Goal: Task Accomplishment & Management: Use online tool/utility

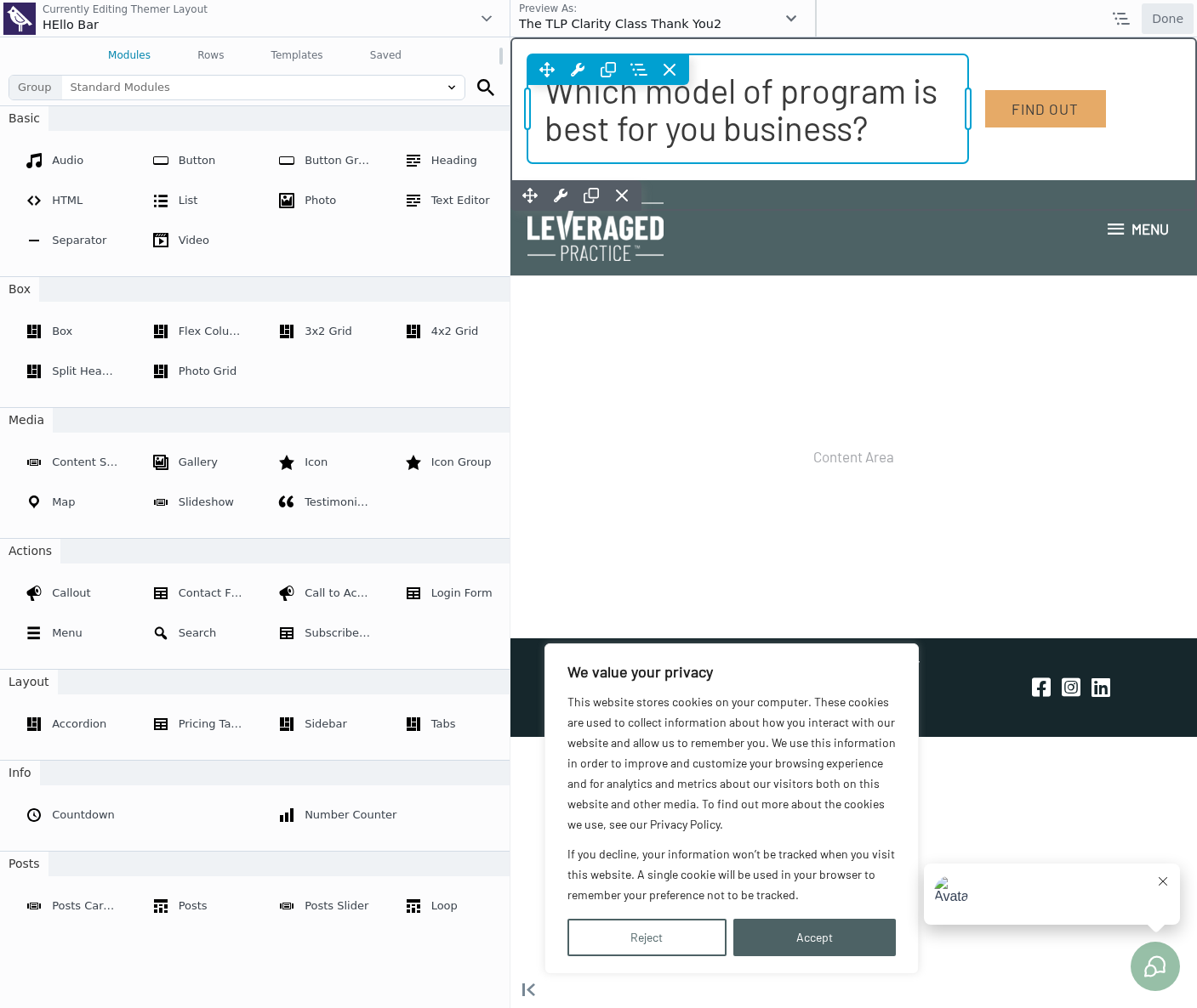
click at [680, 86] on div "Move Up Move Down Heading Settings Copy Heading Settings Paste Heading Settings…" at bounding box center [747, 109] width 441 height 109
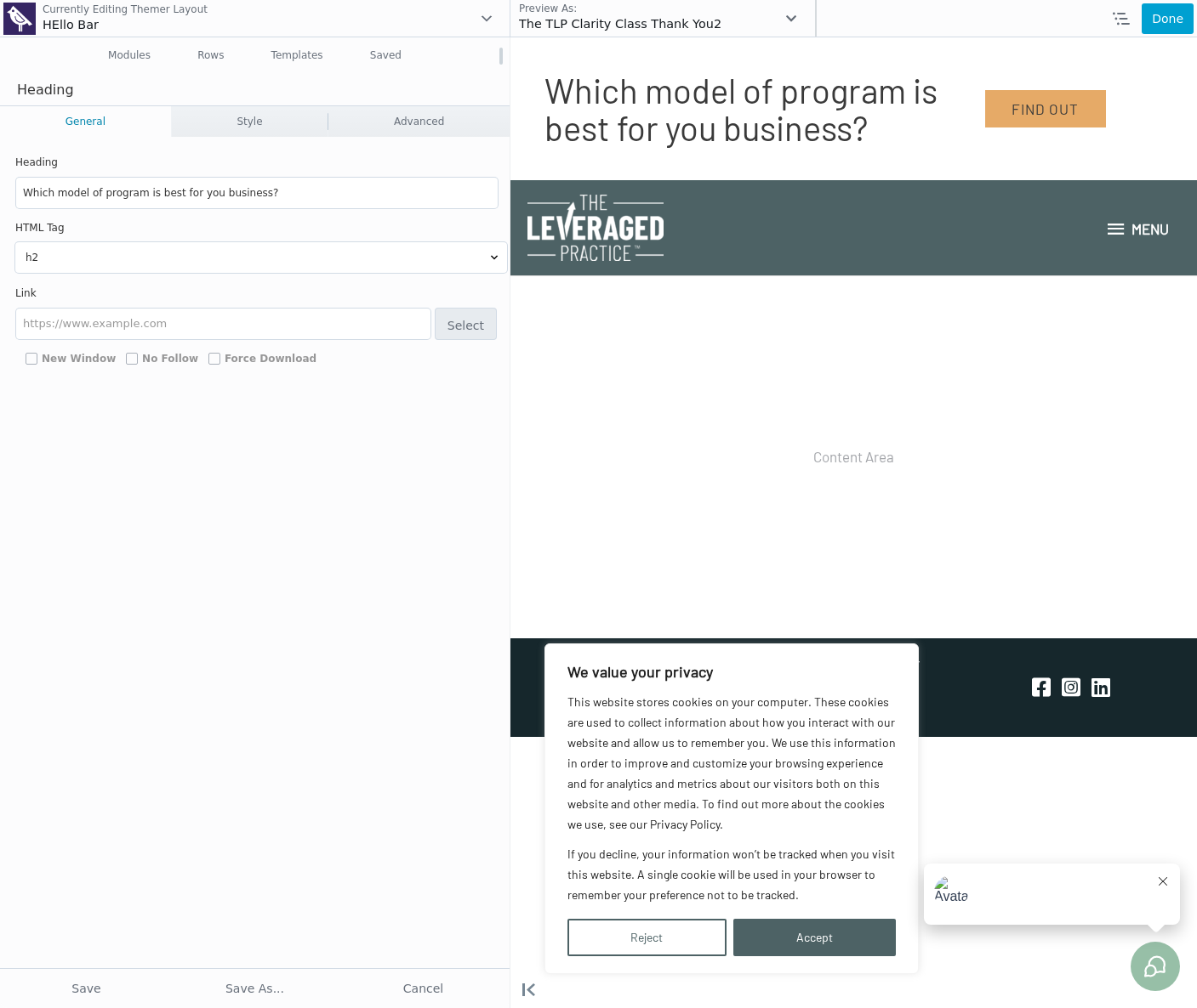
click at [131, 208] on input "Which model of program is best for you business?" at bounding box center [257, 192] width 481 height 30
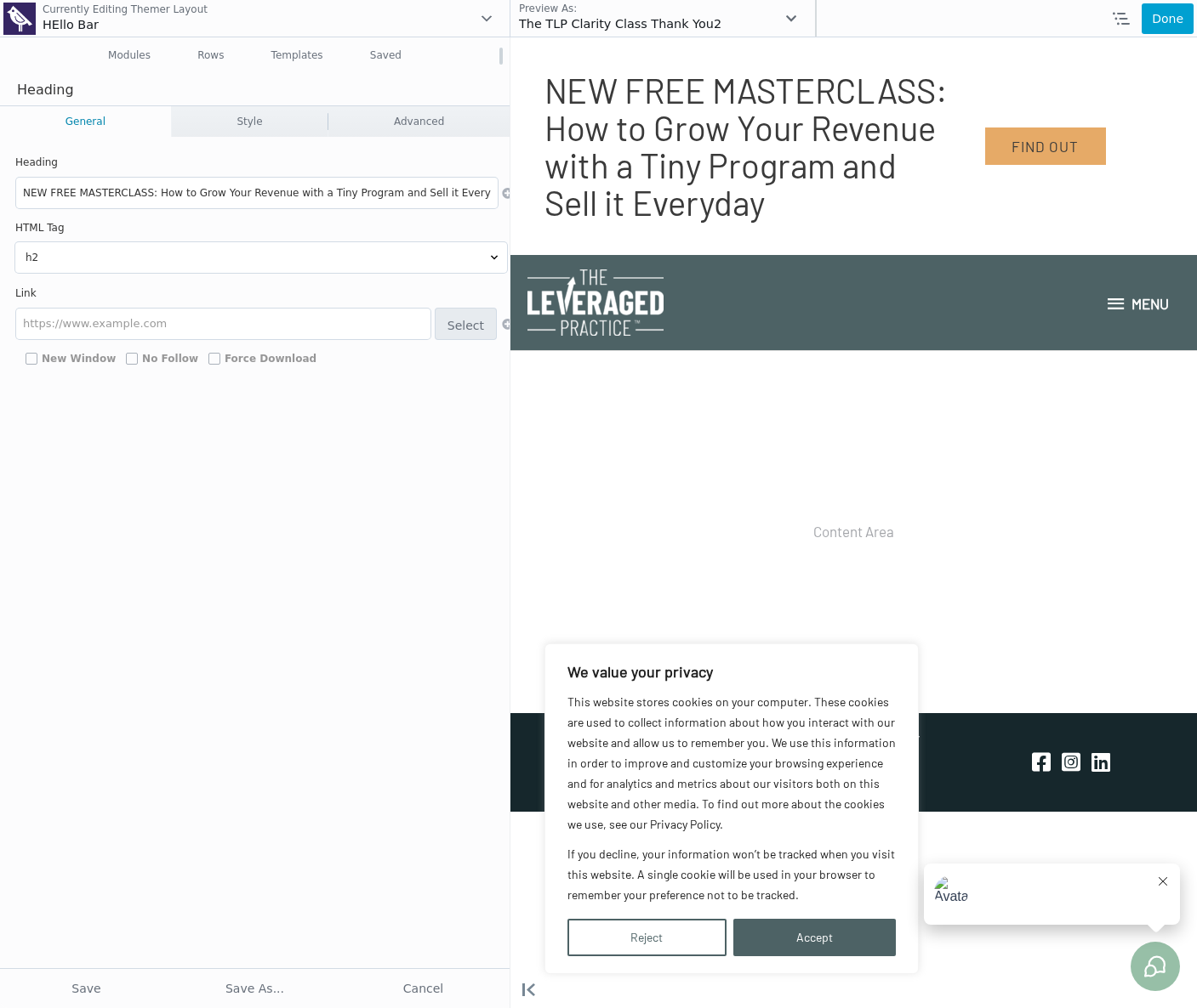
scroll to position [0, 5]
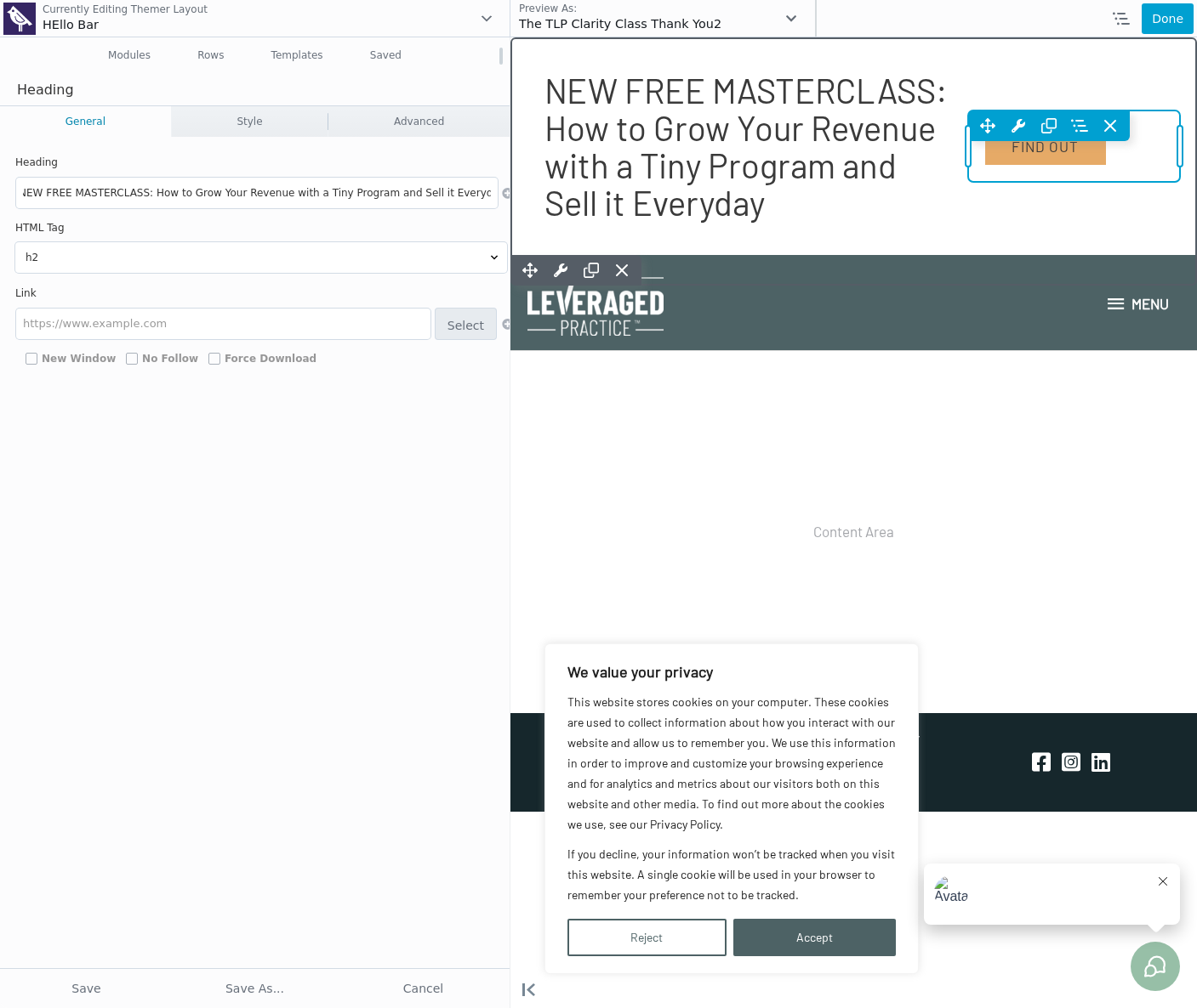
type input "NEW FREE MASTERCLASS: How to Grow Your Revenue with a Tiny Program and Sell it …"
click at [1055, 110] on div "Move Up Move Down Button Settings Copy Button Settings Paste Button Settings Ro…" at bounding box center [1074, 146] width 212 height 72
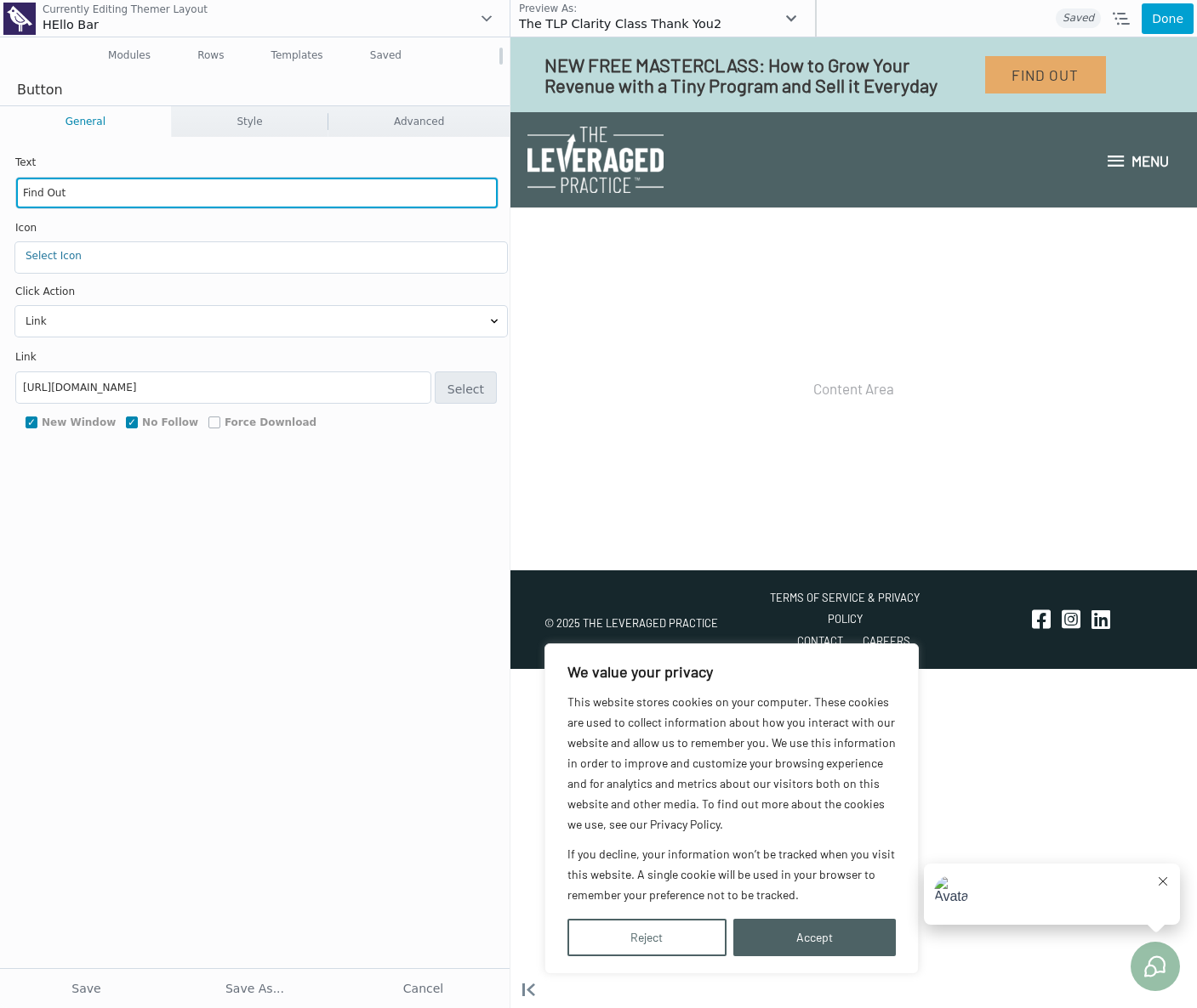
click at [85, 197] on input "Find Out" at bounding box center [257, 192] width 481 height 30
type input "Register Now"
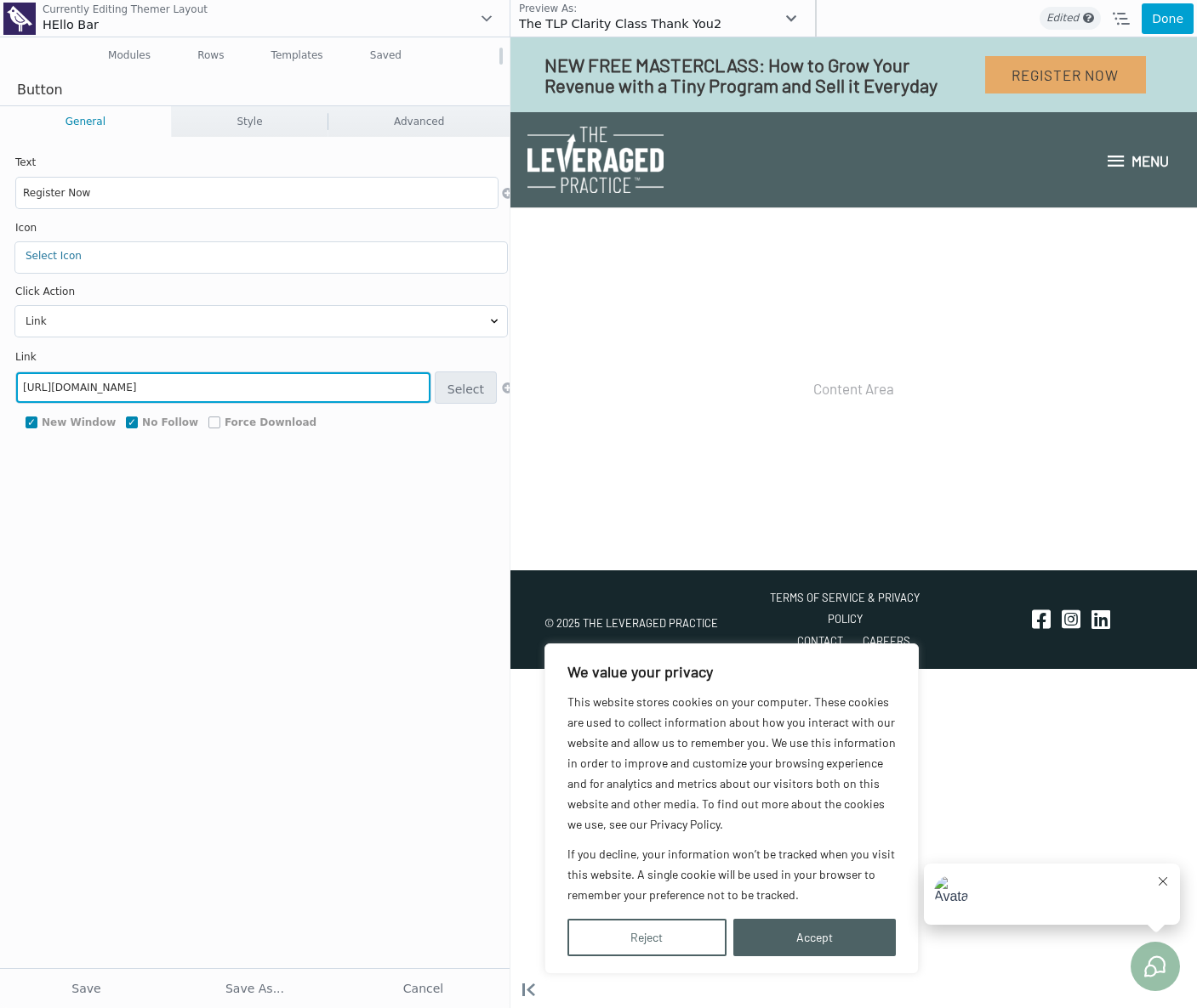
click at [187, 375] on input "https://training.theleveragedpractice.com/4models" at bounding box center [224, 387] width 414 height 30
paste input "tiny"
type input "https://training.theleveragedpractice.com/tiny"
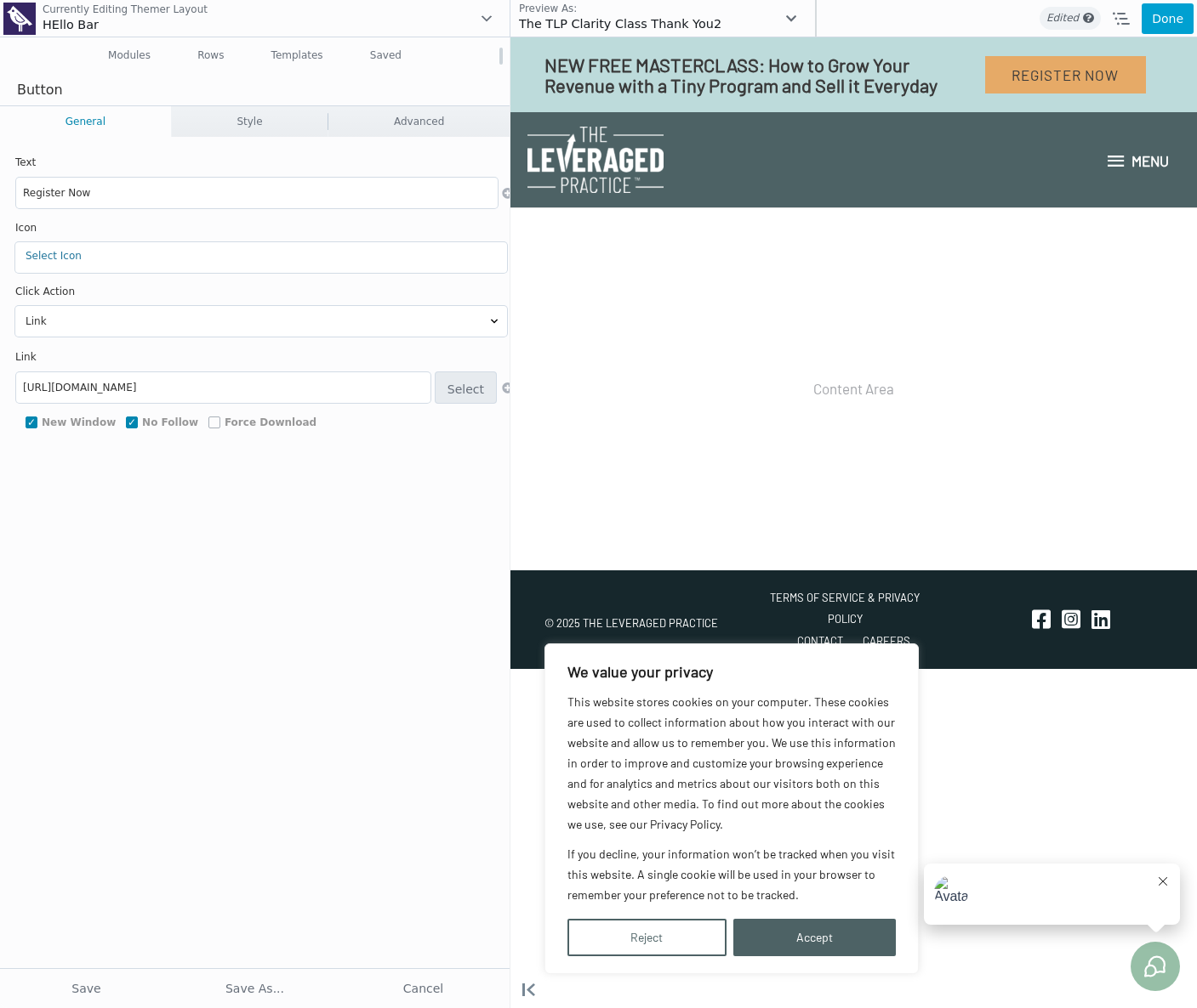
click at [121, 980] on button "Save" at bounding box center [86, 989] width 164 height 30
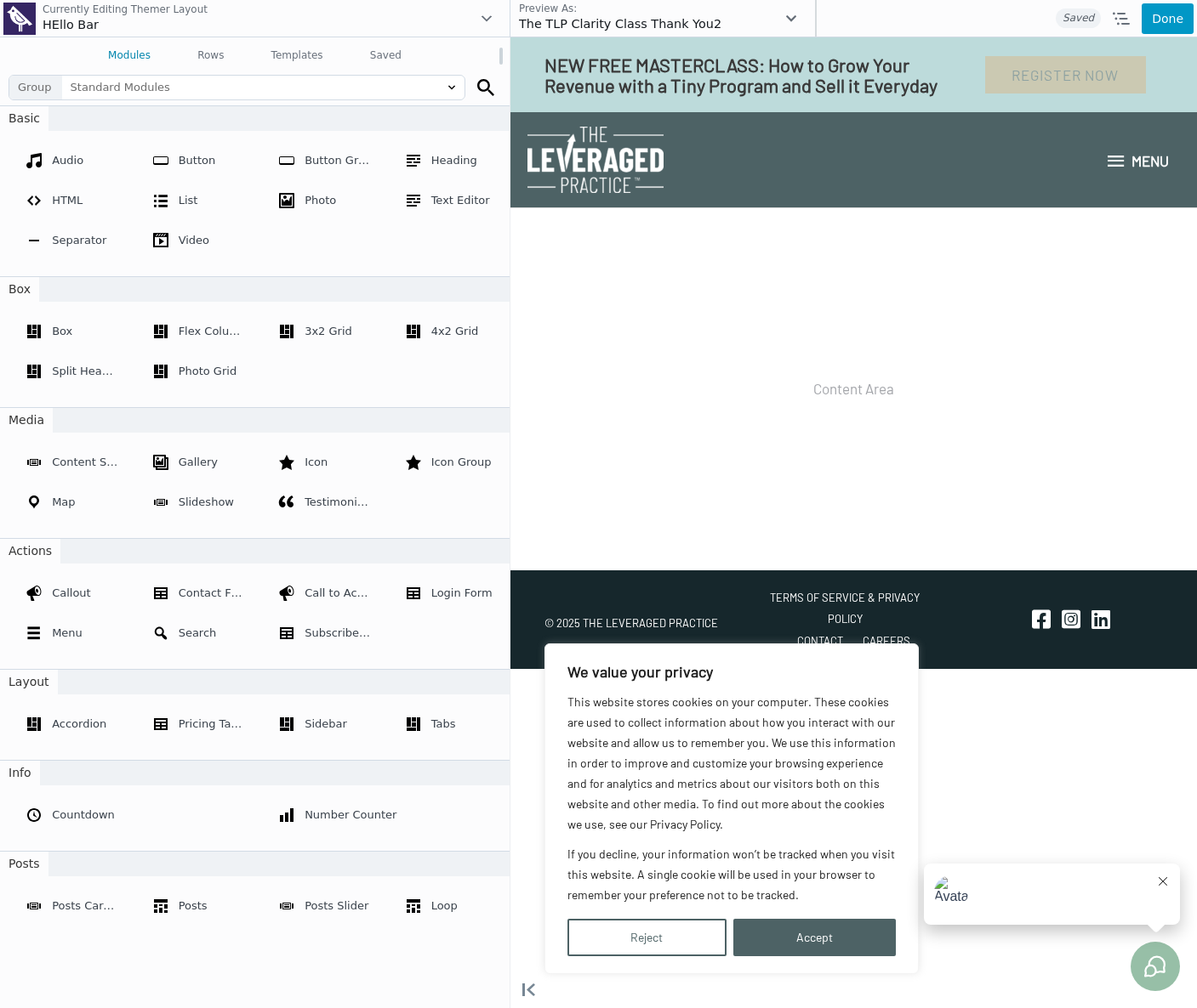
click at [1150, 22] on button "Done" at bounding box center [1168, 18] width 52 height 30
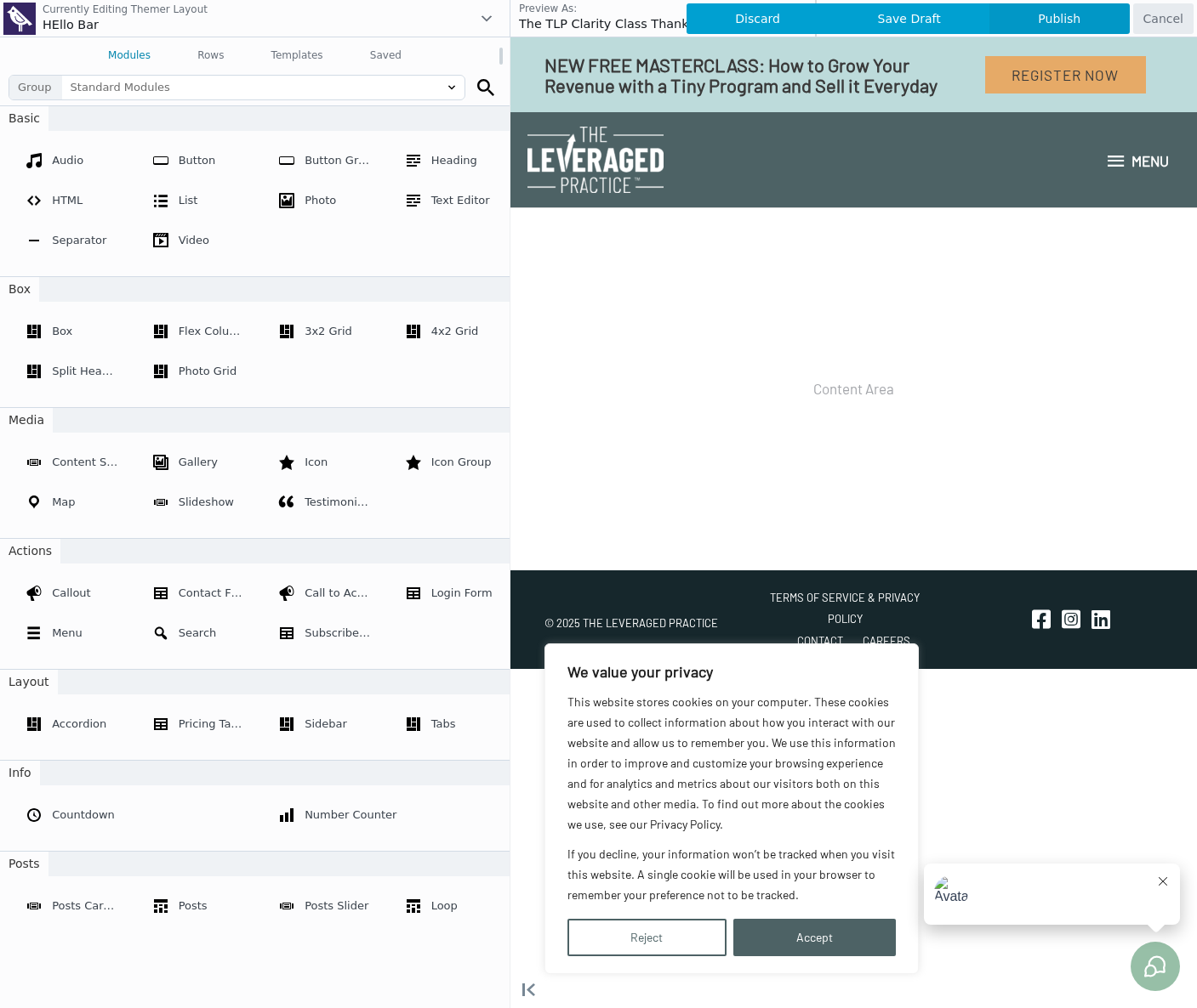
click at [1095, 21] on span "Publish" at bounding box center [1059, 18] width 141 height 30
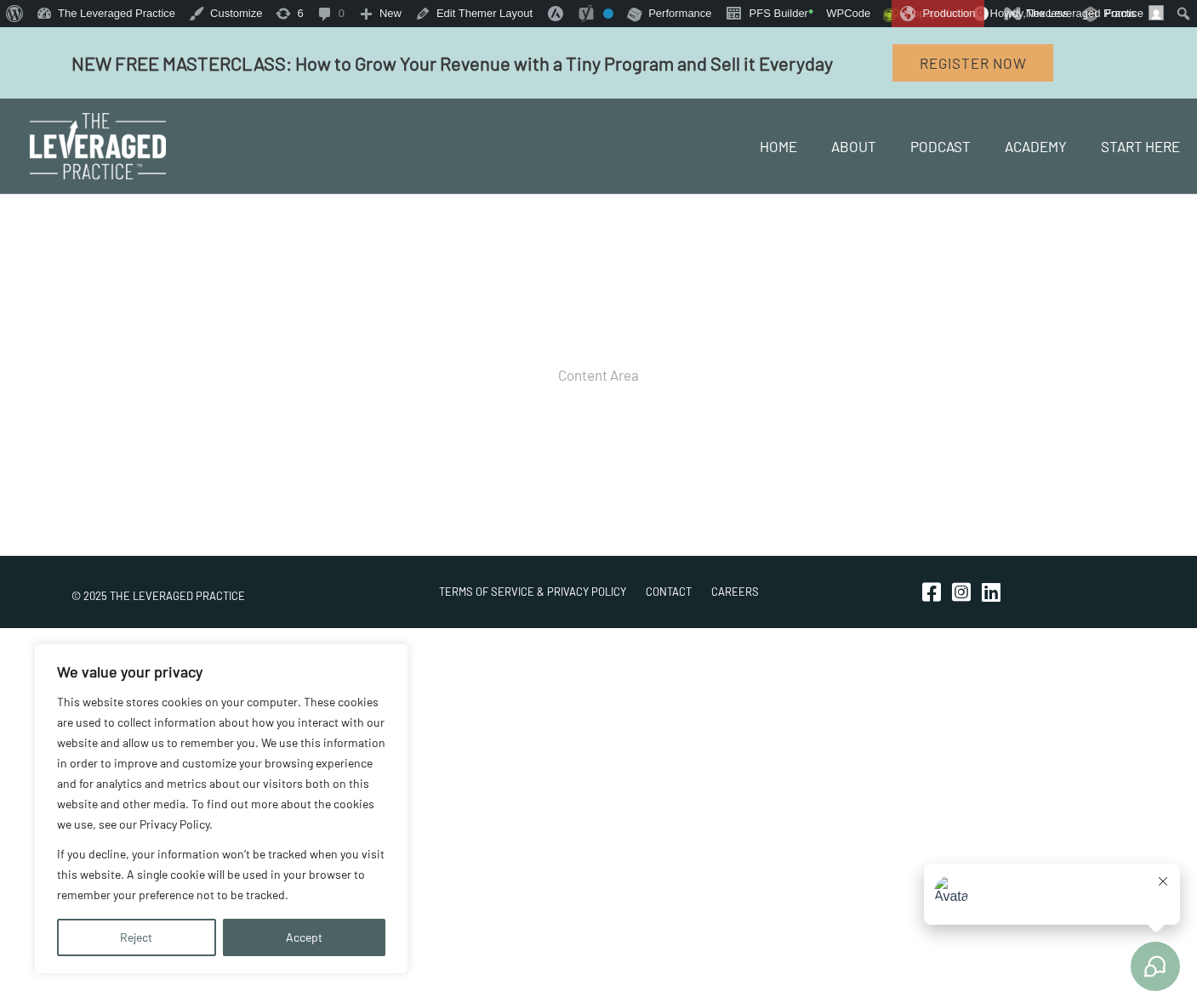
click at [119, 163] on img at bounding box center [98, 146] width 136 height 66
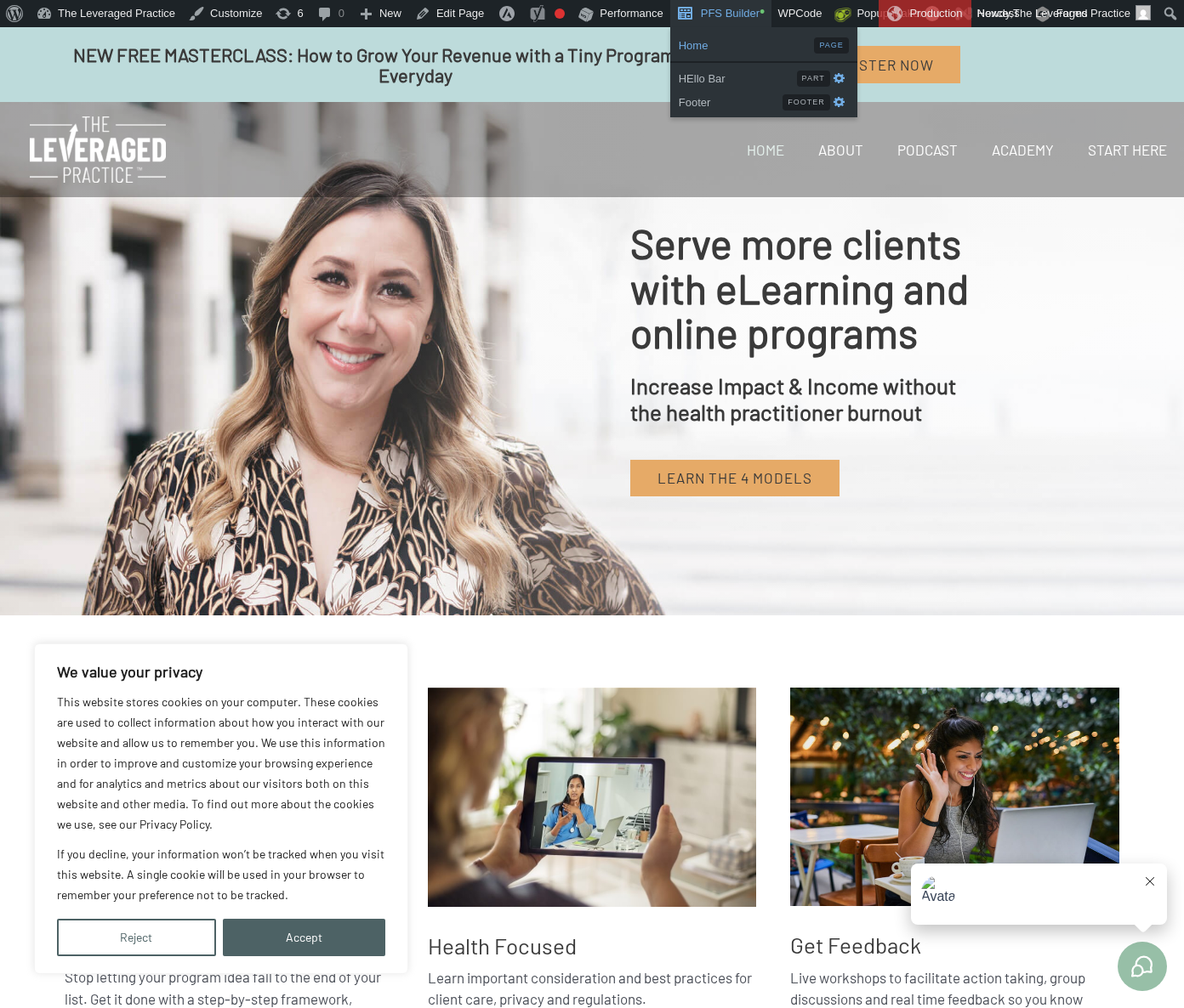
click at [724, 40] on span "Home" at bounding box center [747, 43] width 136 height 22
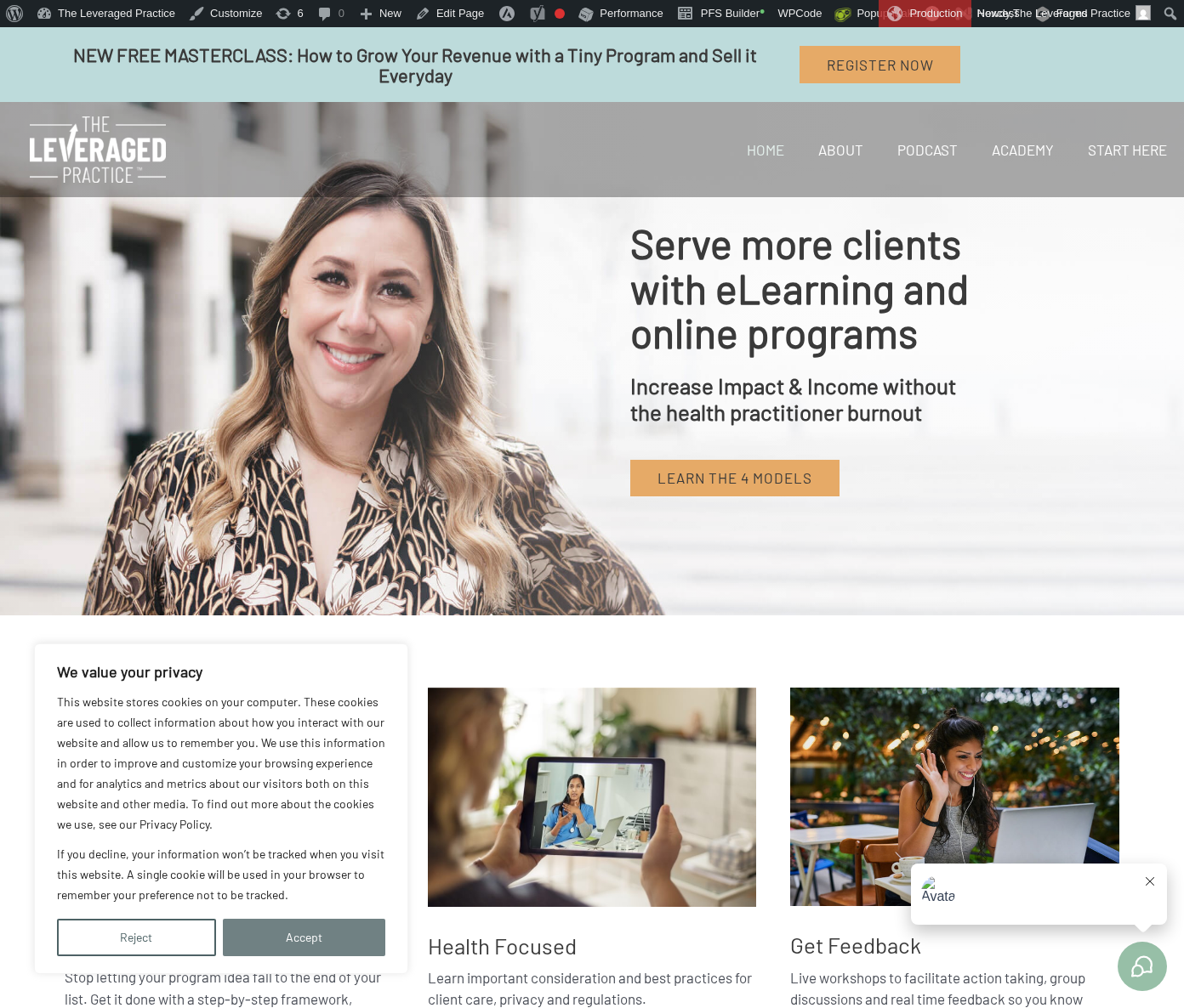
click at [260, 945] on button "Accept" at bounding box center [305, 937] width 164 height 38
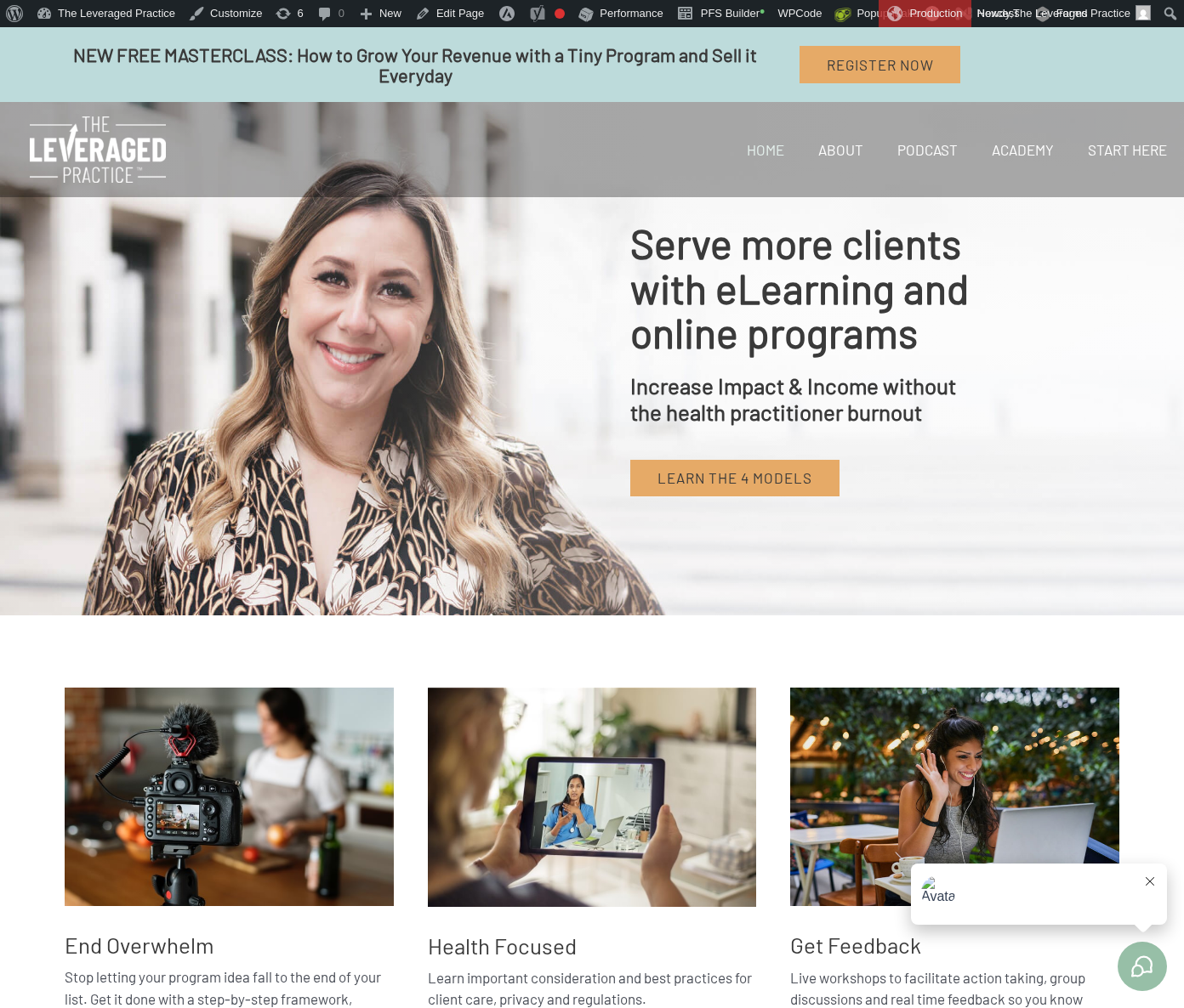
click at [536, 338] on div "Serve more clients with eLearning and online programs Increase Impact & Income …" at bounding box center [592, 359] width 831 height 310
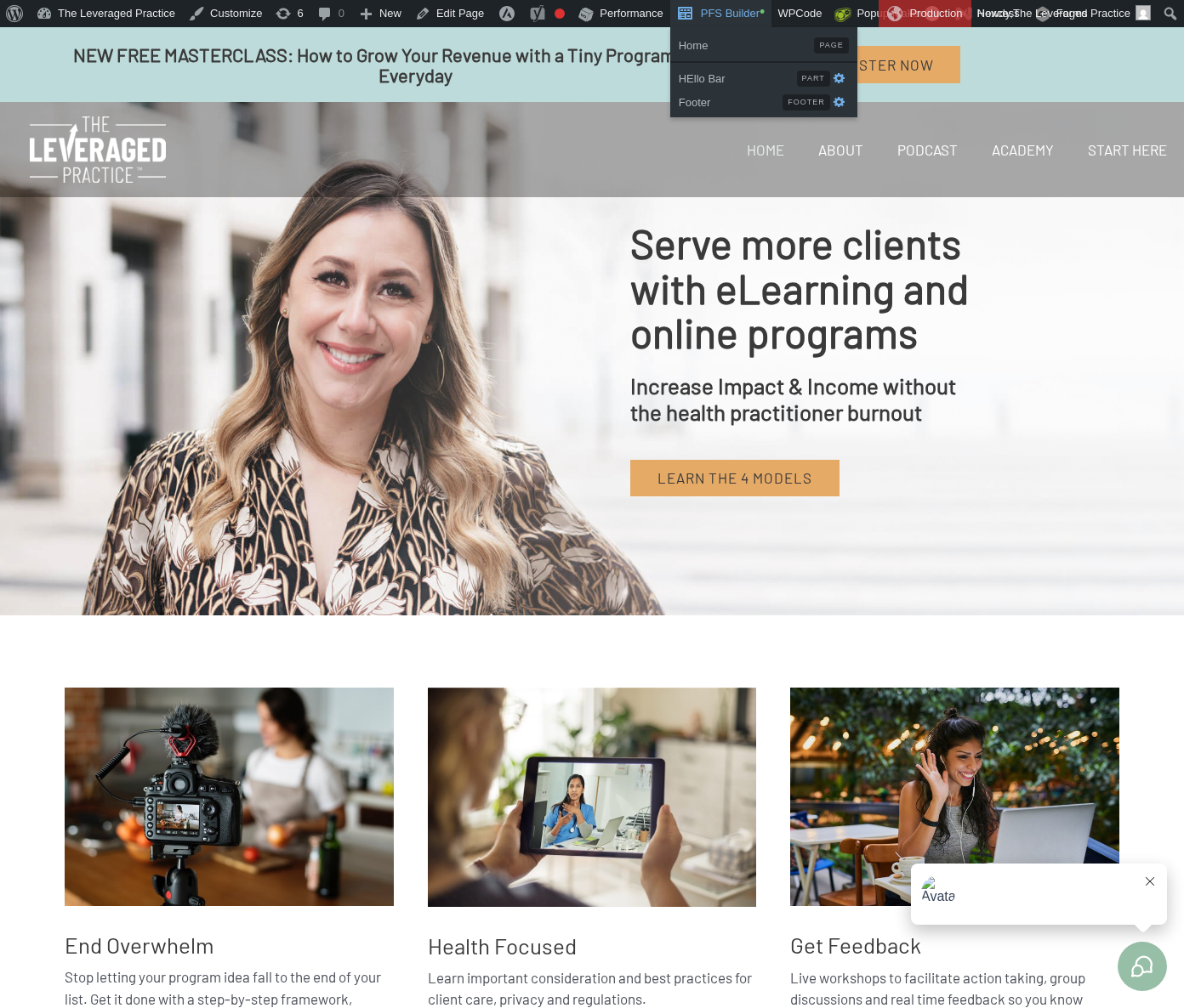
click at [743, 14] on link "PFS Builder •" at bounding box center [721, 14] width 102 height 28
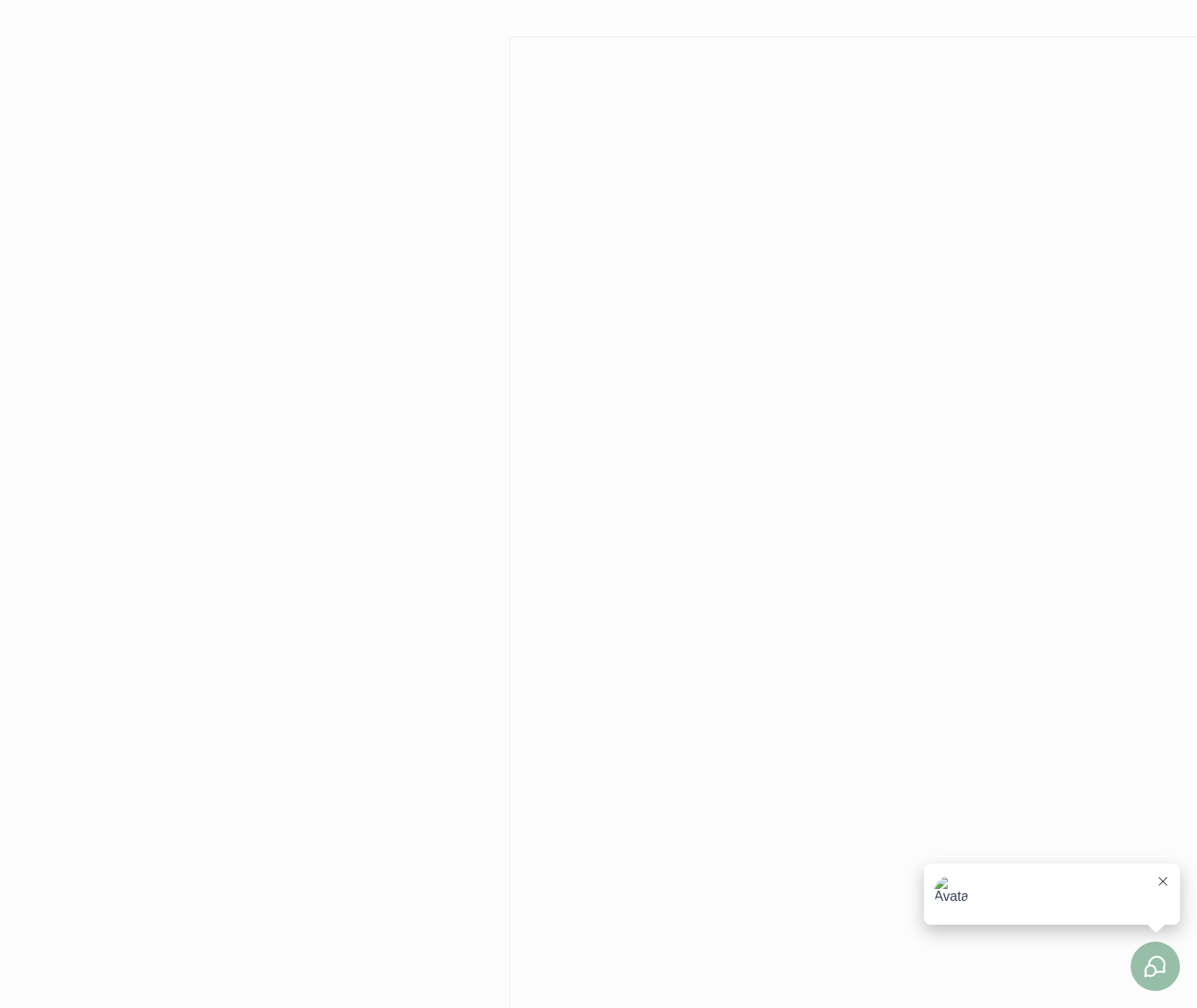
click at [1165, 880] on icon at bounding box center [1162, 881] width 8 height 8
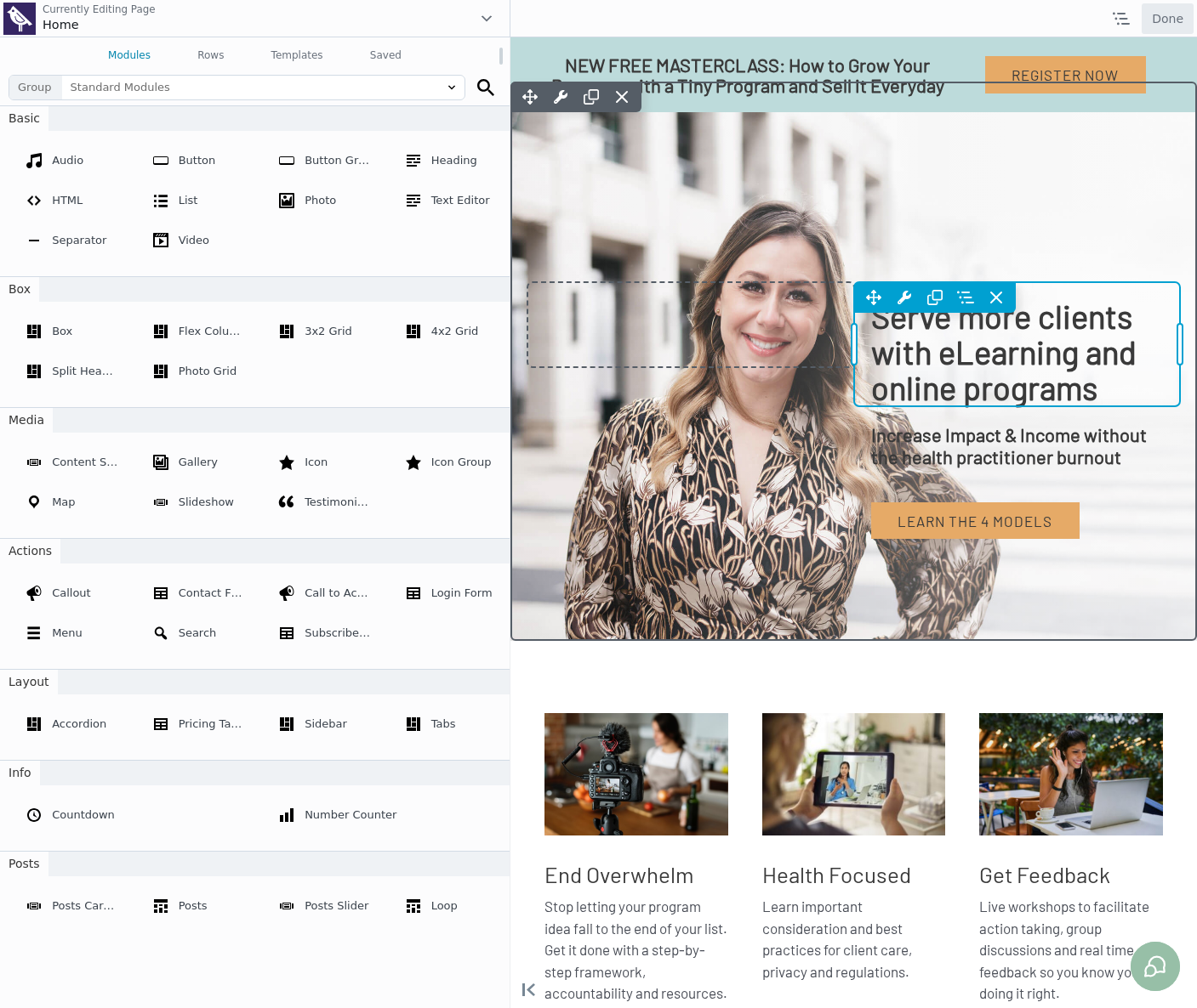
drag, startPoint x: 1100, startPoint y: 400, endPoint x: 1008, endPoint y: 362, distance: 99.5
click at [1007, 358] on div "Move Up Move Down Heading Settings Copy Heading Settings Paste Heading Settings…" at bounding box center [1017, 344] width 327 height 123
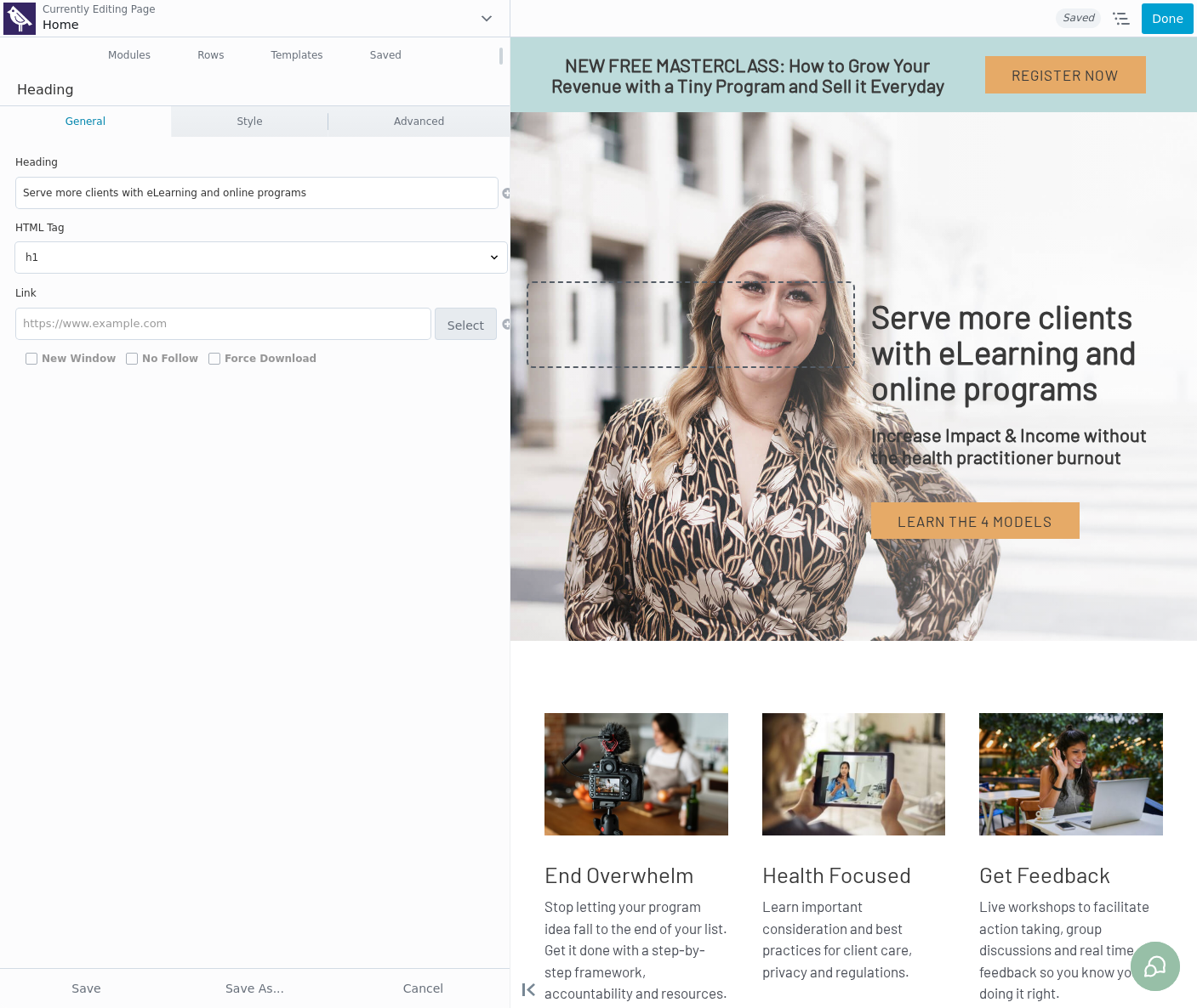
click at [55, 198] on input "Serve more clients with eLearning and online programs" at bounding box center [257, 192] width 481 height 30
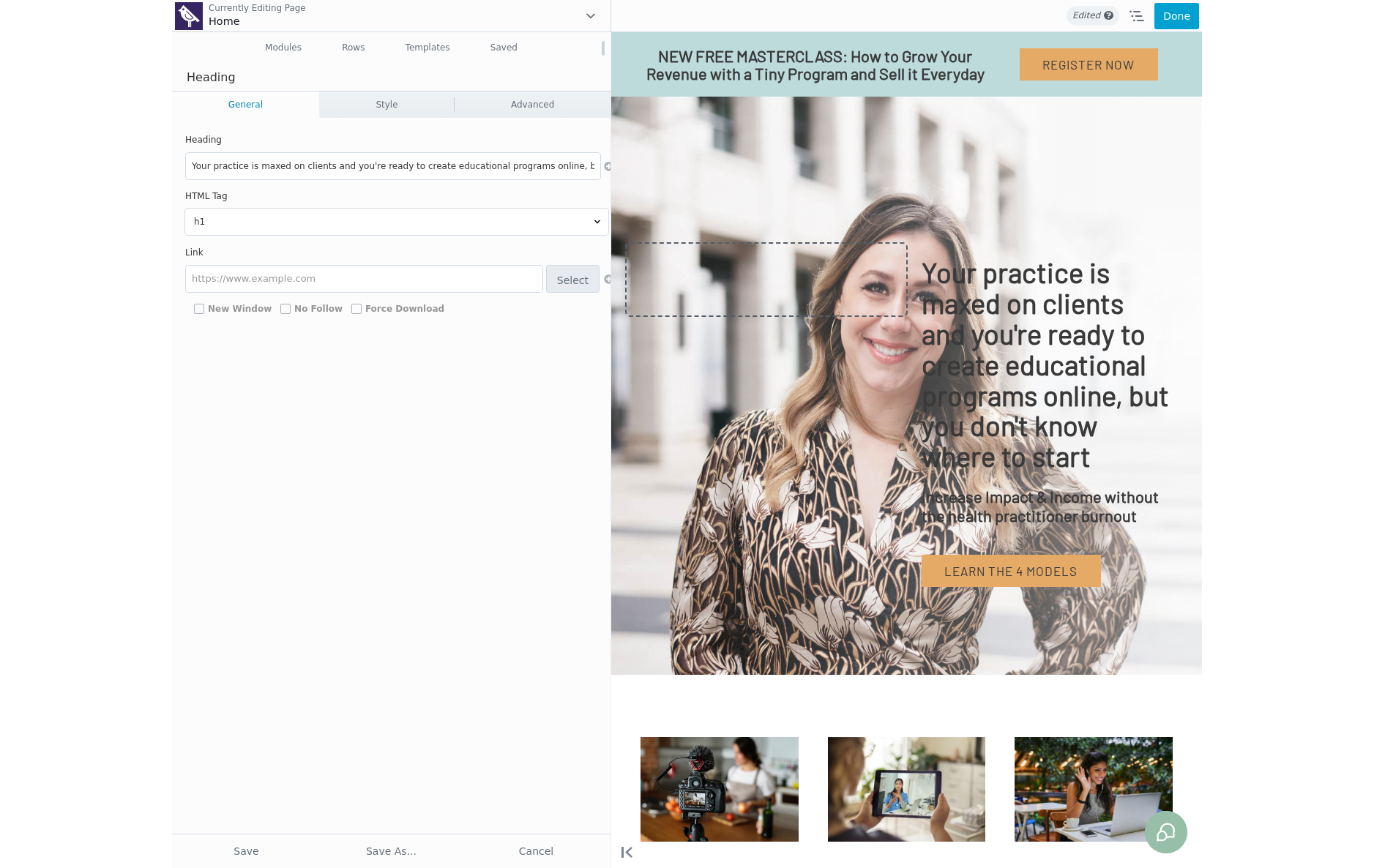
scroll to position [0, 120]
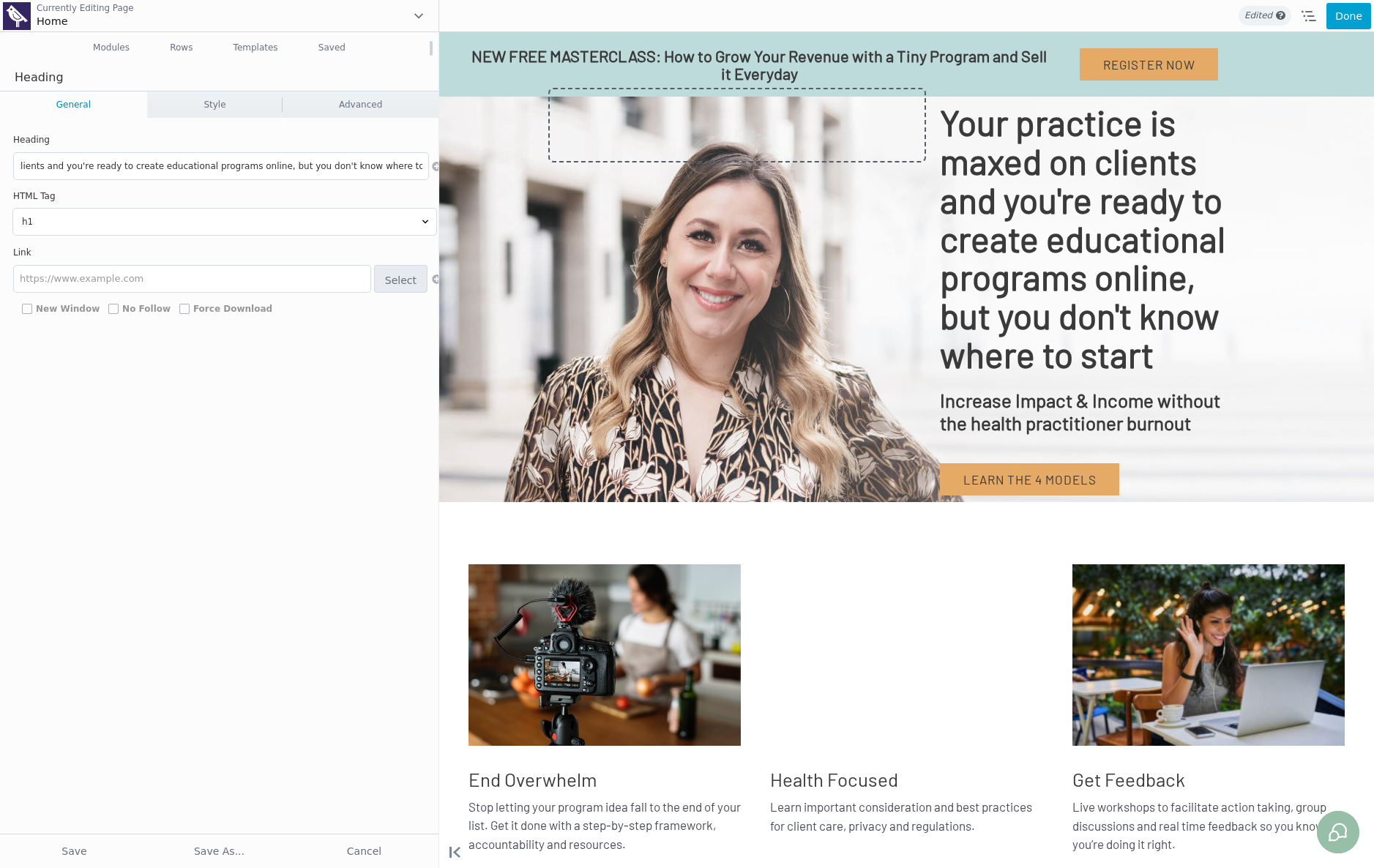
type input "Your practice is maxed on clients and you're ready to create educational progra…"
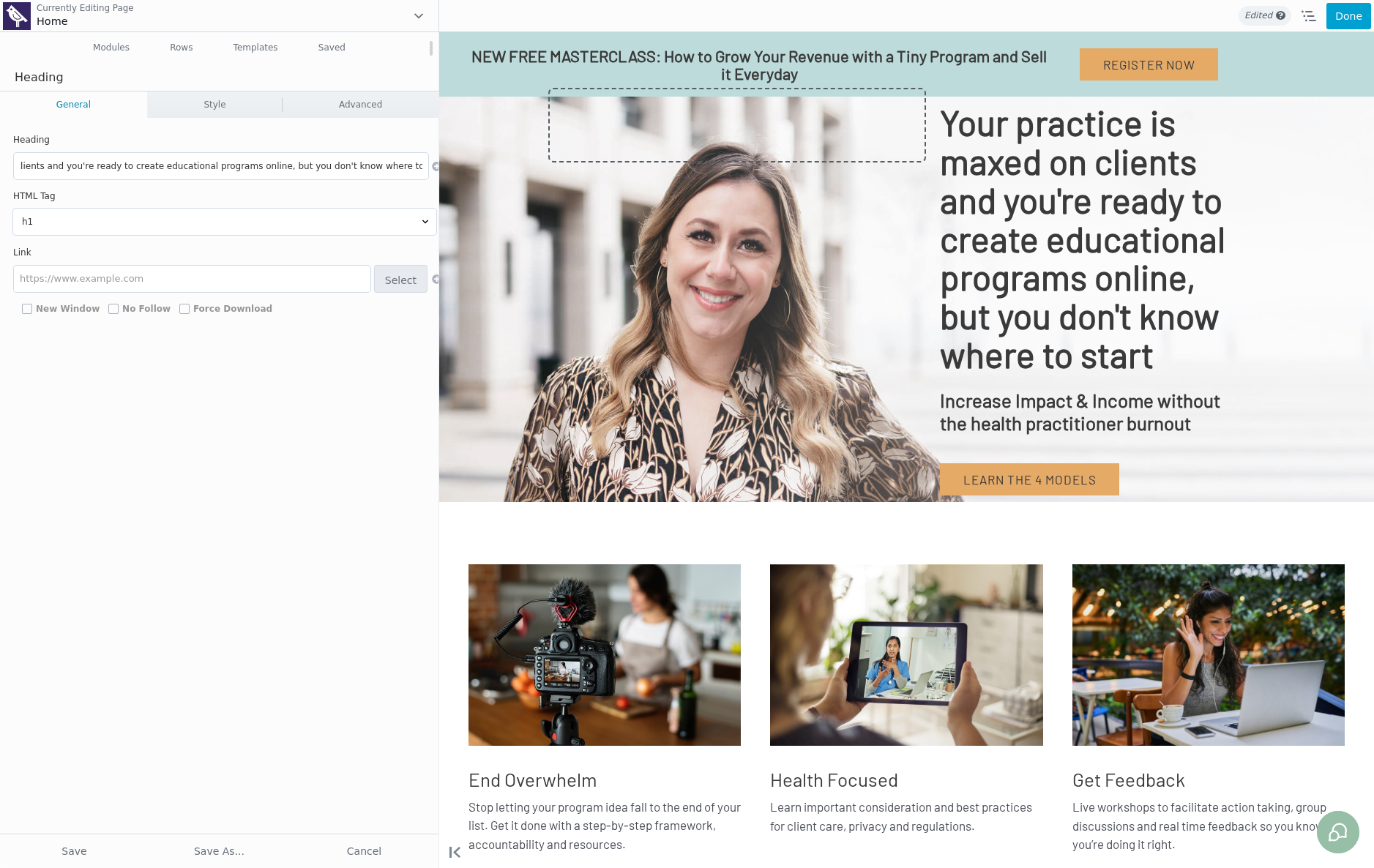
scroll to position [0, 0]
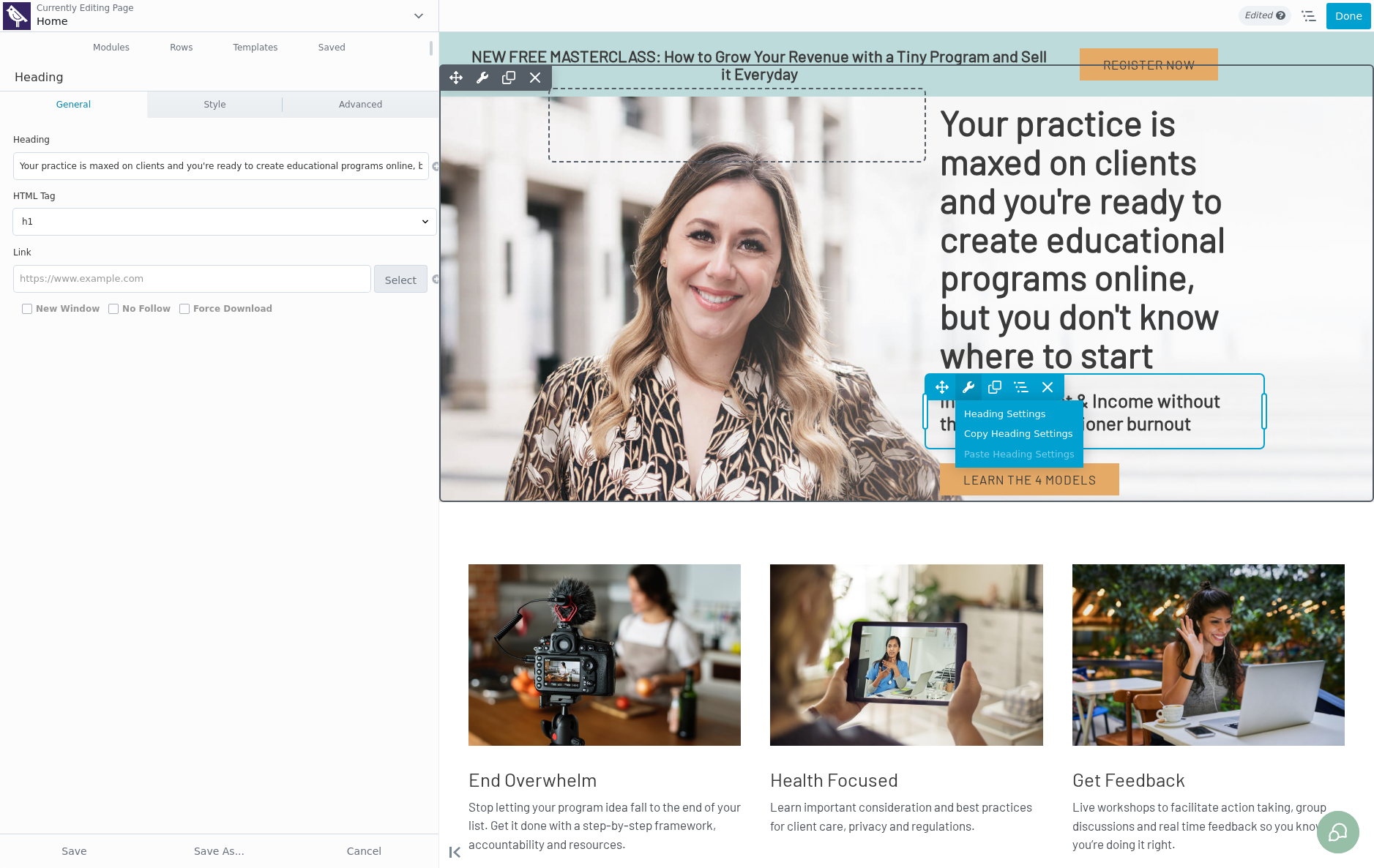
click at [956, 392] on span at bounding box center [969, 386] width 26 height 26
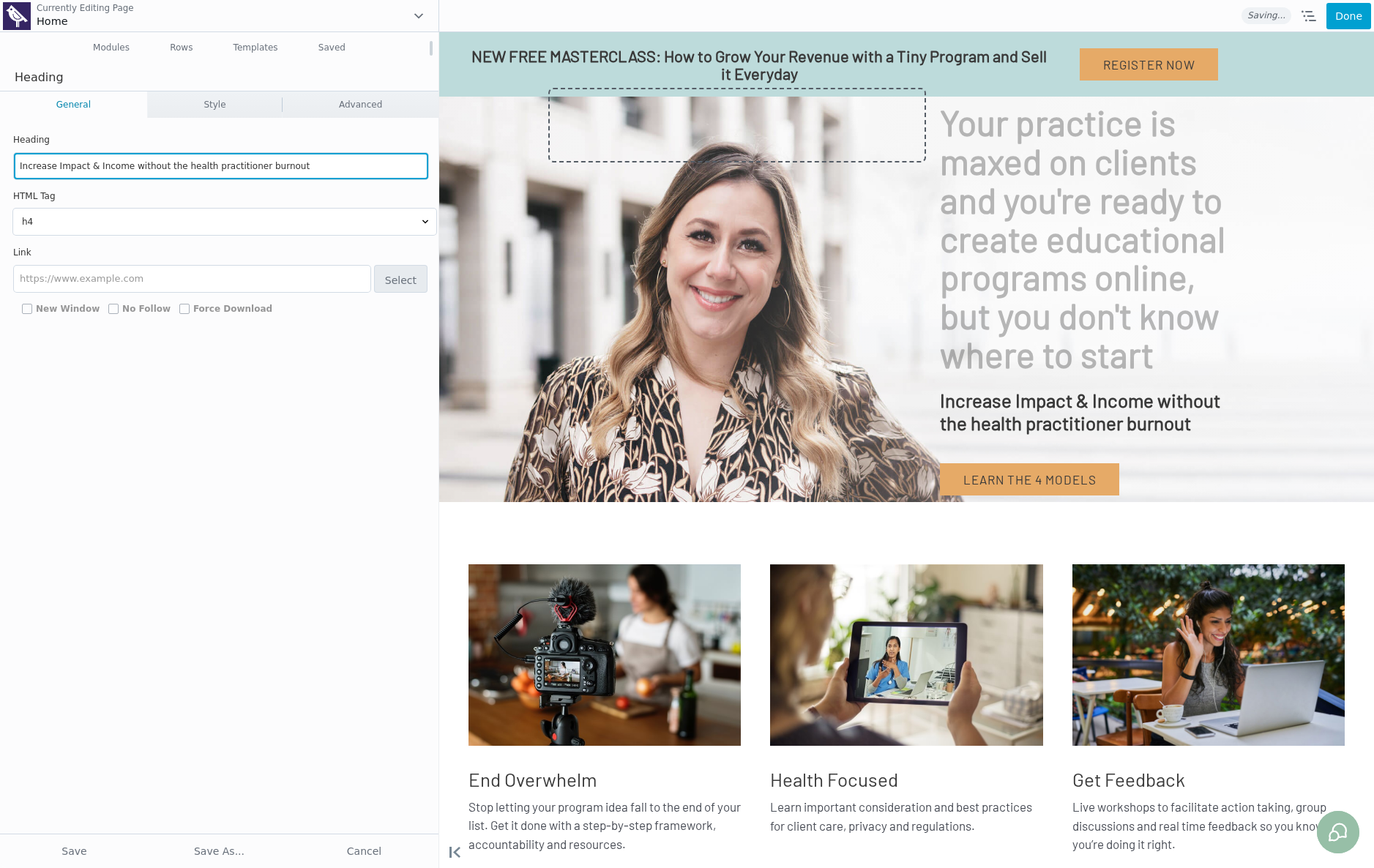
click at [238, 161] on input "Increase Impact & Income without the health practitioner burnout" at bounding box center [221, 166] width 414 height 26
paste input "Creating a massive course feels daunting, that's why you need a tiny program."
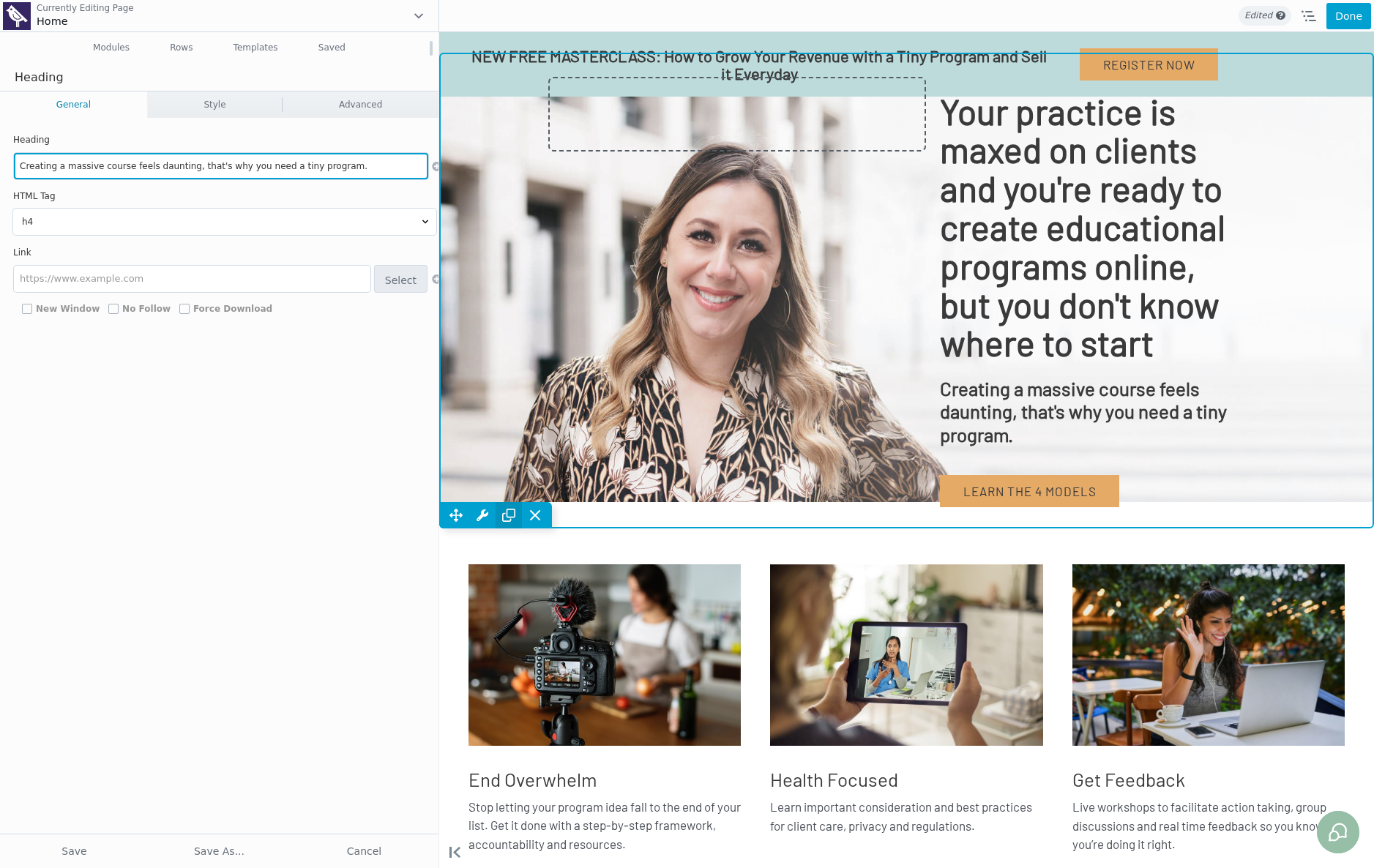
type input "Creating a massive course feels daunting, that's why you need a tiny program."
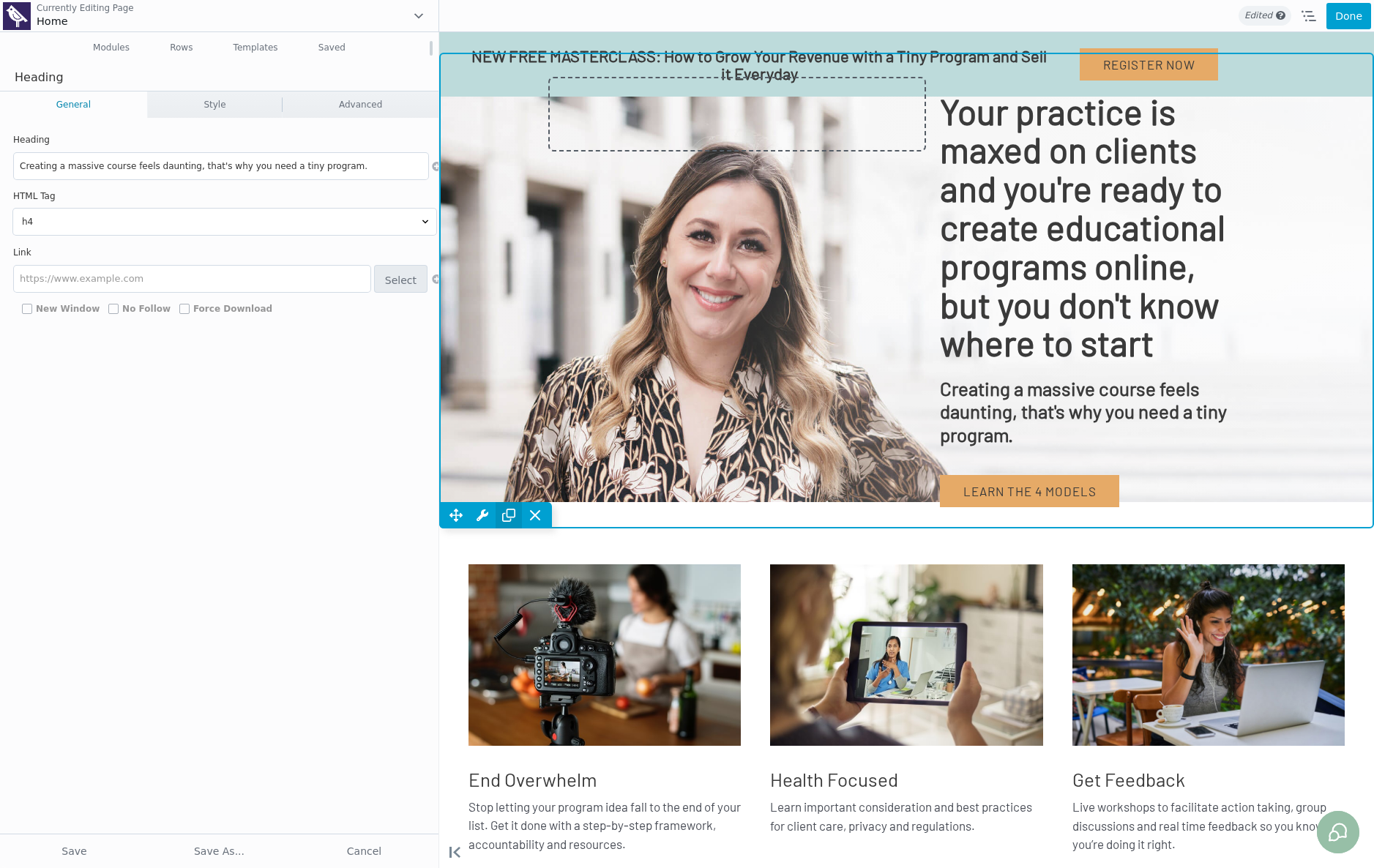
click at [516, 502] on span at bounding box center [508, 515] width 26 height 26
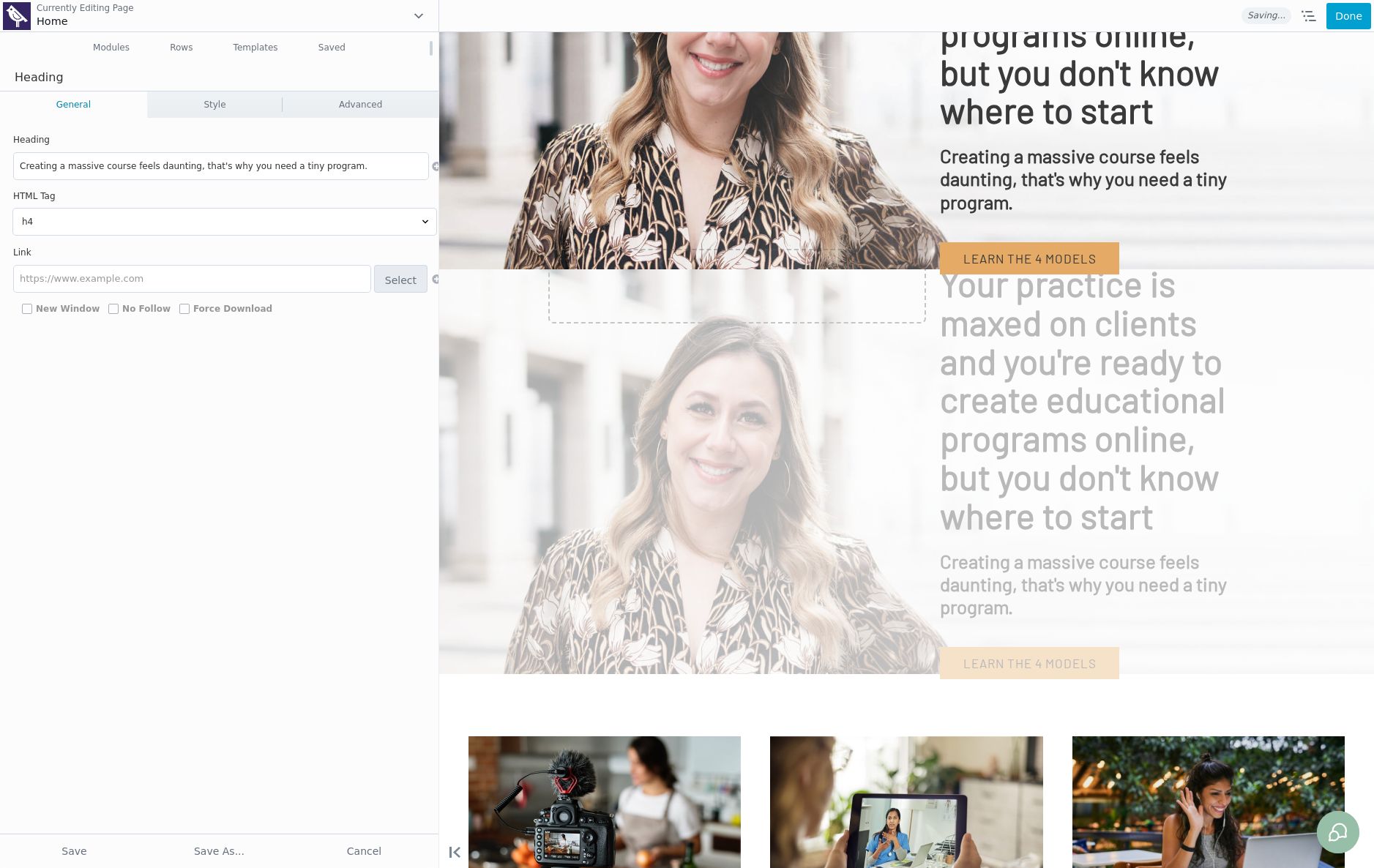
scroll to position [235, 0]
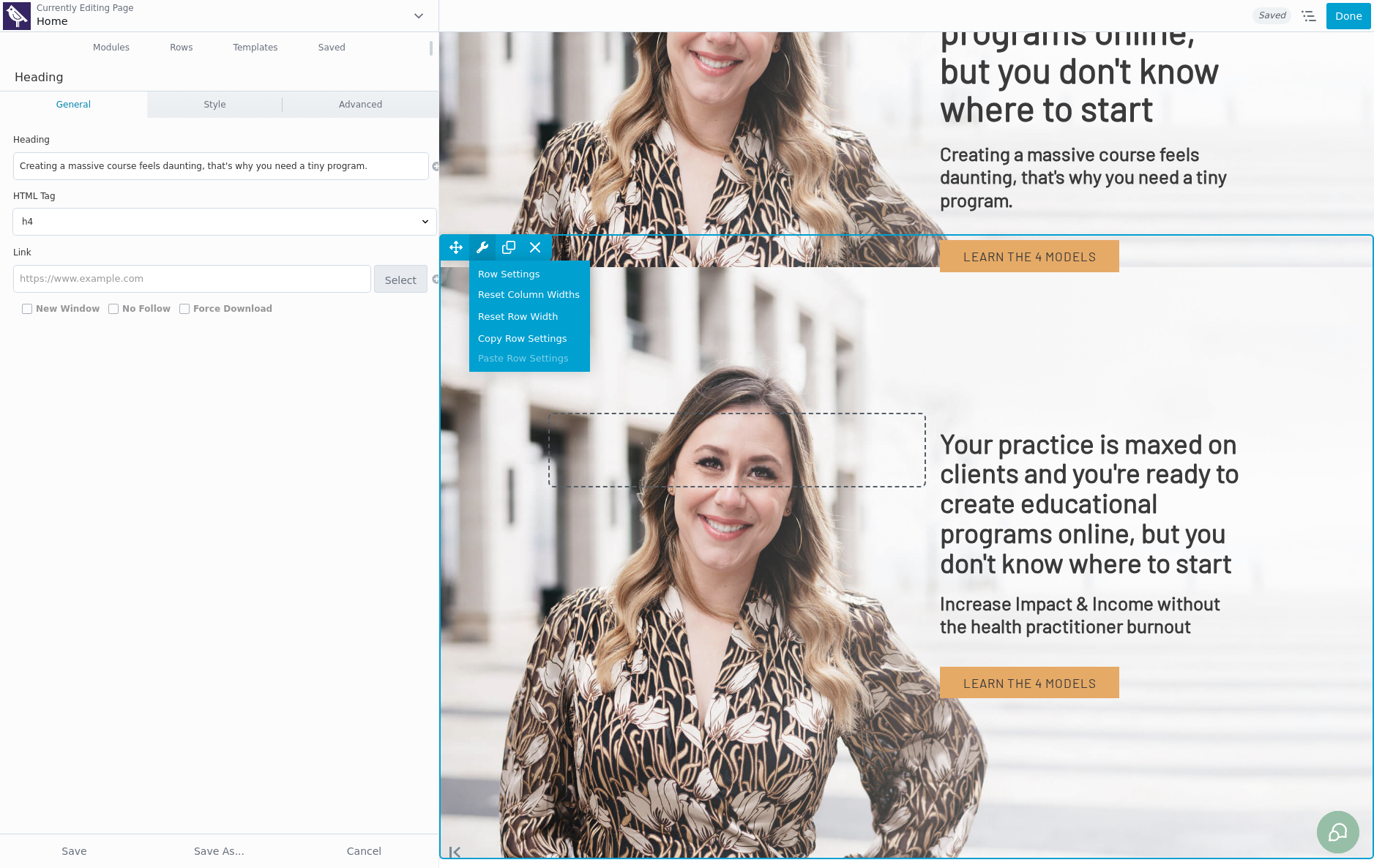
click at [477, 248] on span at bounding box center [482, 247] width 26 height 26
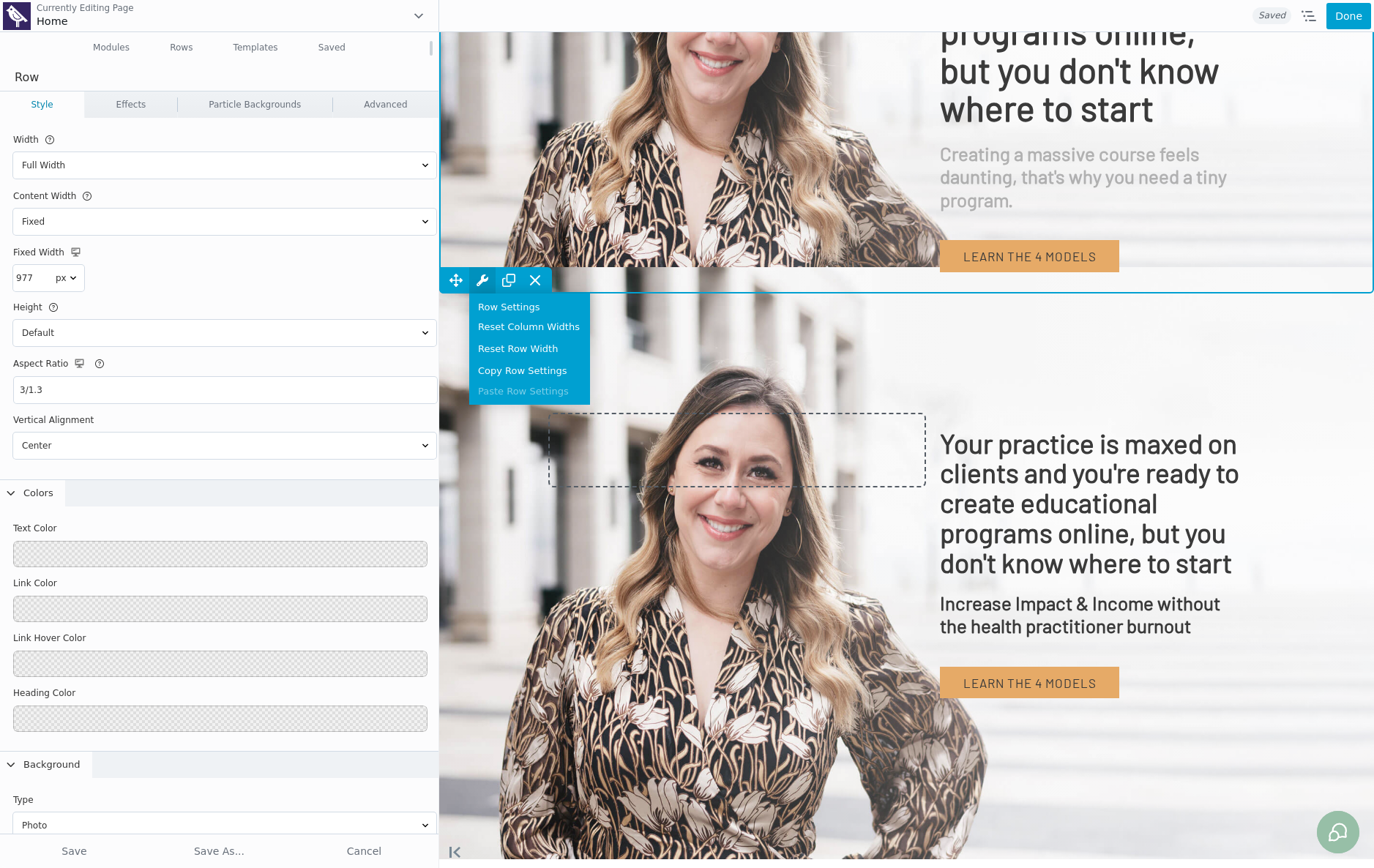
scroll to position [0, 0]
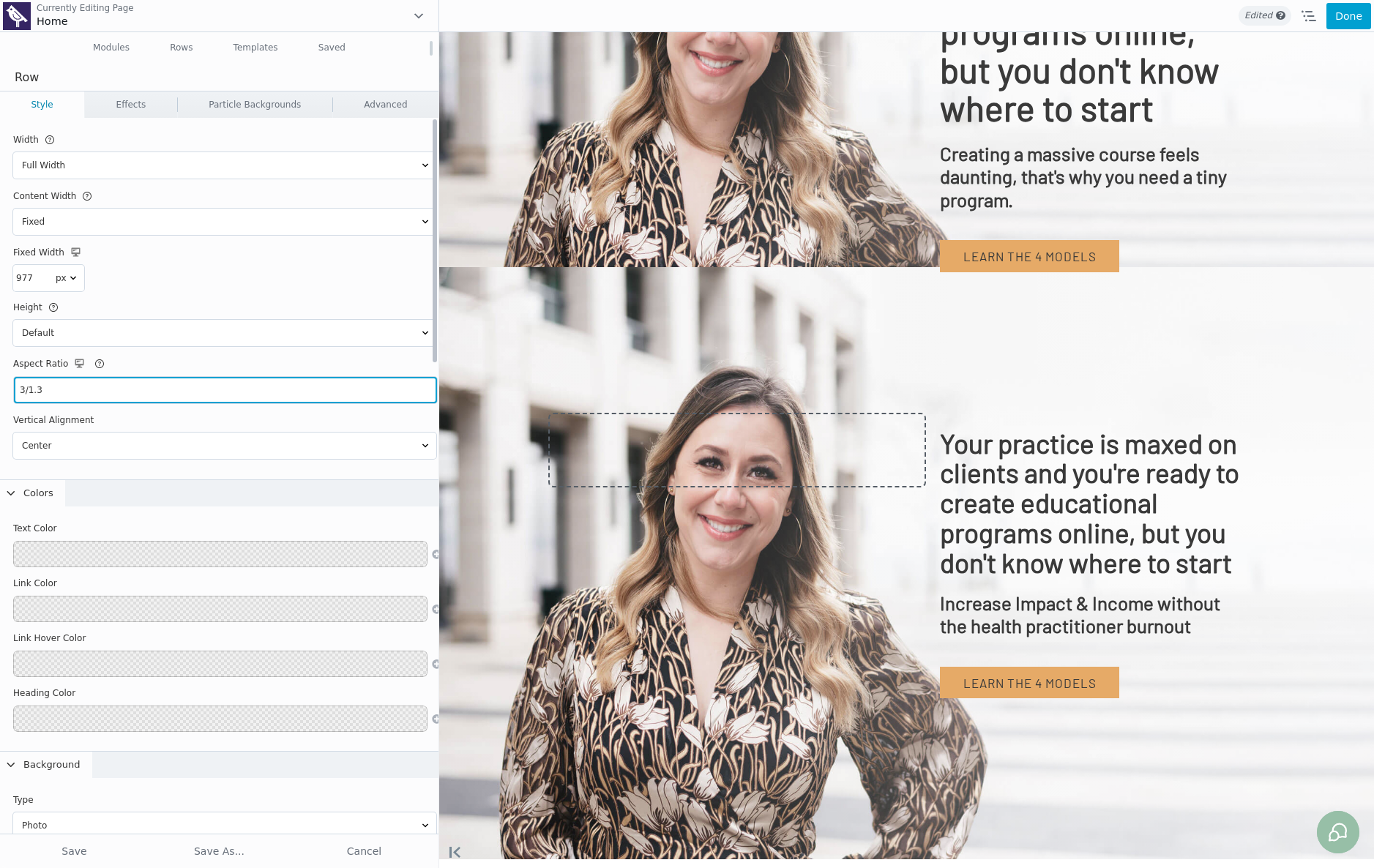
click at [63, 393] on input "3/1.3" at bounding box center [226, 390] width 423 height 26
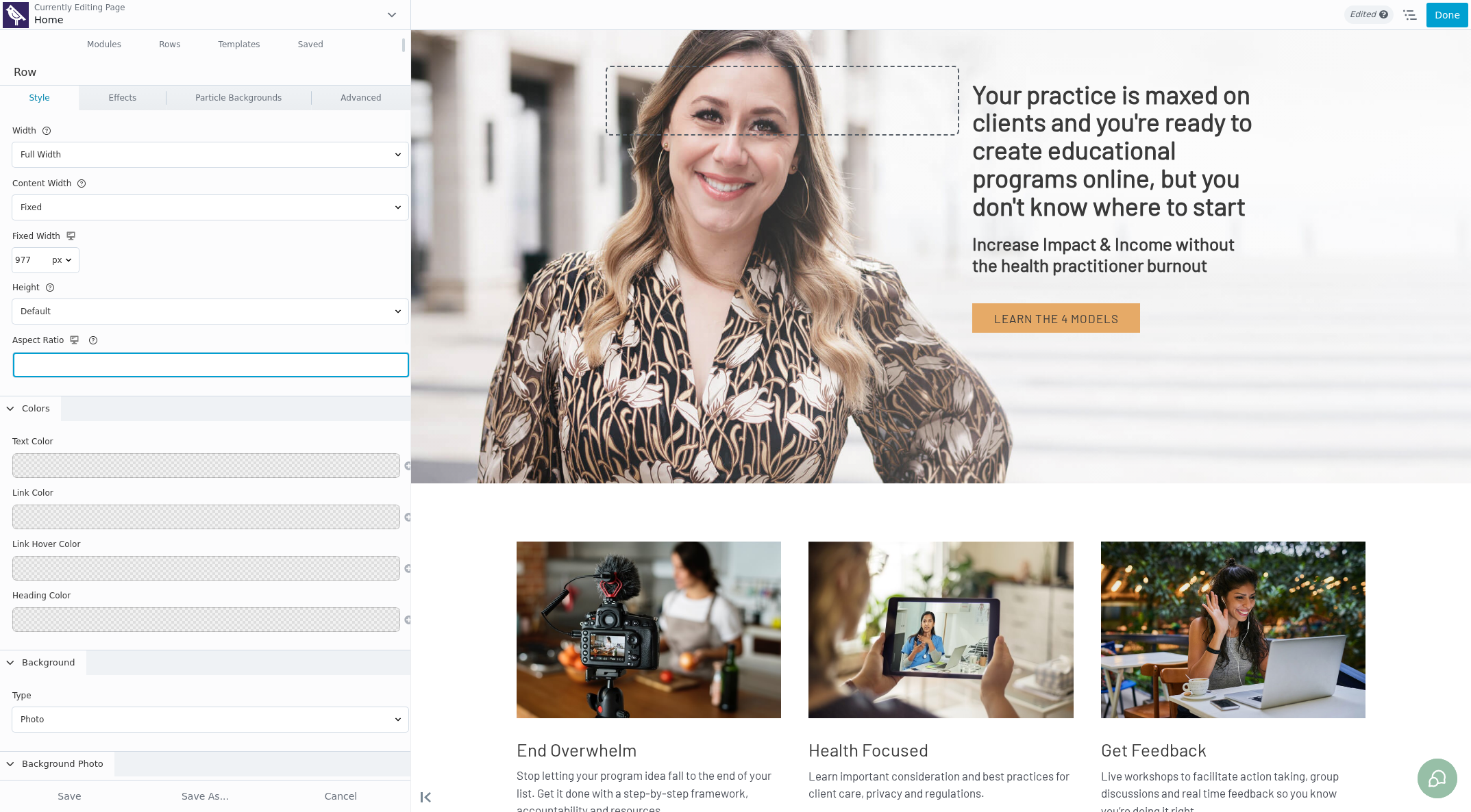
scroll to position [622, 0]
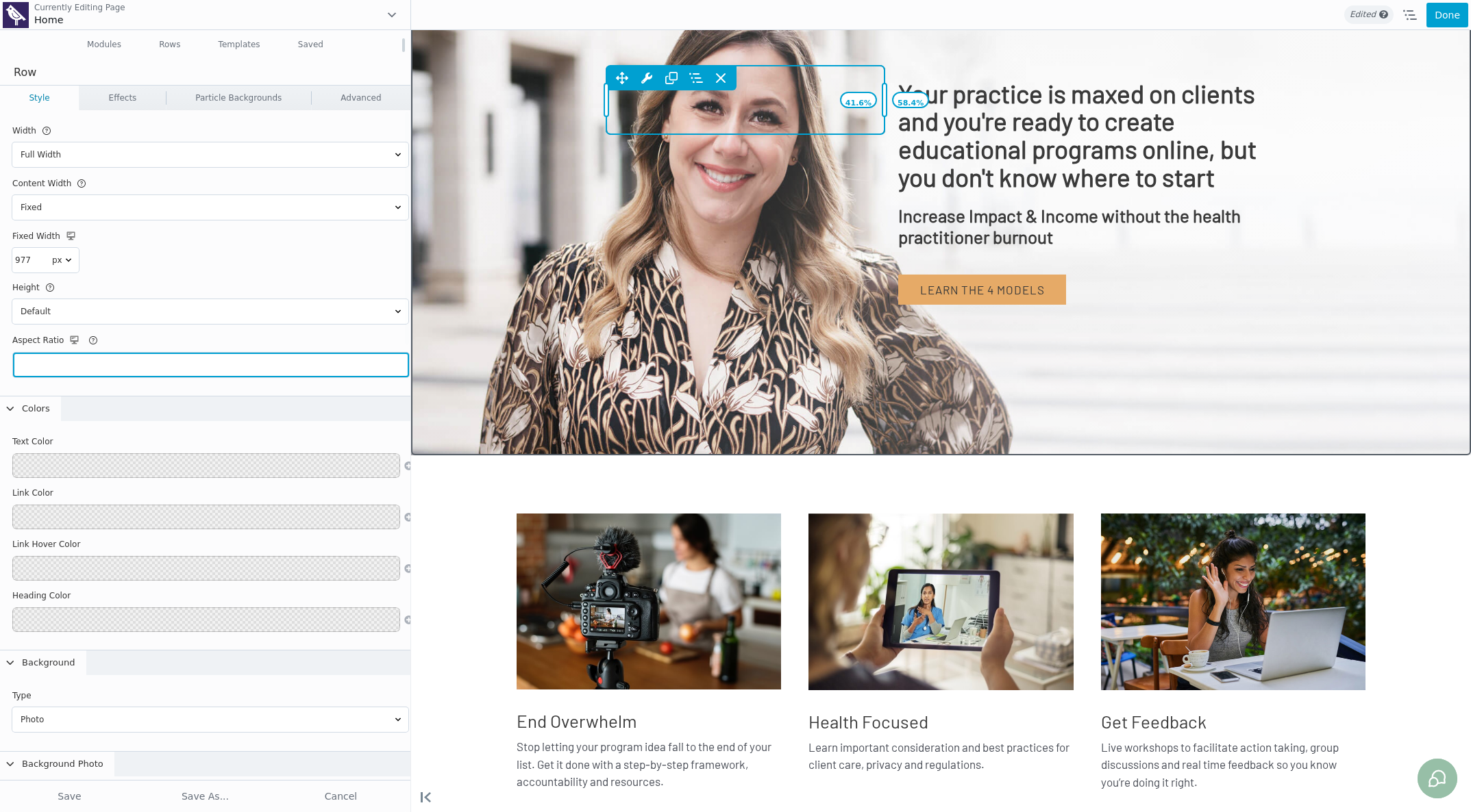
drag, startPoint x: 951, startPoint y: 102, endPoint x: 877, endPoint y: 104, distance: 74.0
click at [878, 104] on div "41.6% 58.4%" at bounding box center [884, 100] width 13 height 68
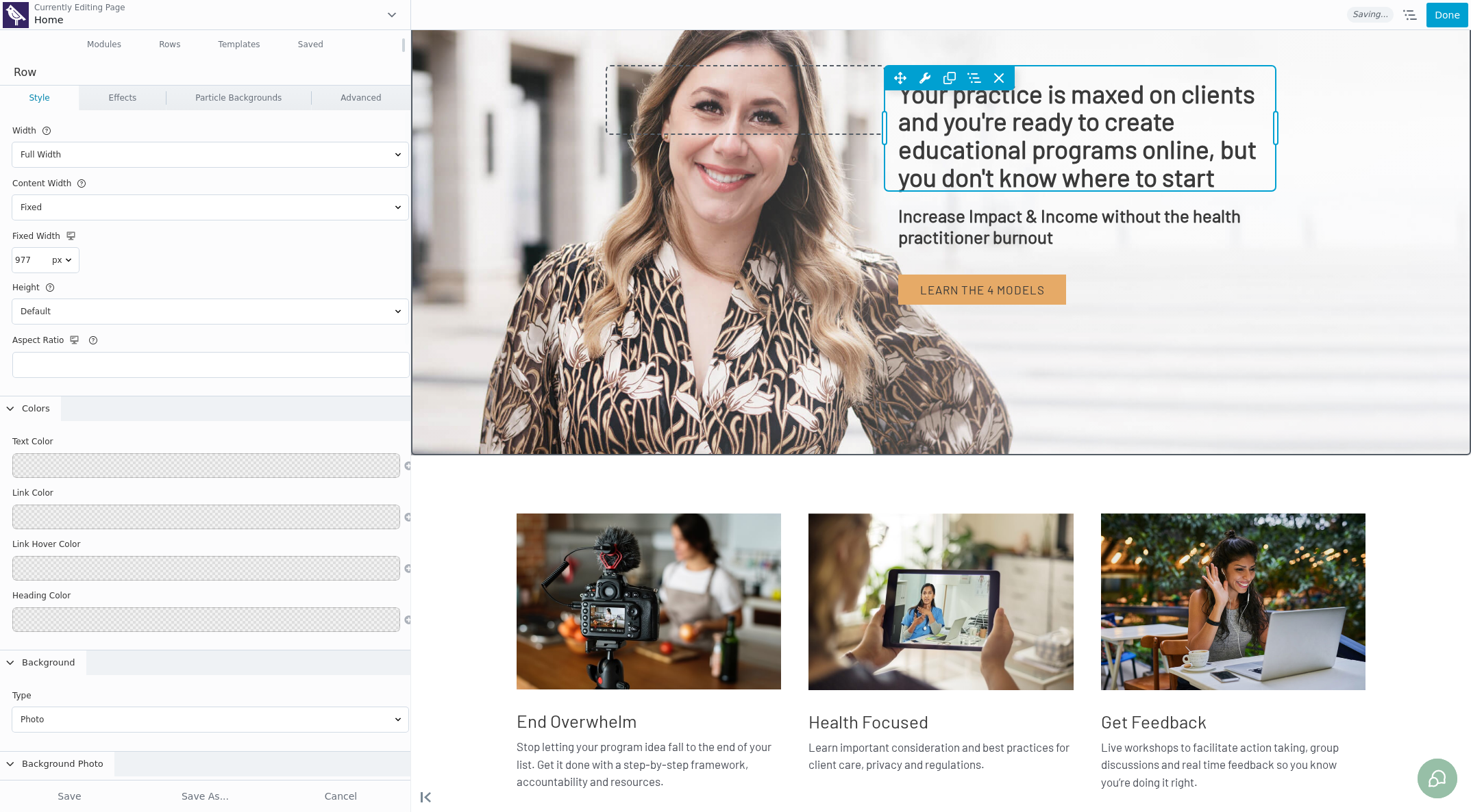
click at [963, 165] on div "Move Up Move Down Heading Settings Copy Heading Settings Paste Heading Settings…" at bounding box center [1080, 128] width 391 height 125
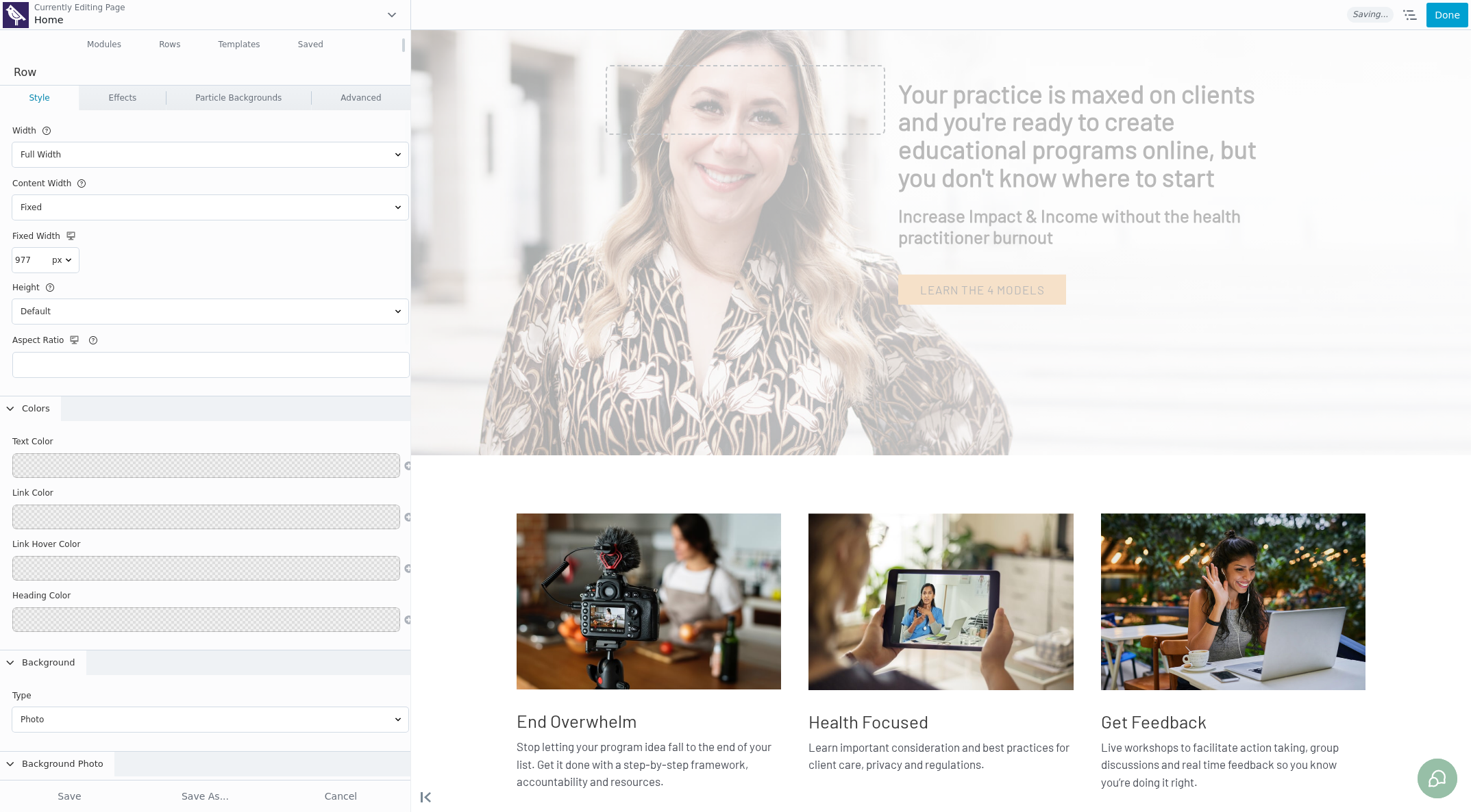
select select "700"
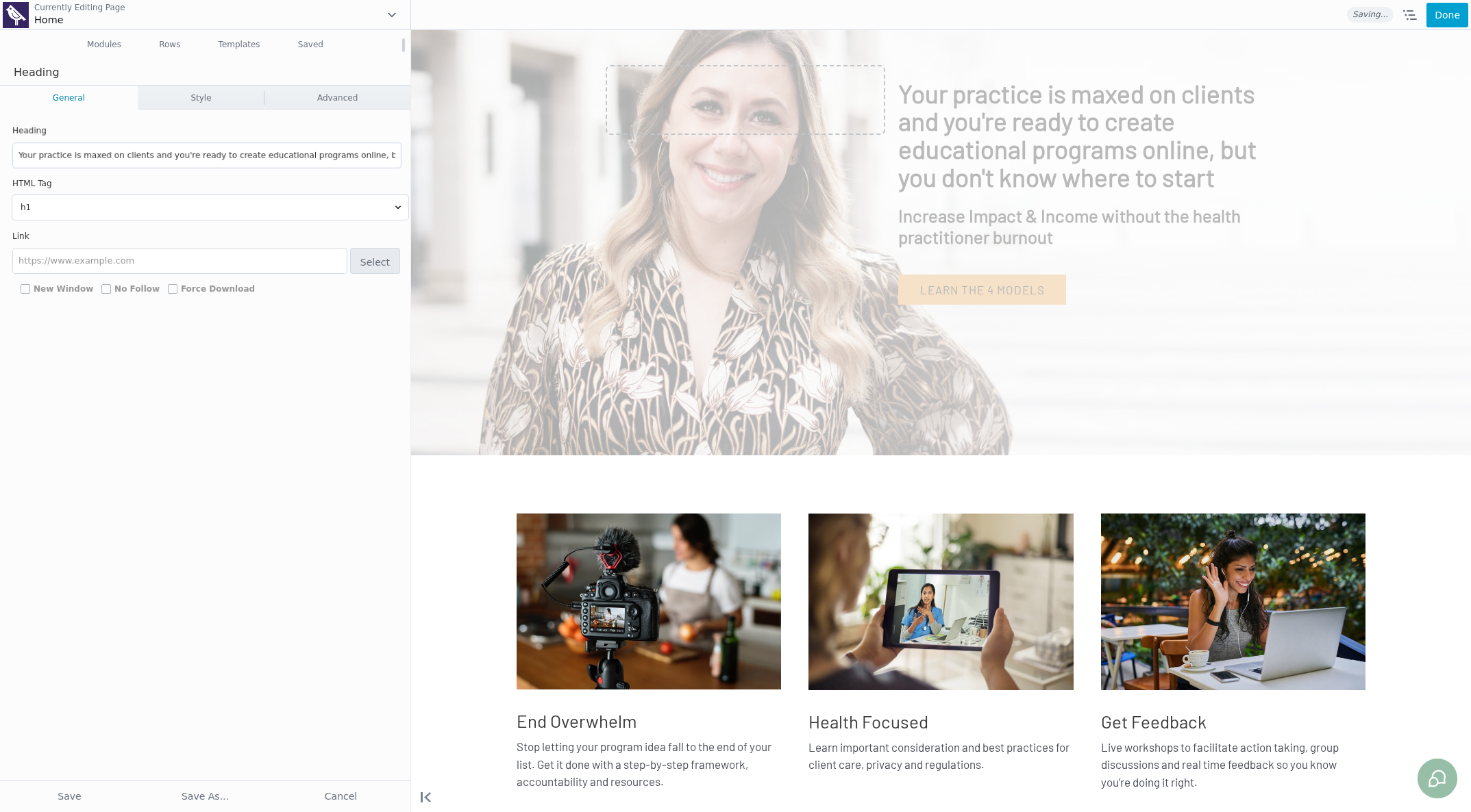
scroll to position [550, 0]
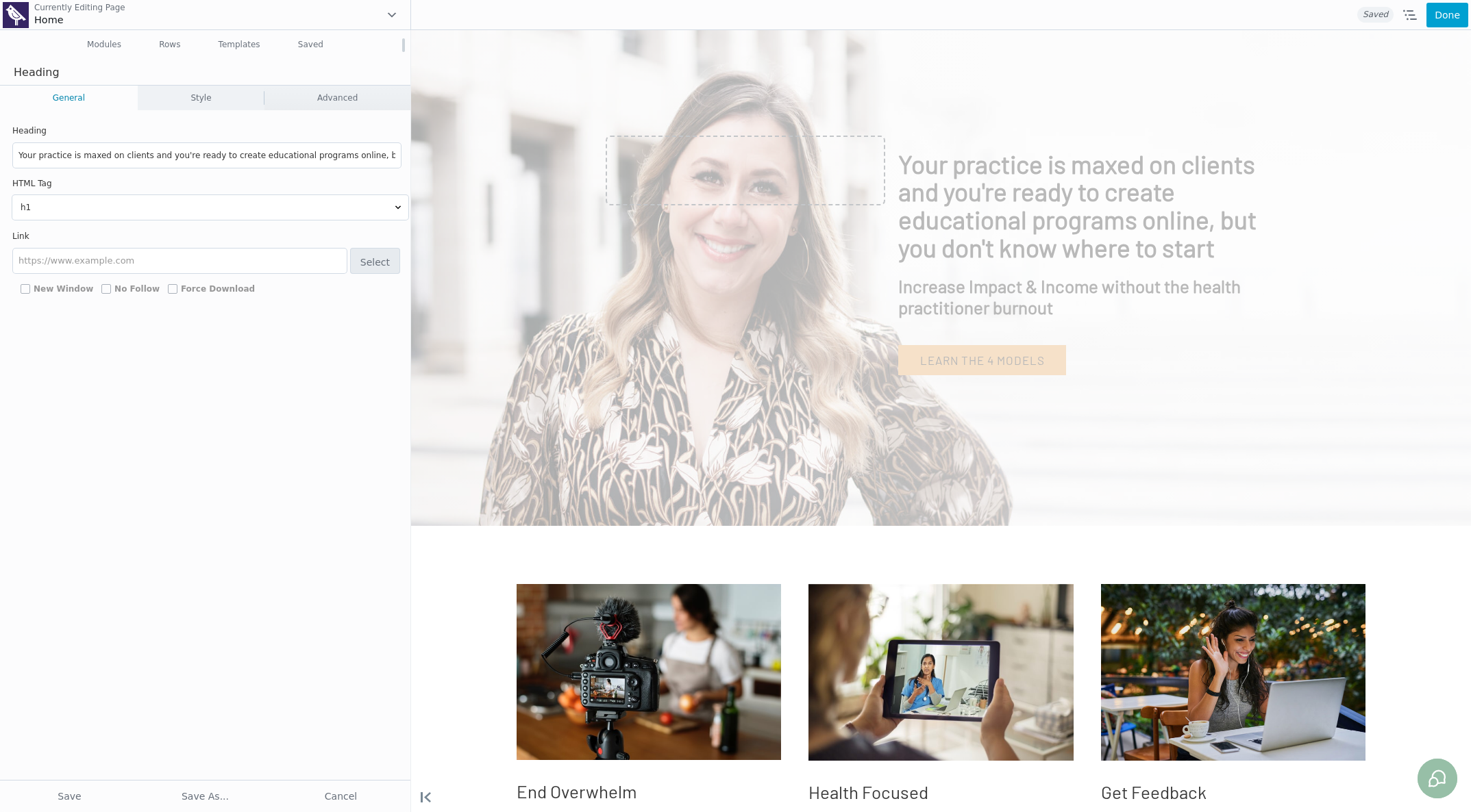
click at [156, 97] on link "Style" at bounding box center [202, 98] width 126 height 24
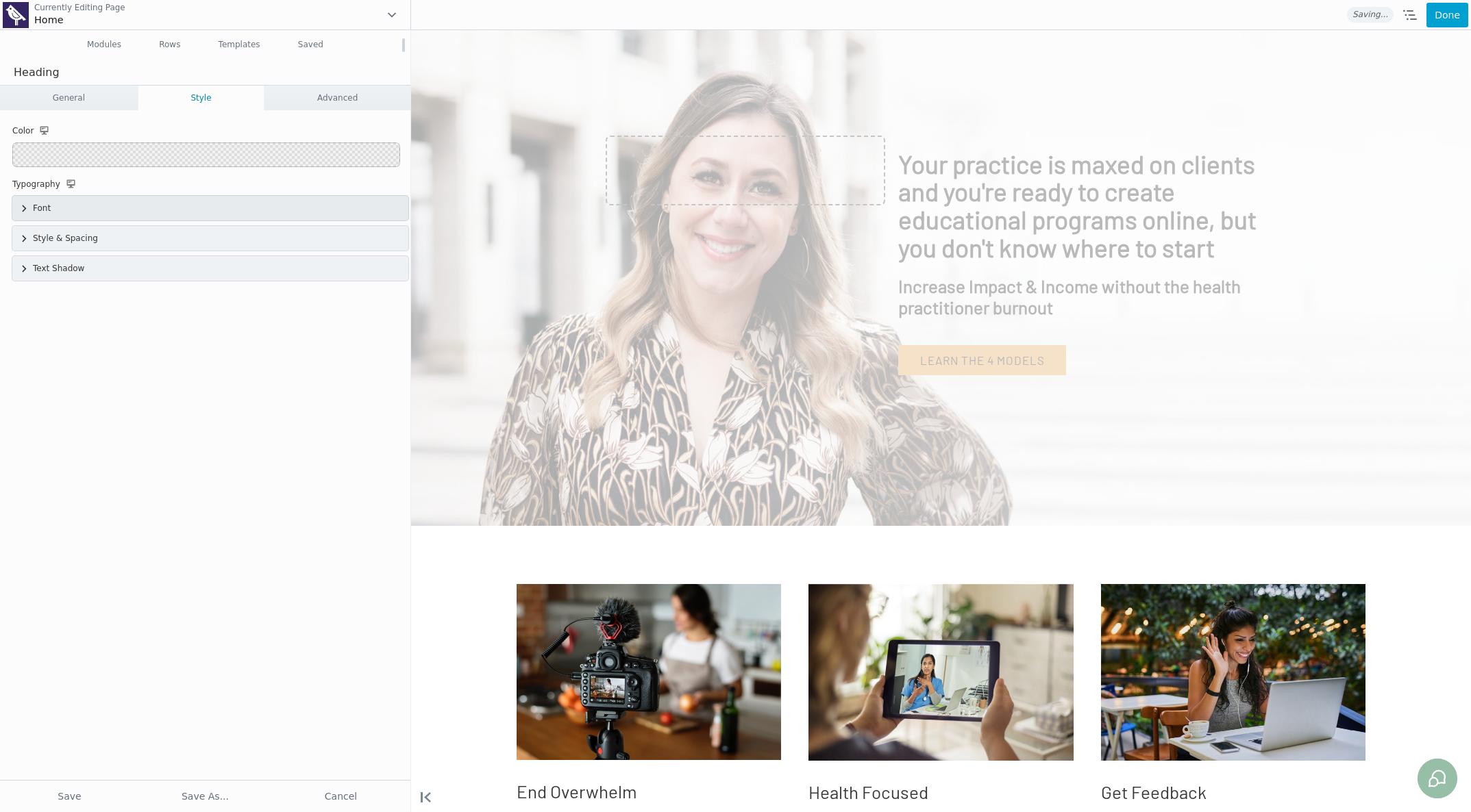
click at [93, 204] on div "Font" at bounding box center [210, 207] width 396 height 24
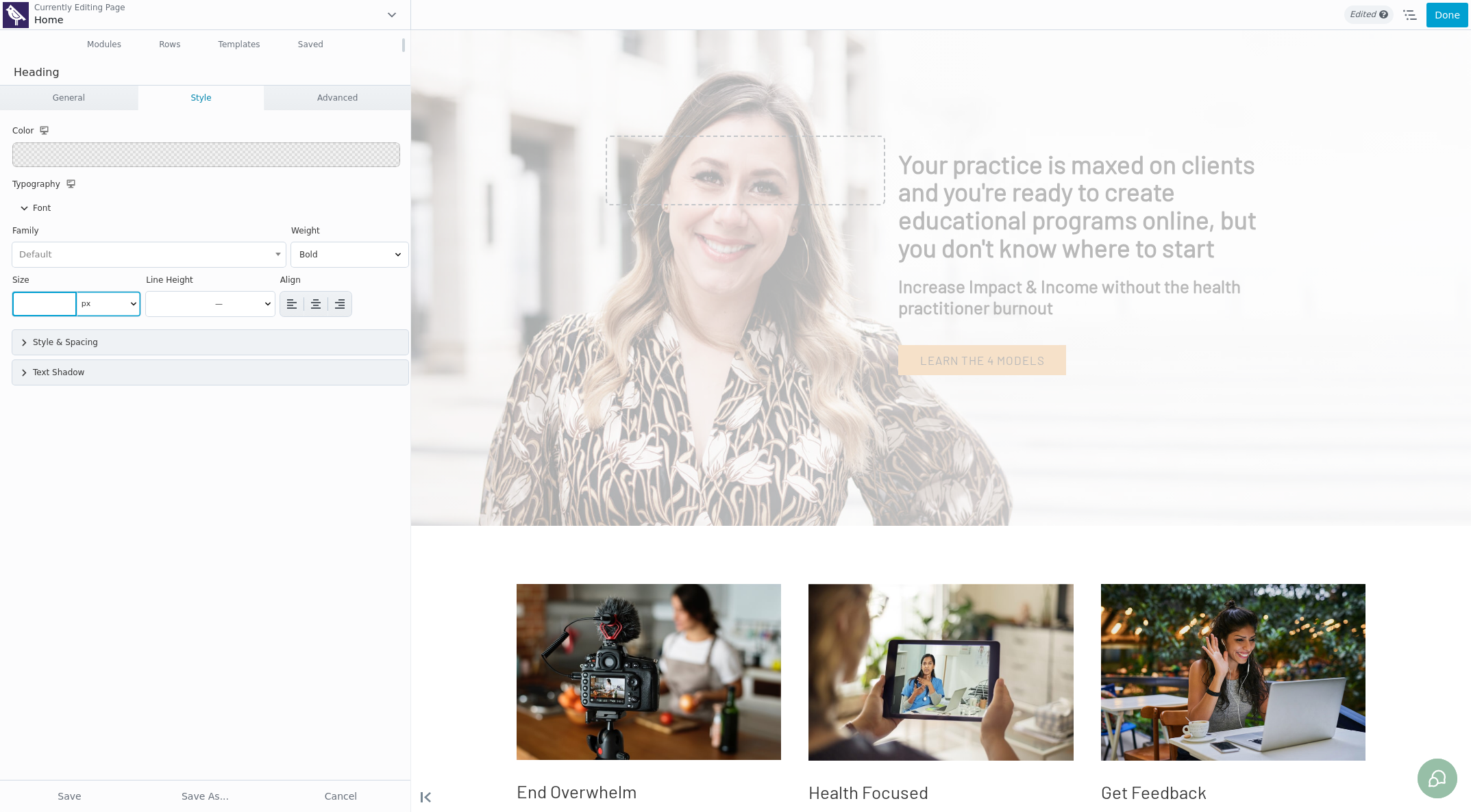
click at [35, 304] on input"] "number" at bounding box center [44, 304] width 64 height 24
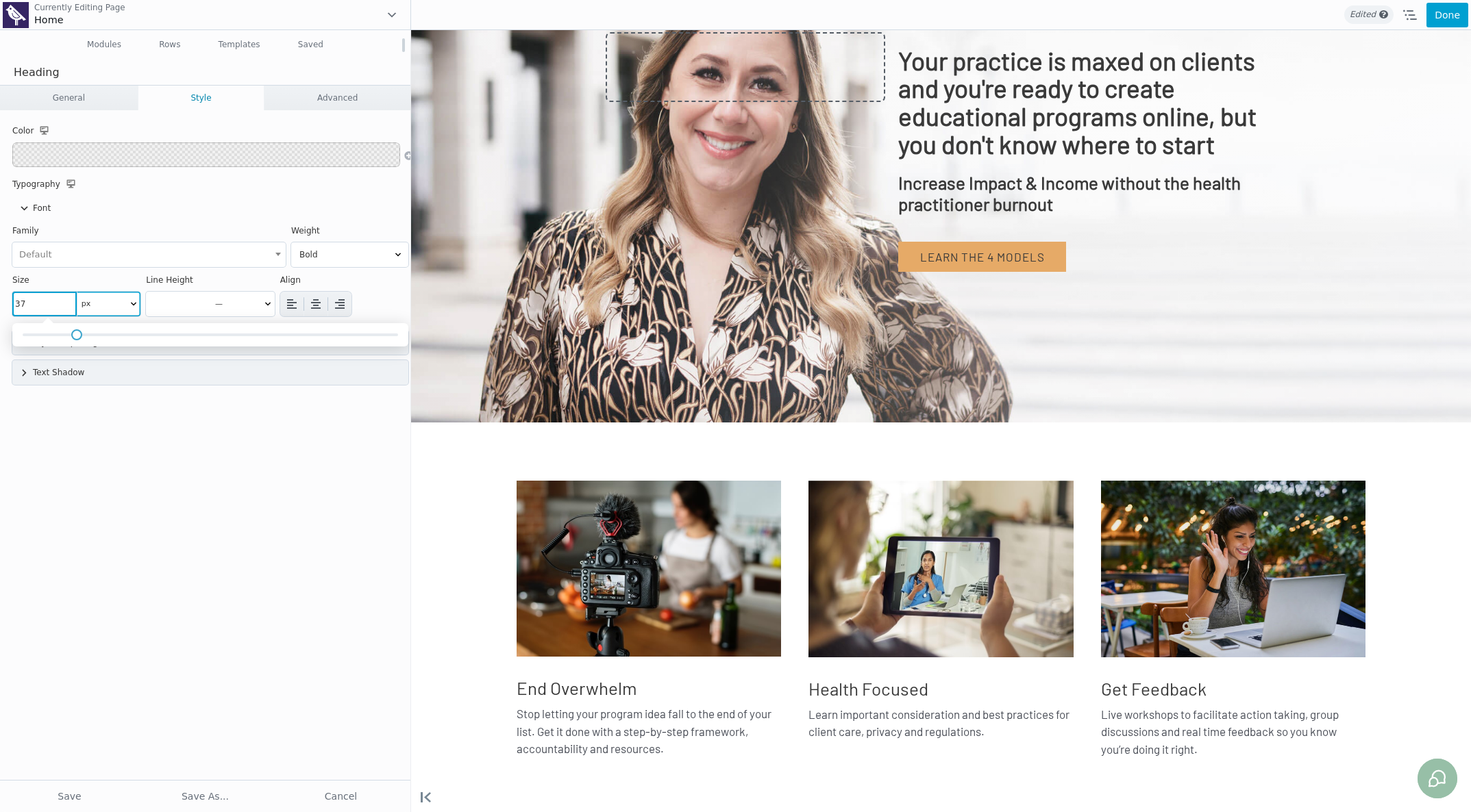
scroll to position [622, 0]
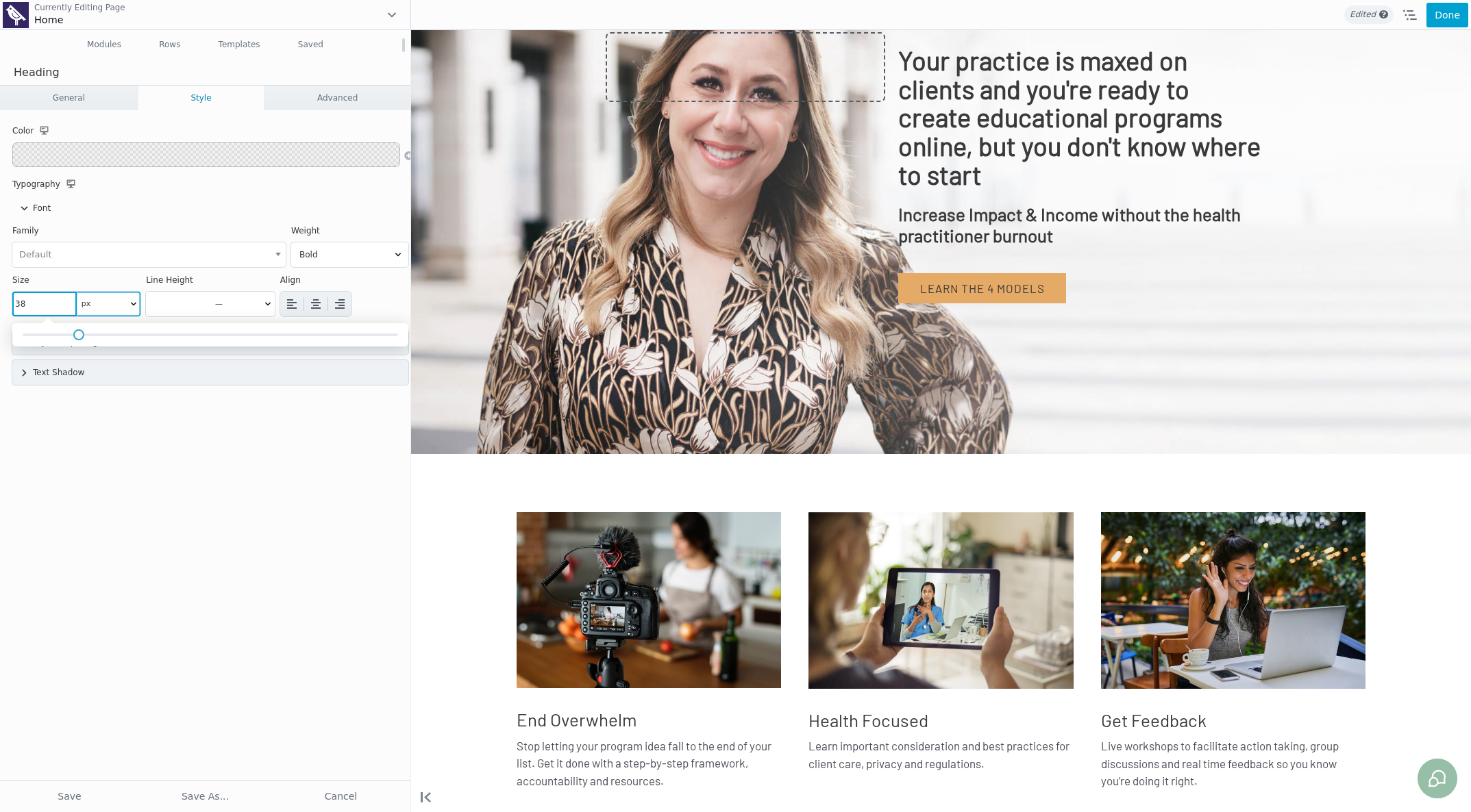
type input "37"
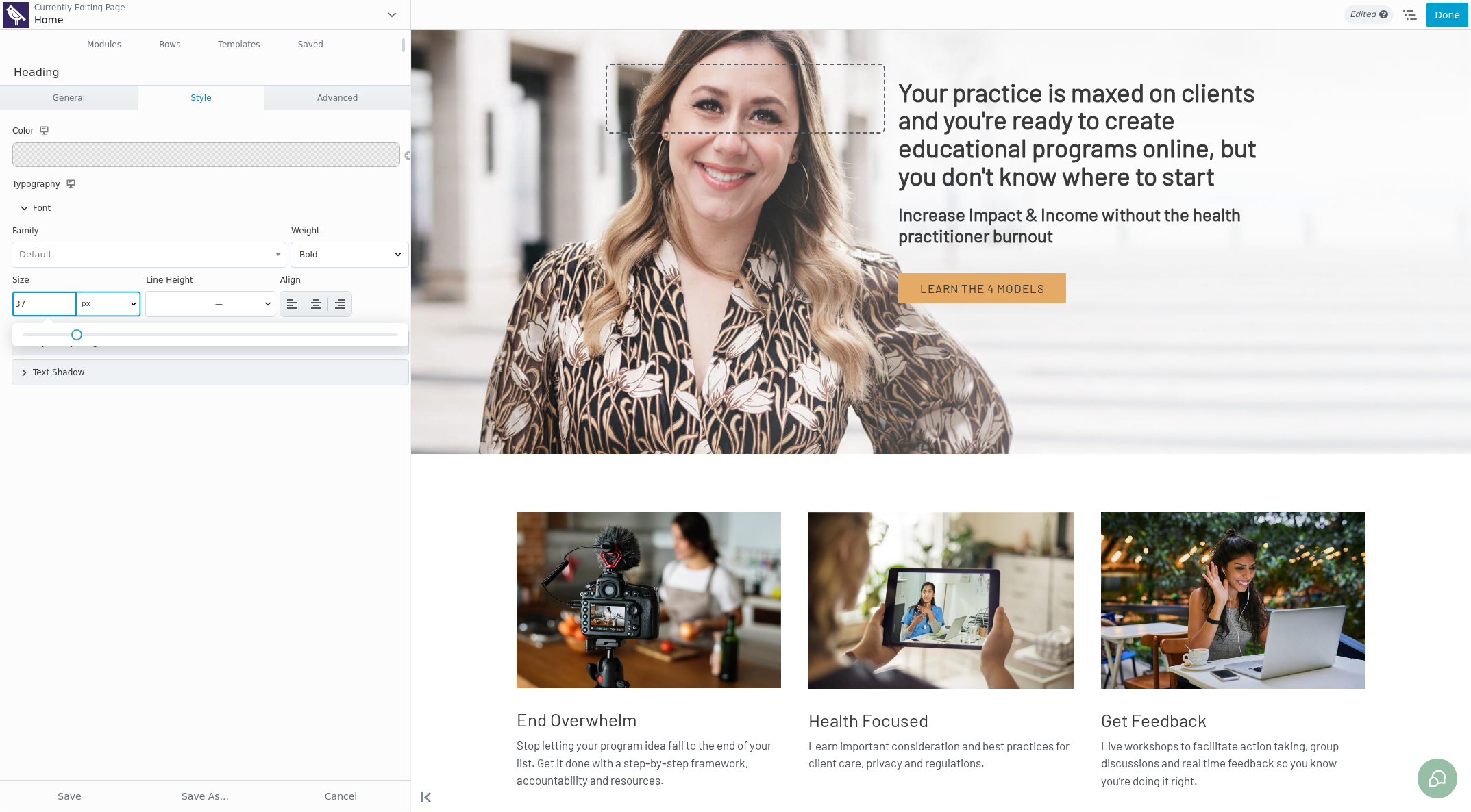
drag, startPoint x: 24, startPoint y: 333, endPoint x: 77, endPoint y: 334, distance: 53.0
click at [77, 334] on span at bounding box center [76, 335] width 11 height 11
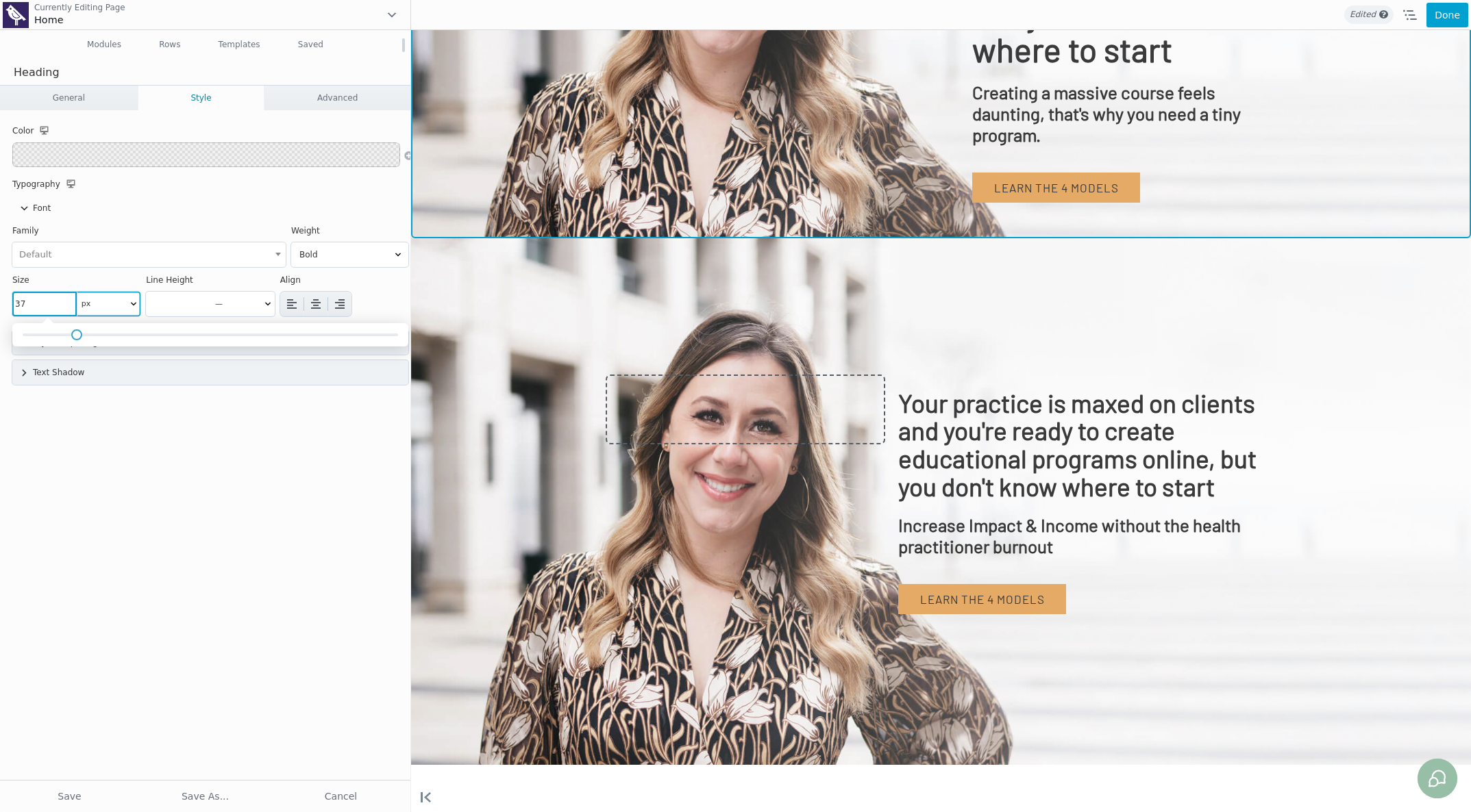
scroll to position [42, 0]
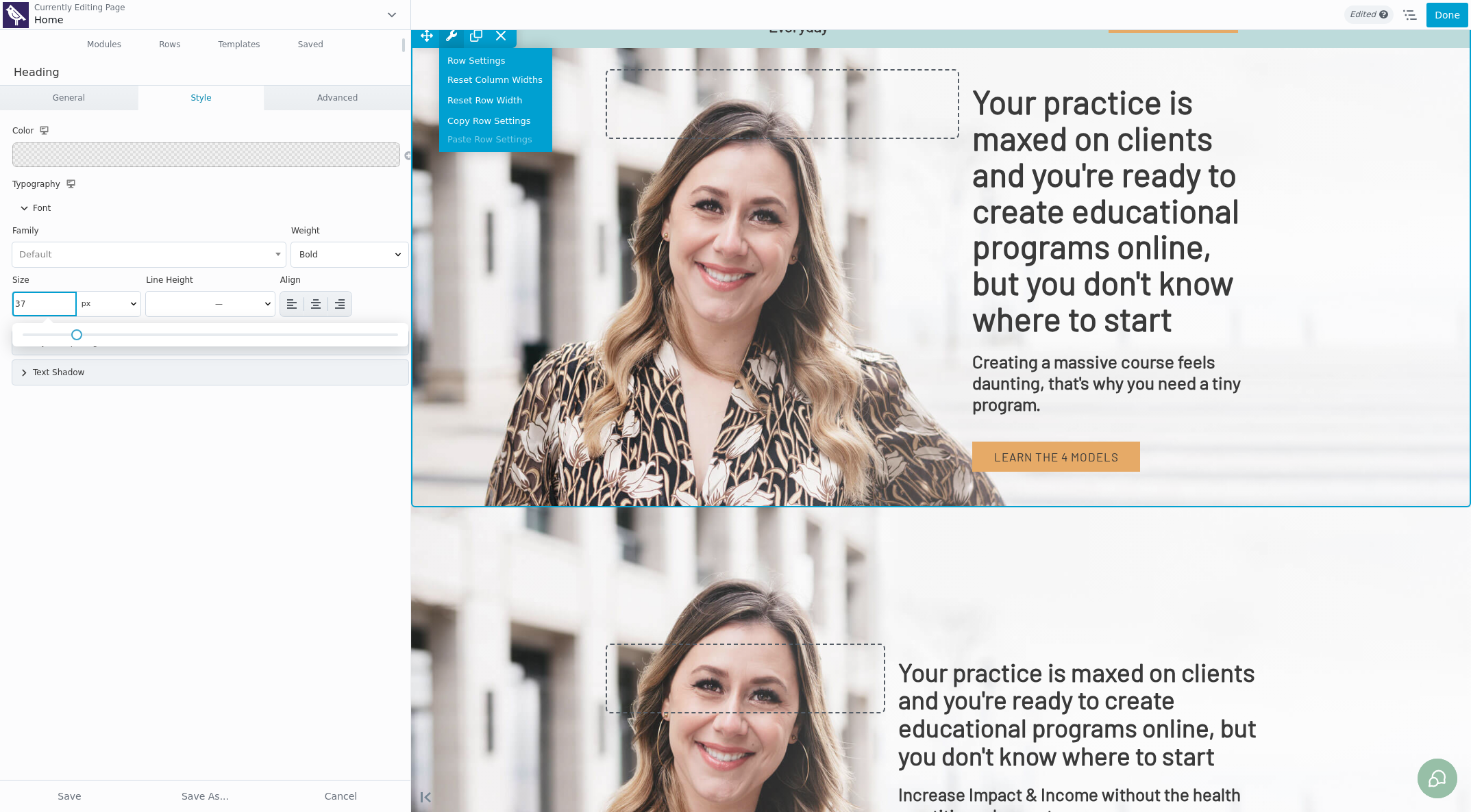
click at [453, 39] on icon at bounding box center [451, 36] width 11 height 11
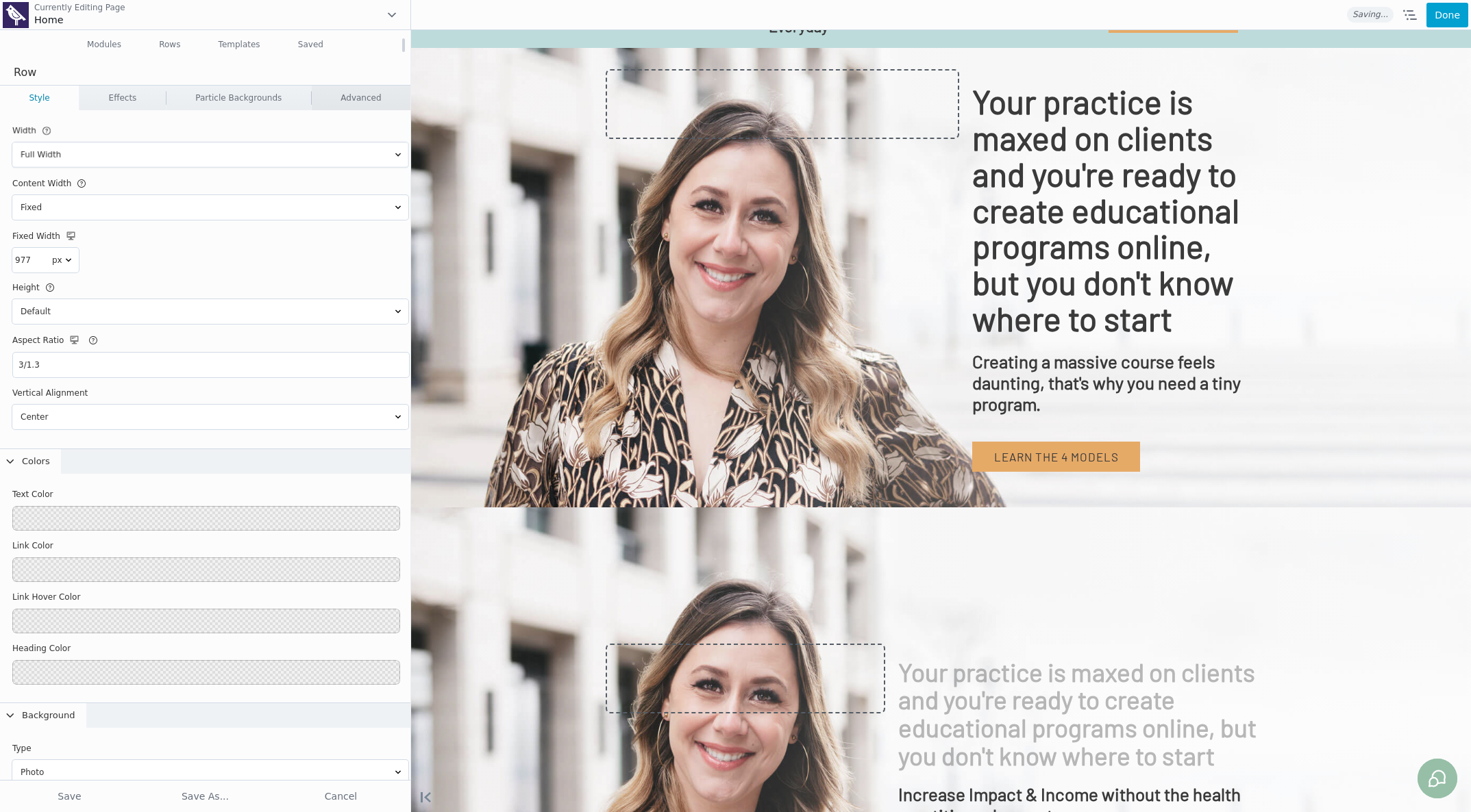
scroll to position [0, 0]
click at [373, 94] on link "Advanced" at bounding box center [361, 98] width 99 height 24
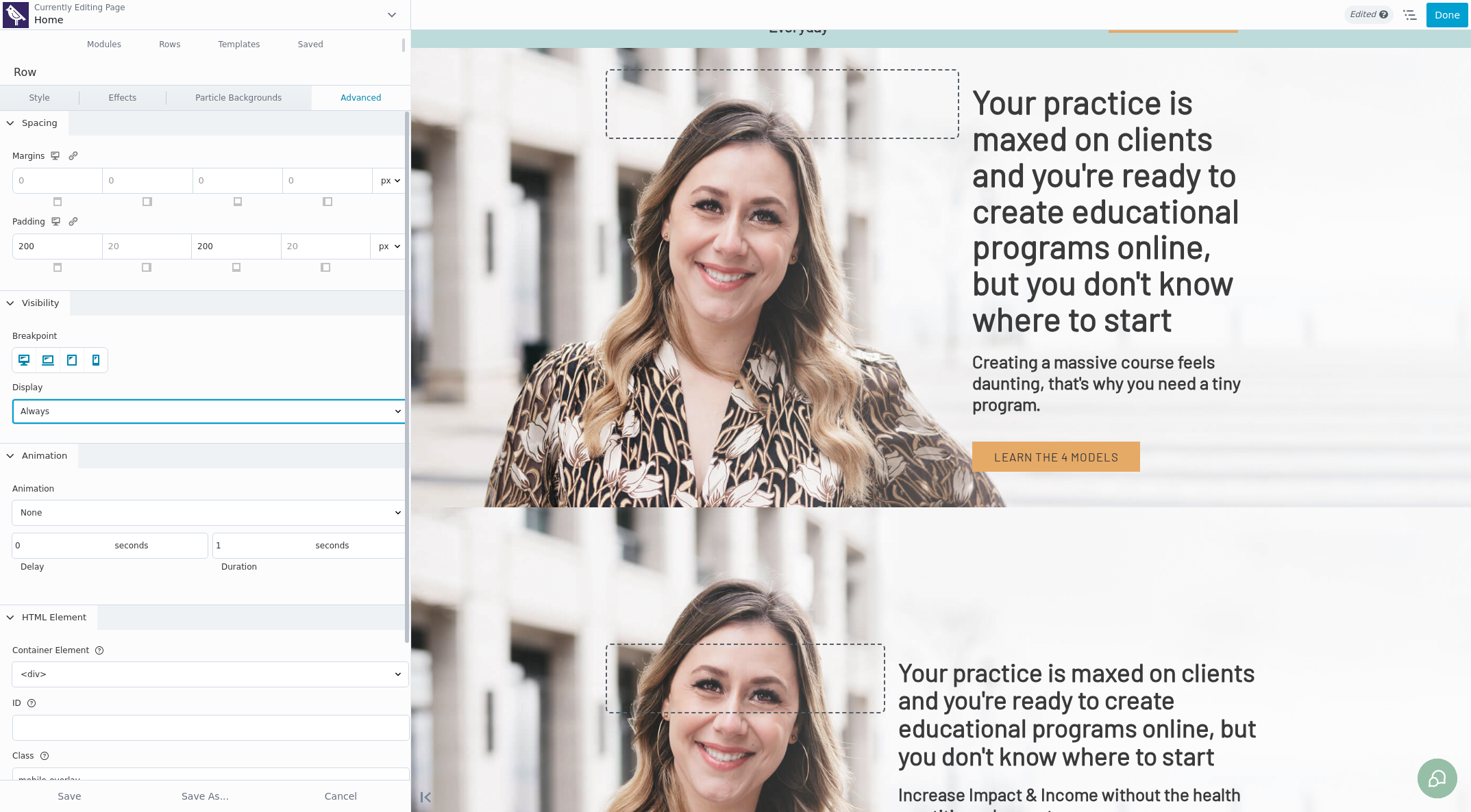
click at [116, 415] on select "Never Always Logged Out User Logged In User Conditional Logic" at bounding box center [210, 411] width 396 height 24
select select "0"
click at [13, 399] on select "Never Always Logged Out User Logged In User Conditional Logic" at bounding box center [210, 411] width 396 height 24
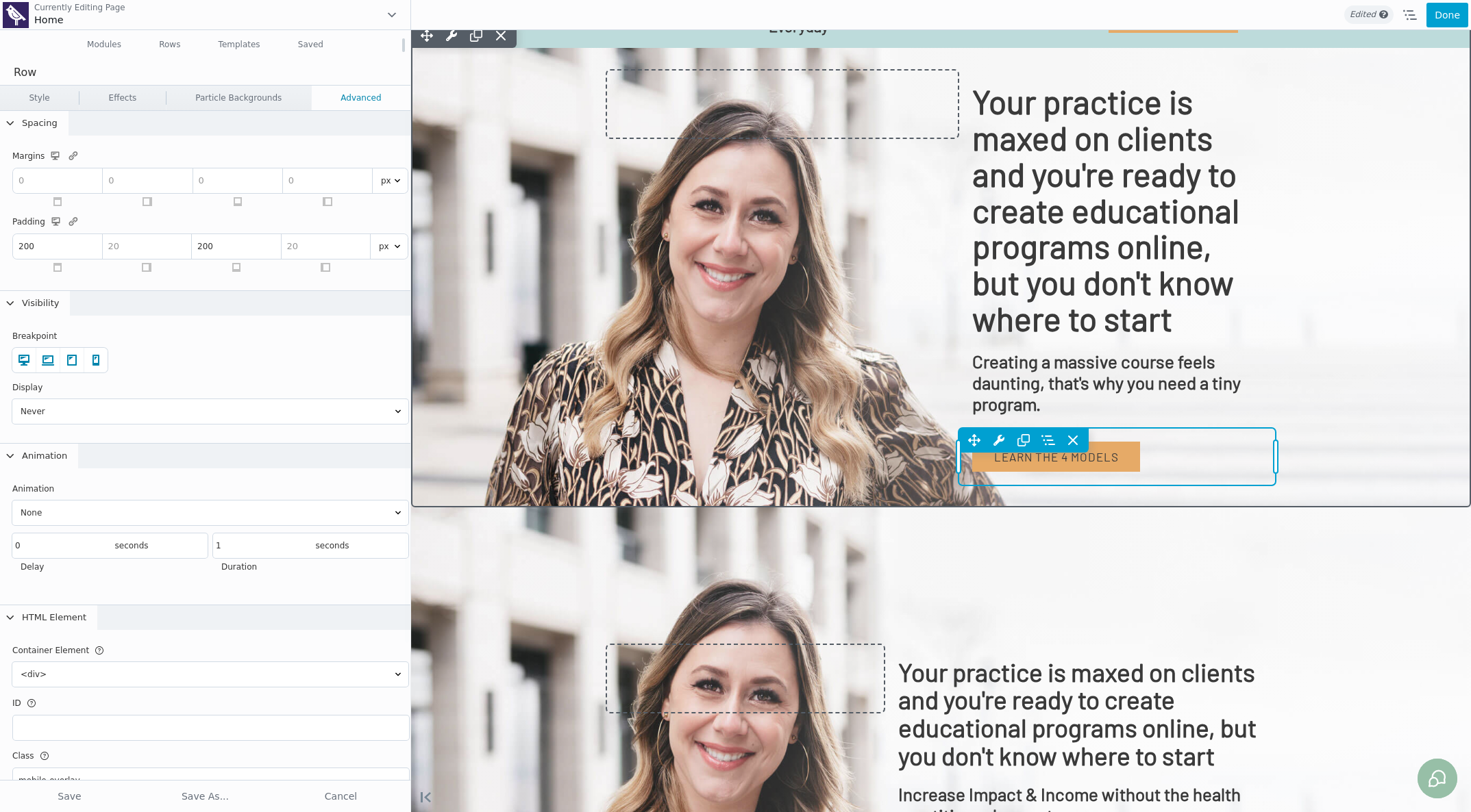
click at [963, 457] on div "Move Up Move Down Button Settings Copy Button Settings Paste Button Settings Ro…" at bounding box center [1117, 457] width 317 height 58
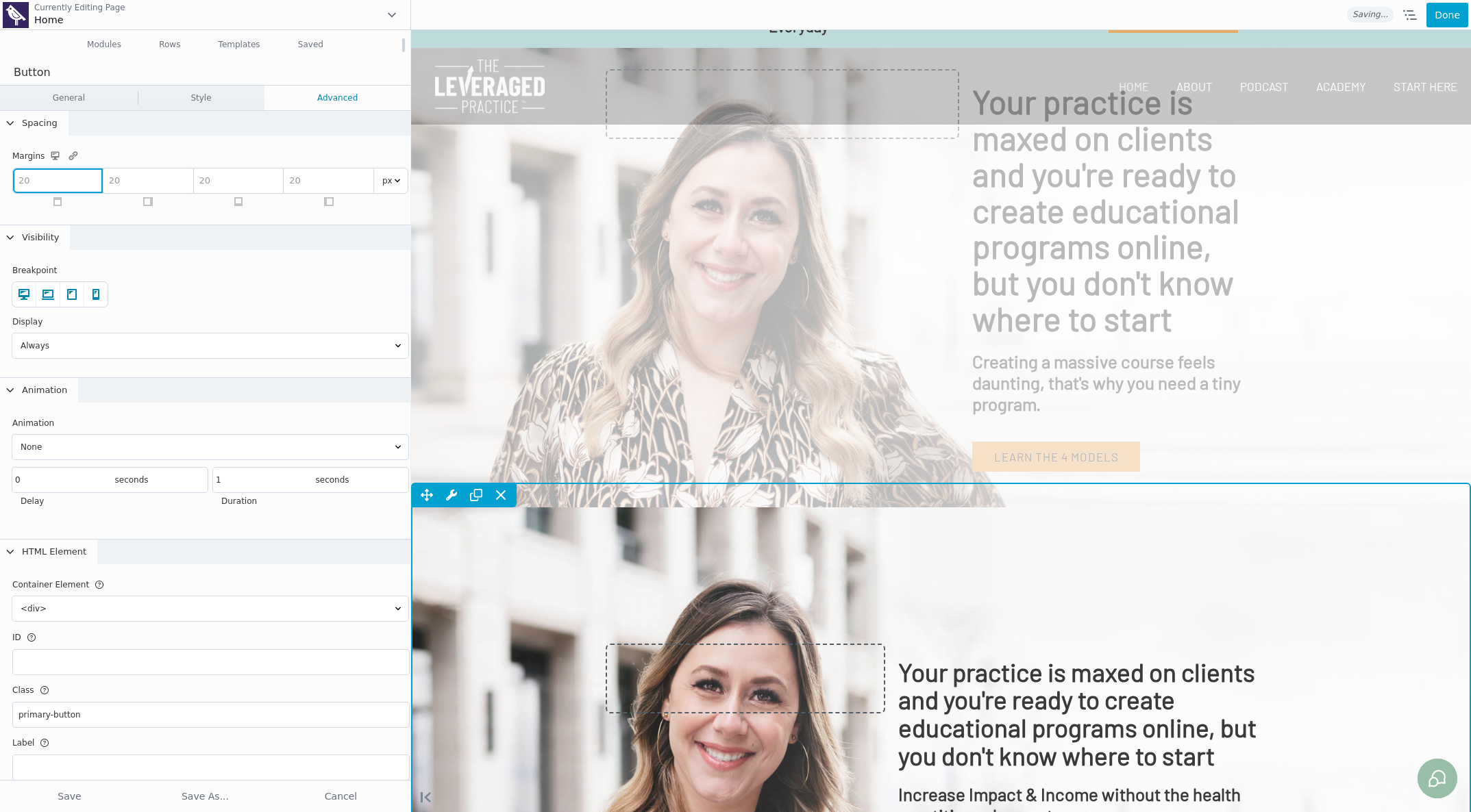
scroll to position [359, 0]
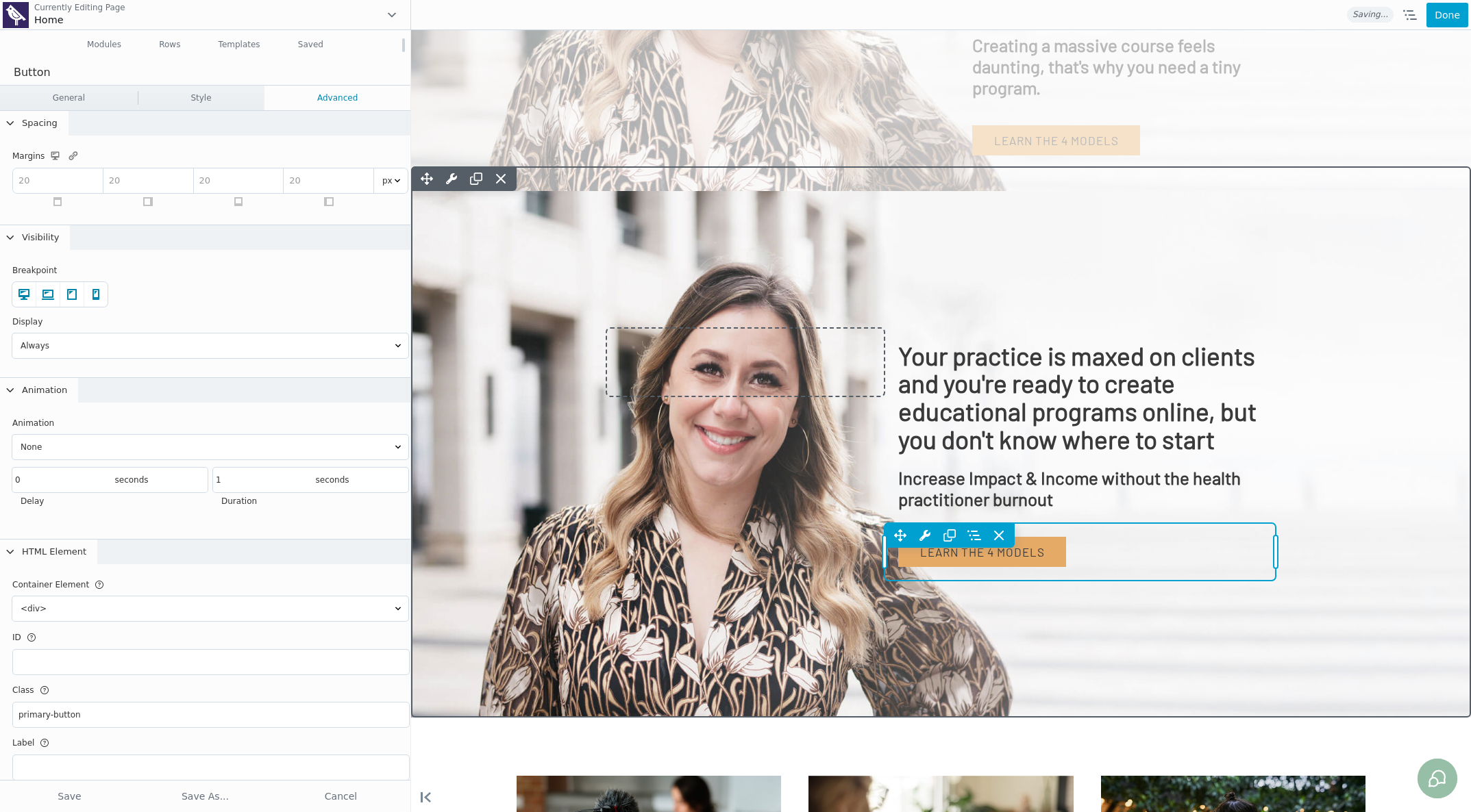
click at [963, 545] on div "Move Up Move Down Button Settings Copy Button Settings Paste Button Settings Ro…" at bounding box center [1080, 552] width 391 height 58
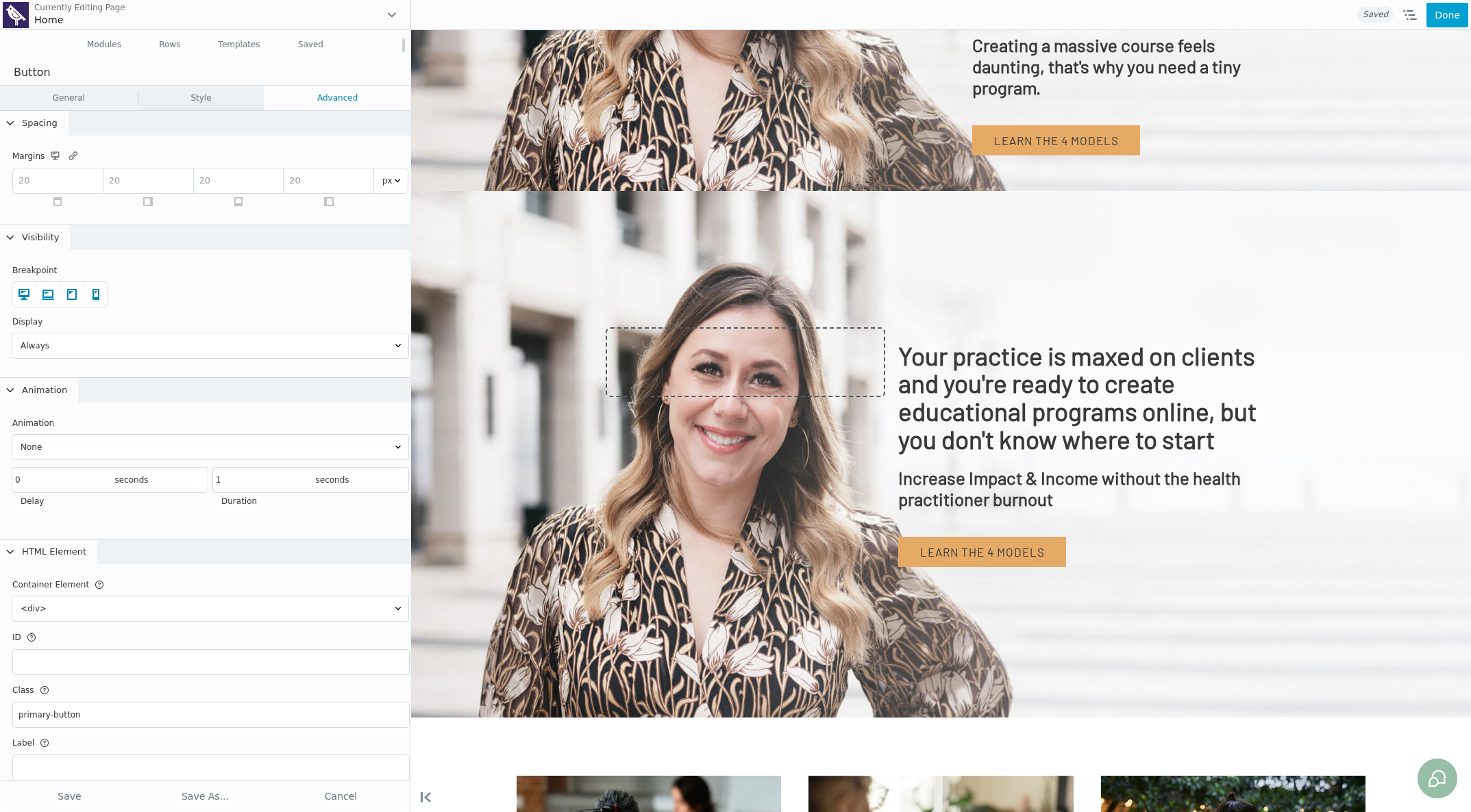
click at [85, 102] on link "General" at bounding box center [69, 98] width 138 height 24
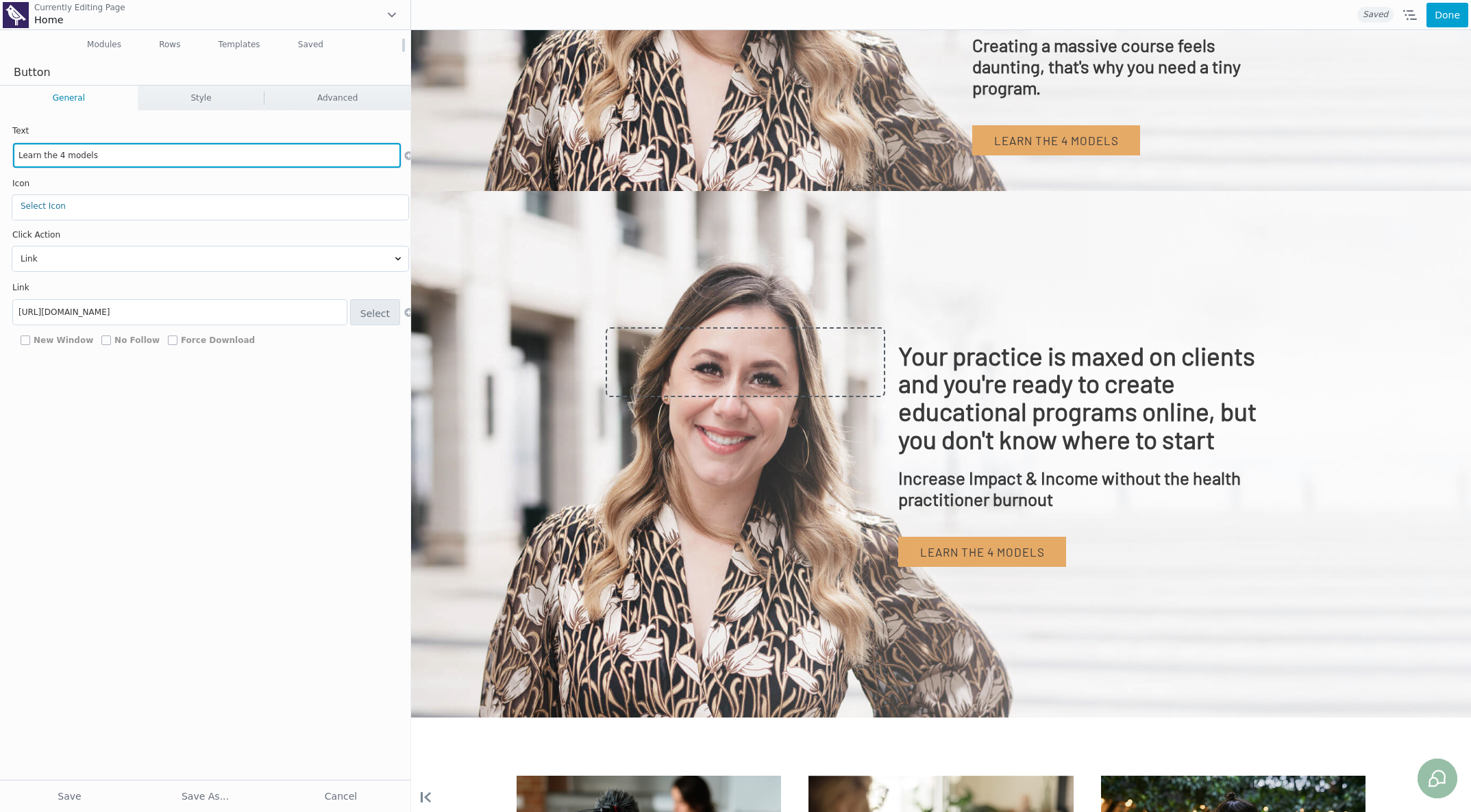
click at [111, 158] on input "Learn the 4 models" at bounding box center [207, 155] width 388 height 24
type input "Learn More"
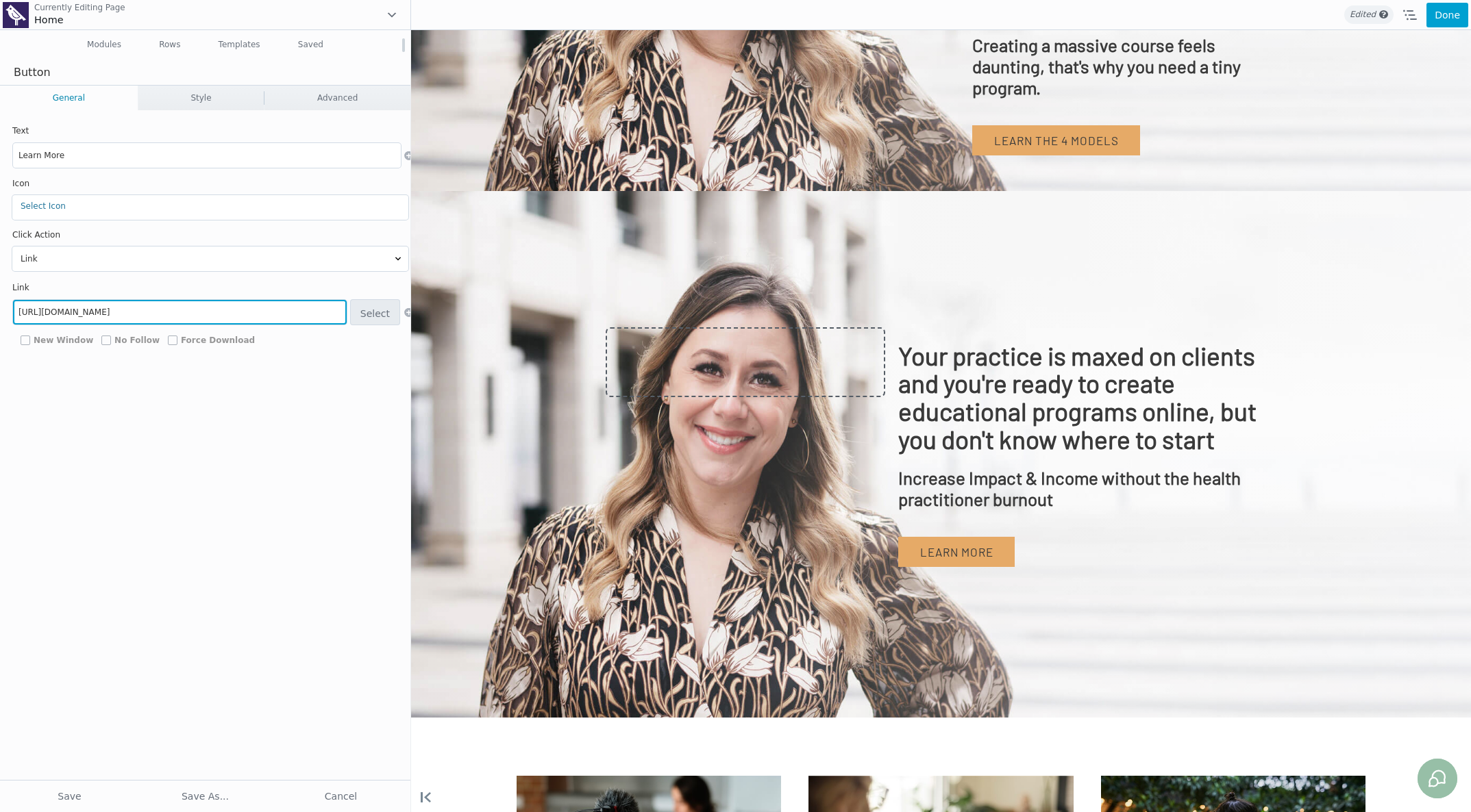
click at [193, 312] on input "https://training.theleveragedpractice.com/4models" at bounding box center [180, 312] width 333 height 24
paste input "tiny"
type input "https://training.theleveragedpractice.com/tiny"
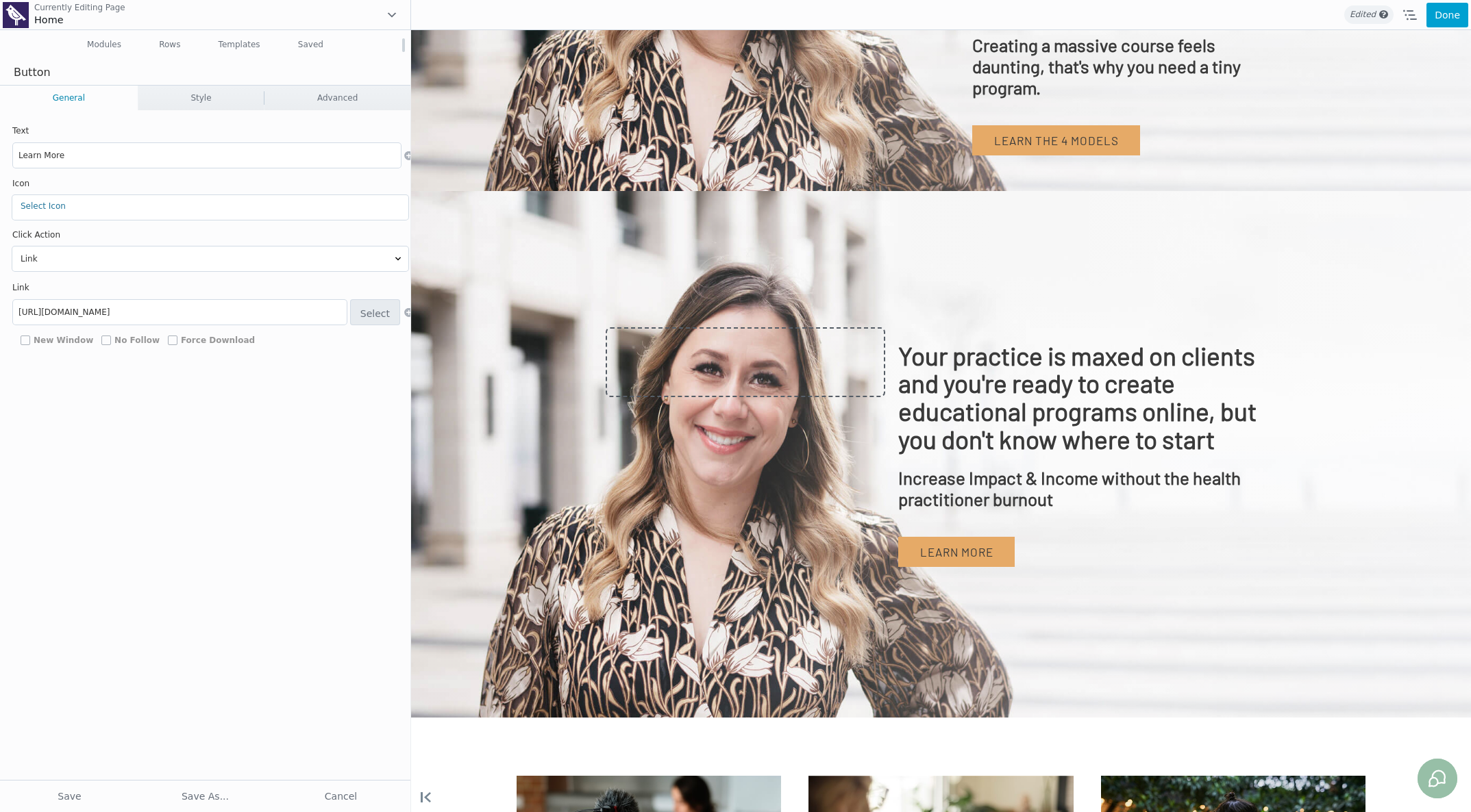
click at [66, 793] on button "Save" at bounding box center [70, 796] width 132 height 24
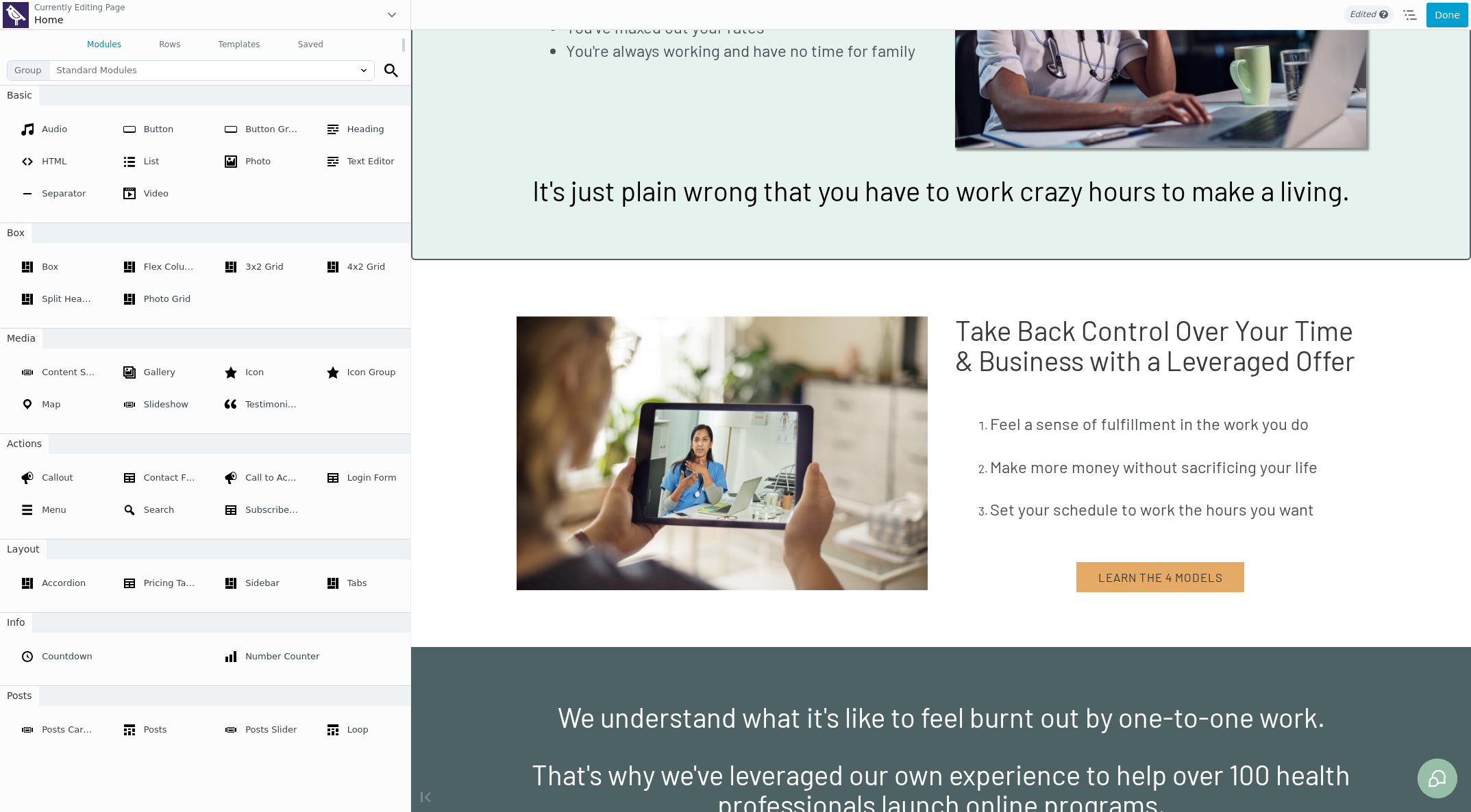
scroll to position [1755, 0]
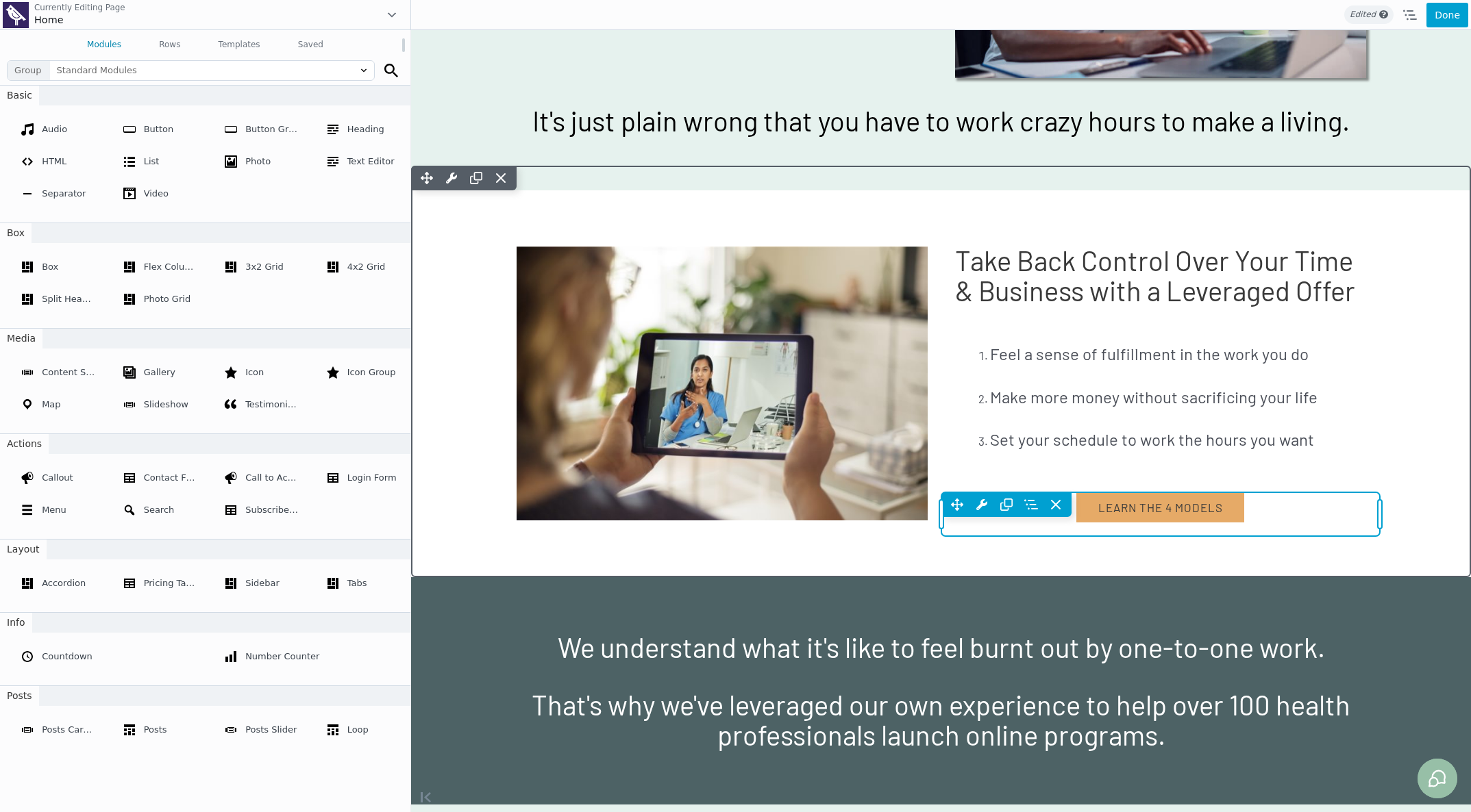
click at [963, 509] on div "Move Up Move Down Button Settings Copy Button Settings Paste Button Settings Ro…" at bounding box center [1160, 505] width 439 height 24
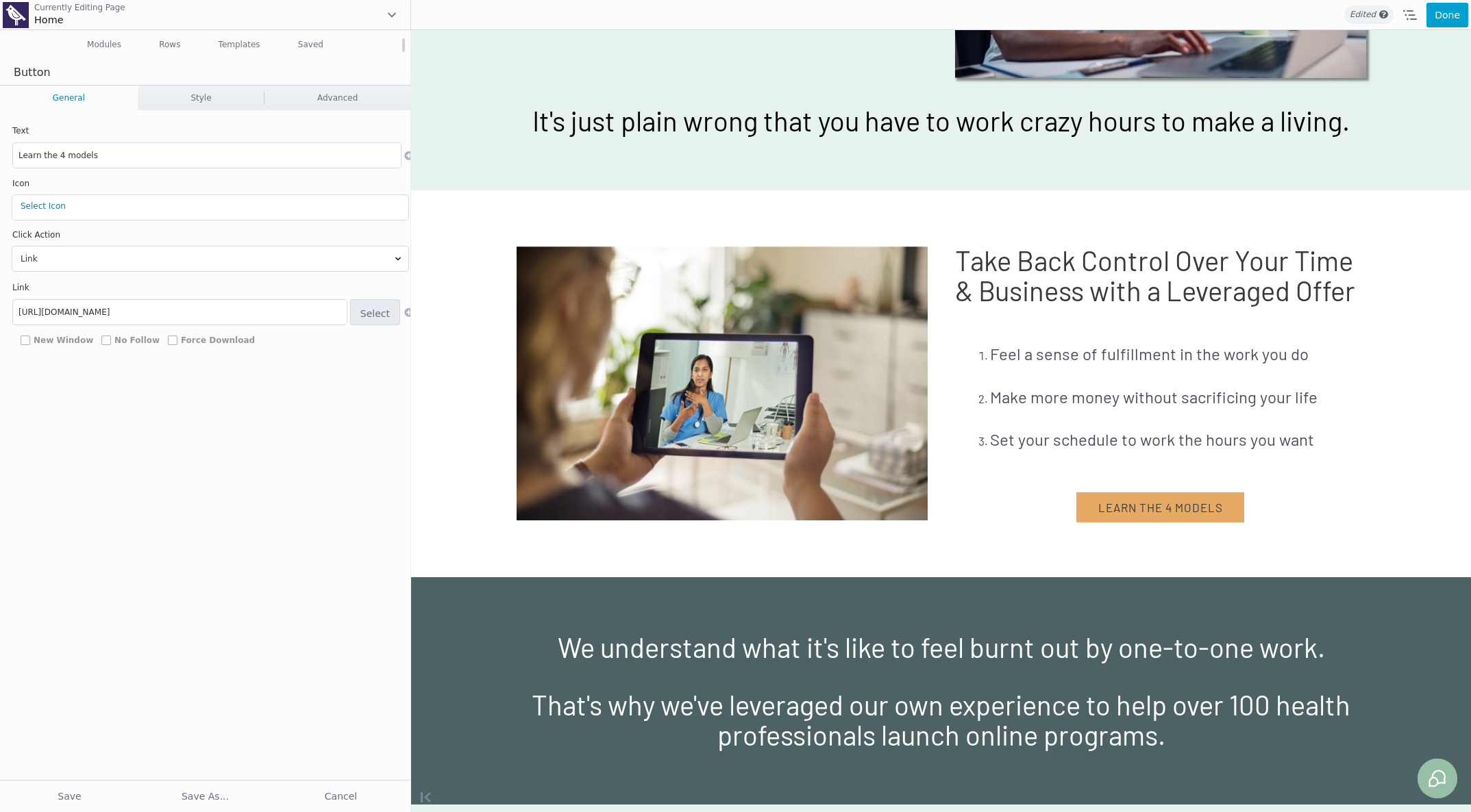
drag, startPoint x: 44, startPoint y: 153, endPoint x: 160, endPoint y: 153, distance: 116.0
click at [150, 156] on input "Learn the 4 models" at bounding box center [207, 155] width 388 height 24
type input "Learn More"
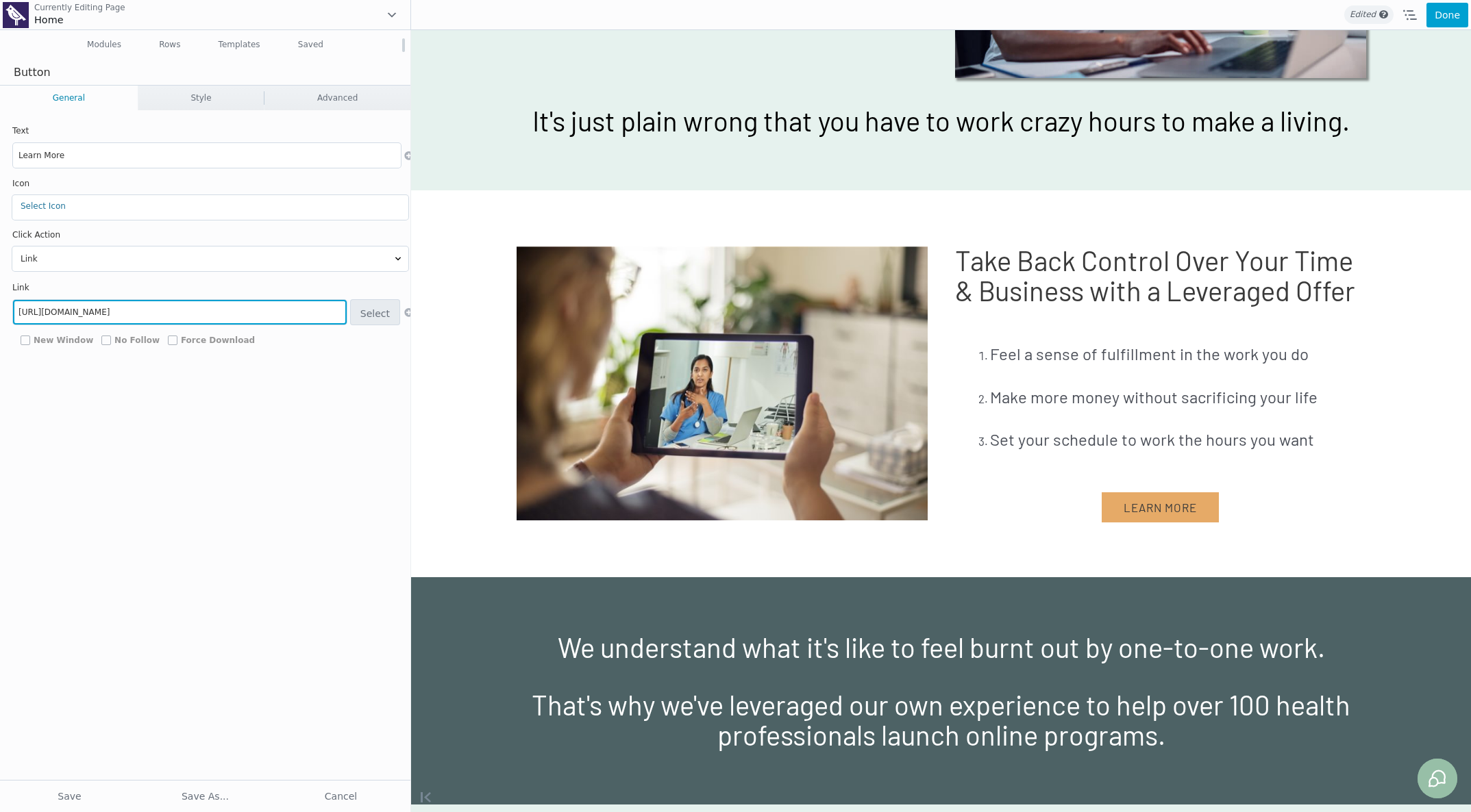
click at [179, 312] on input "https://training.theleveragedpractice.com/4models" at bounding box center [180, 312] width 333 height 24
paste input "tiny"
type input "https://training.theleveragedpractice.com/tiny"
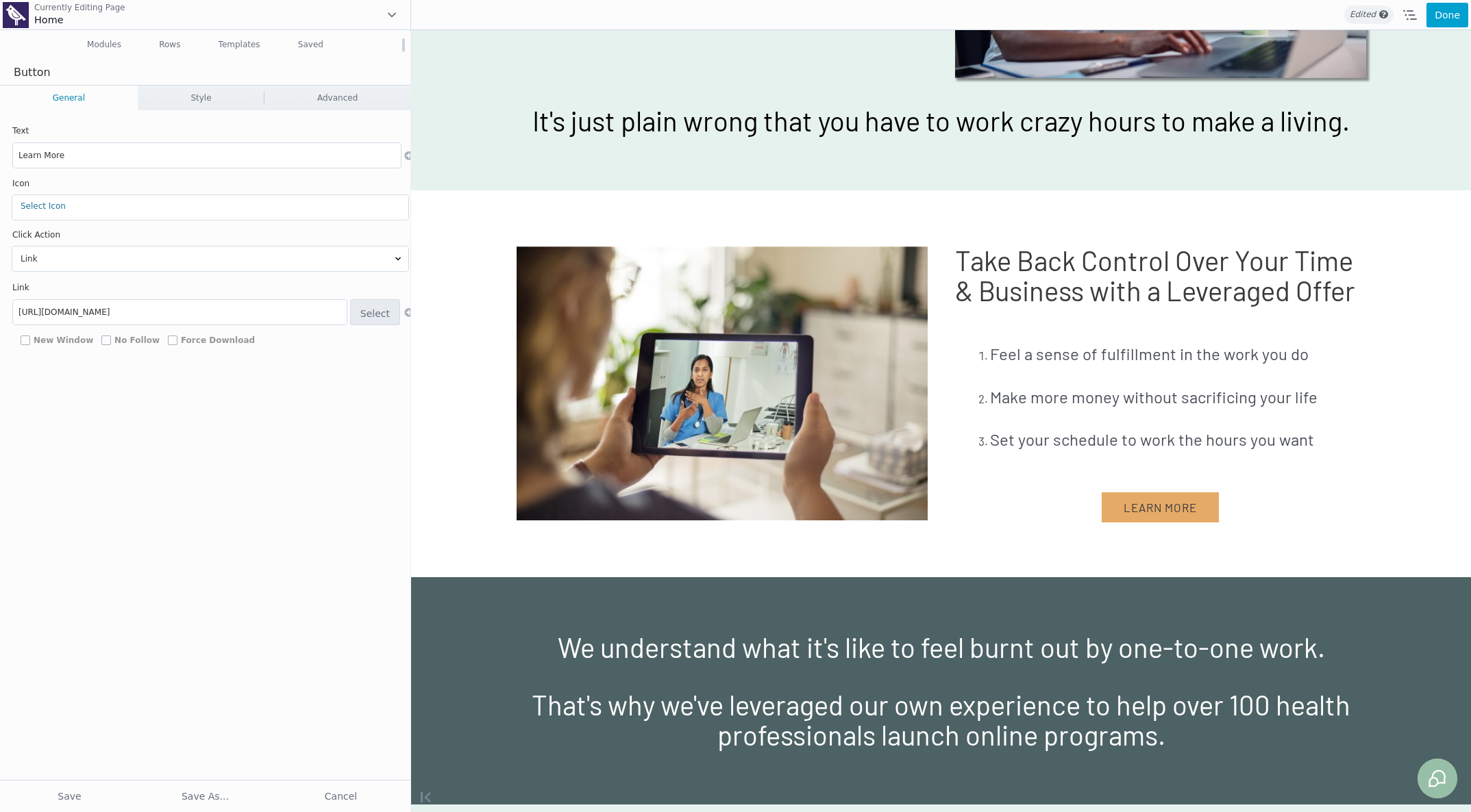
click at [69, 340] on span "New Window" at bounding box center [63, 340] width 59 height 10
click at [30, 340] on input "New Window" at bounding box center [25, 340] width 10 height 10
checkbox input "true"
click at [118, 336] on span "No Follow" at bounding box center [136, 340] width 45 height 10
click at [111, 336] on input "No Follow" at bounding box center [106, 340] width 10 height 10
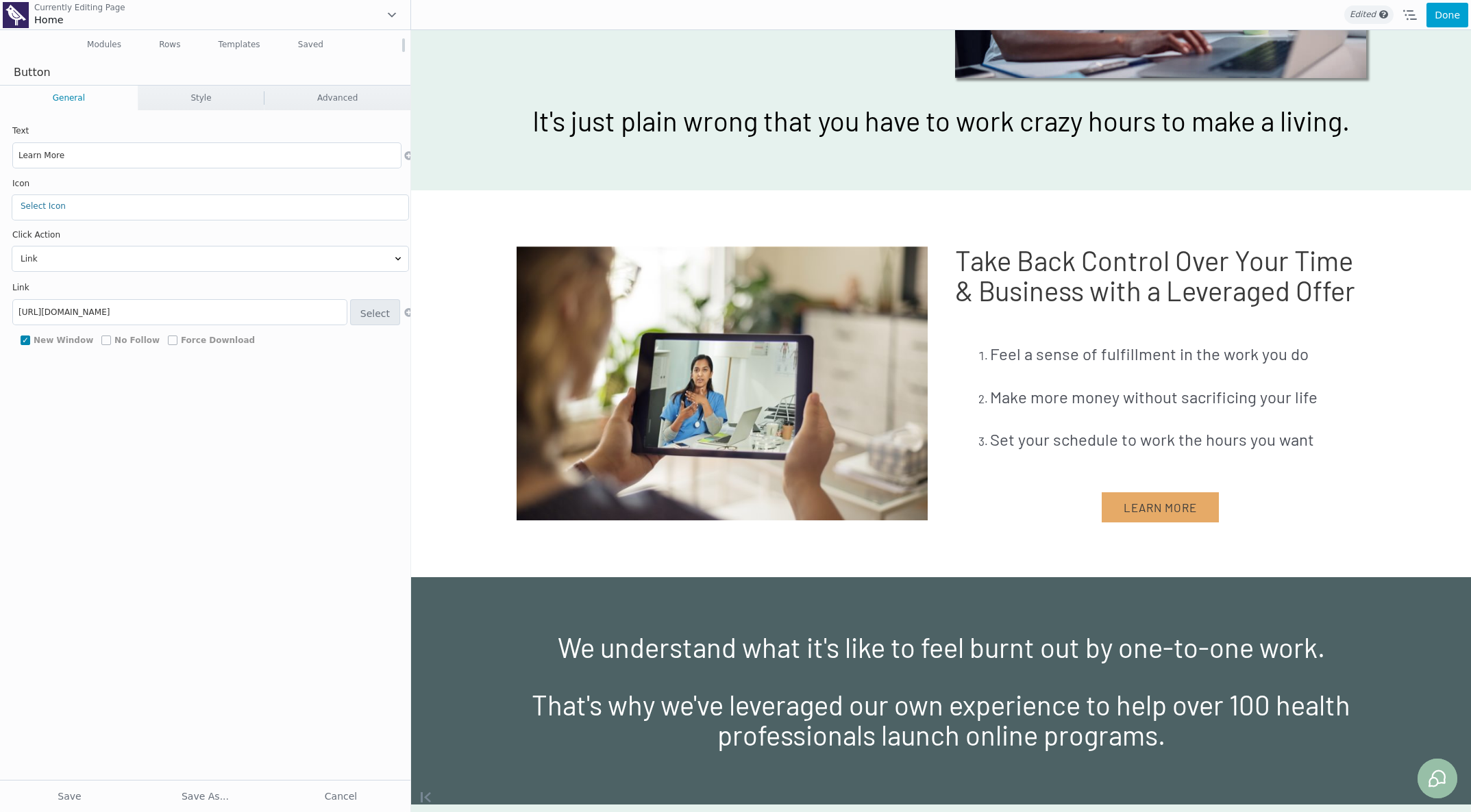
checkbox input "true"
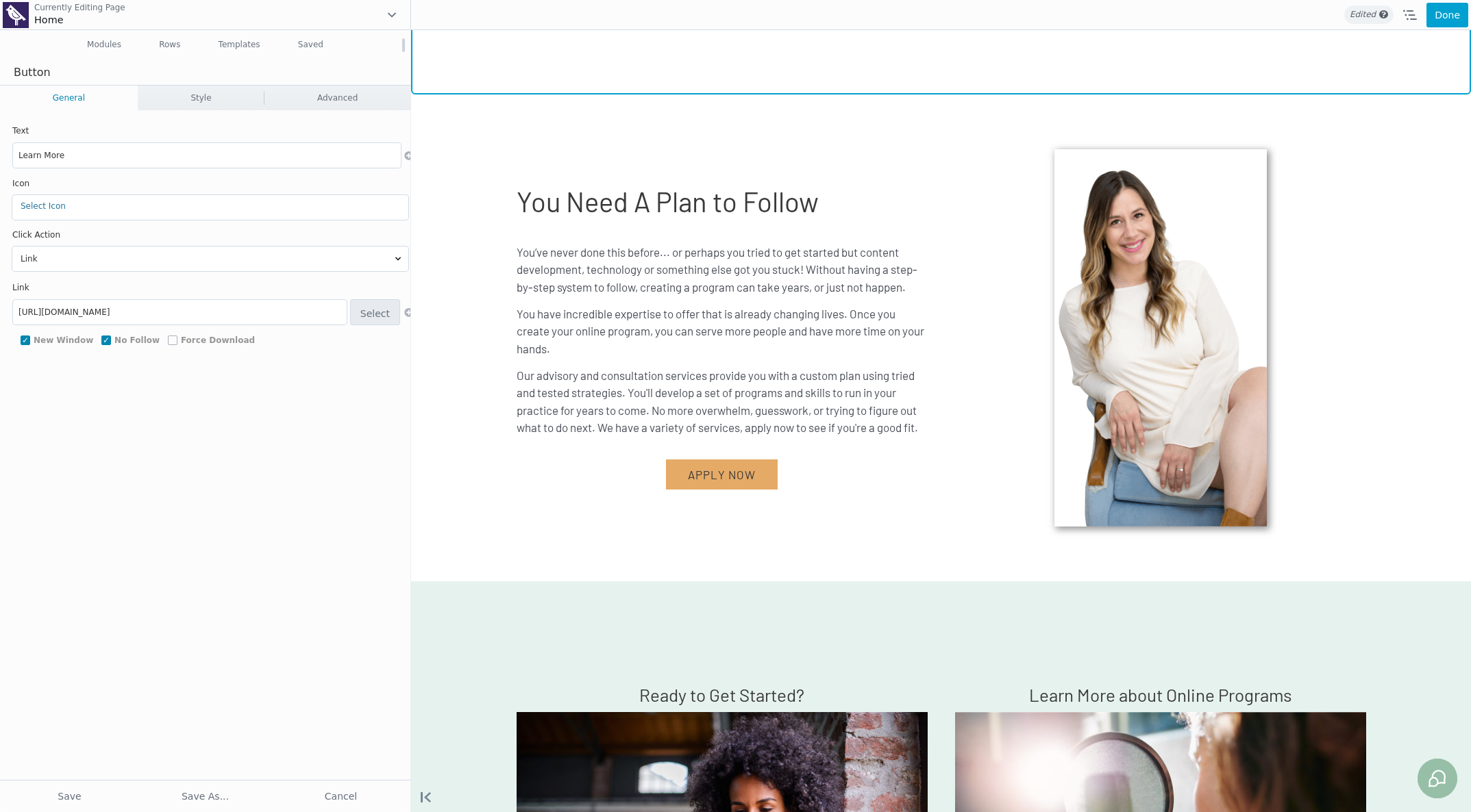
scroll to position [3753, 0]
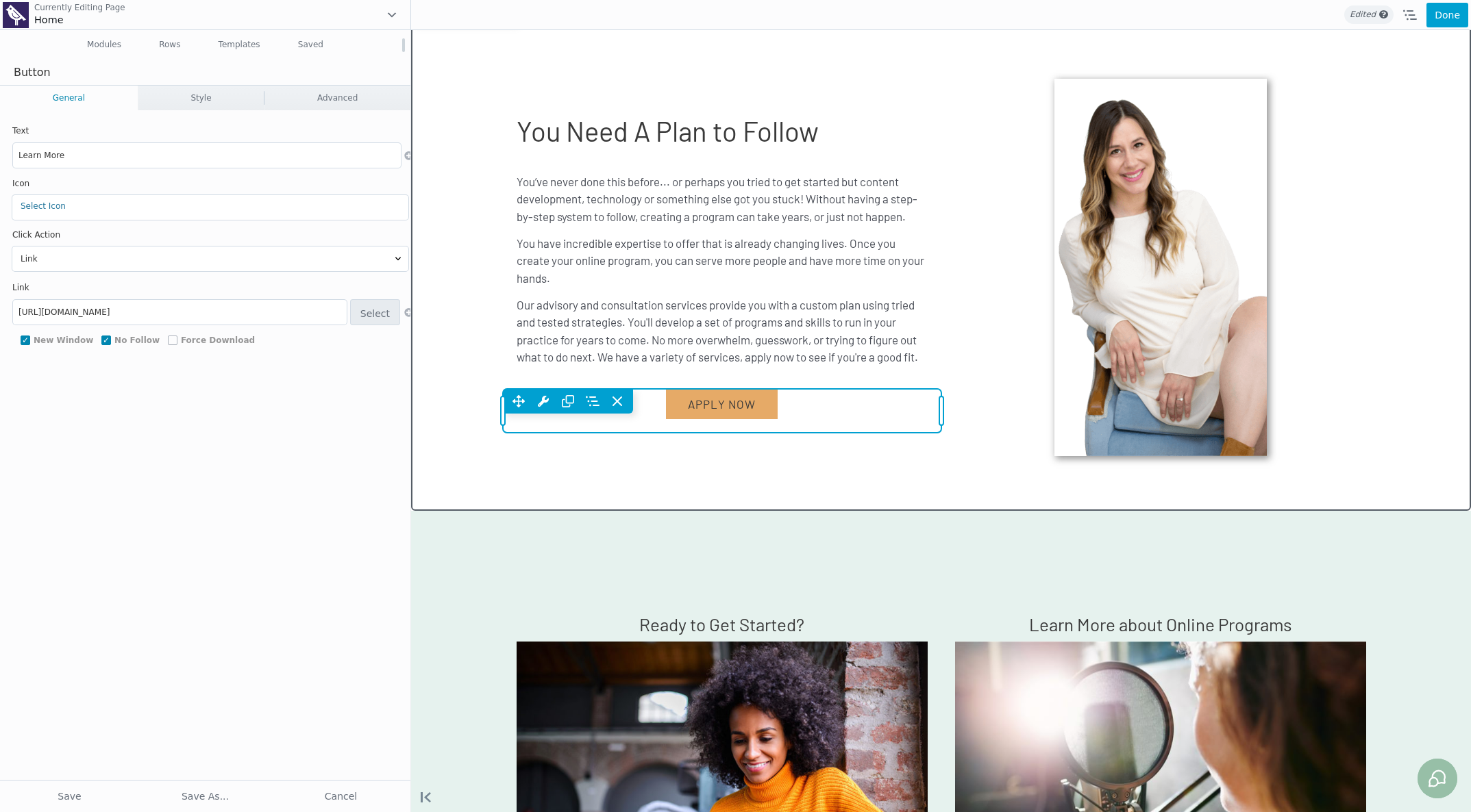
click at [714, 413] on div "Move Up Move Down Button Settings Copy Button Settings Paste Button Settings Ro…" at bounding box center [723, 410] width 439 height 44
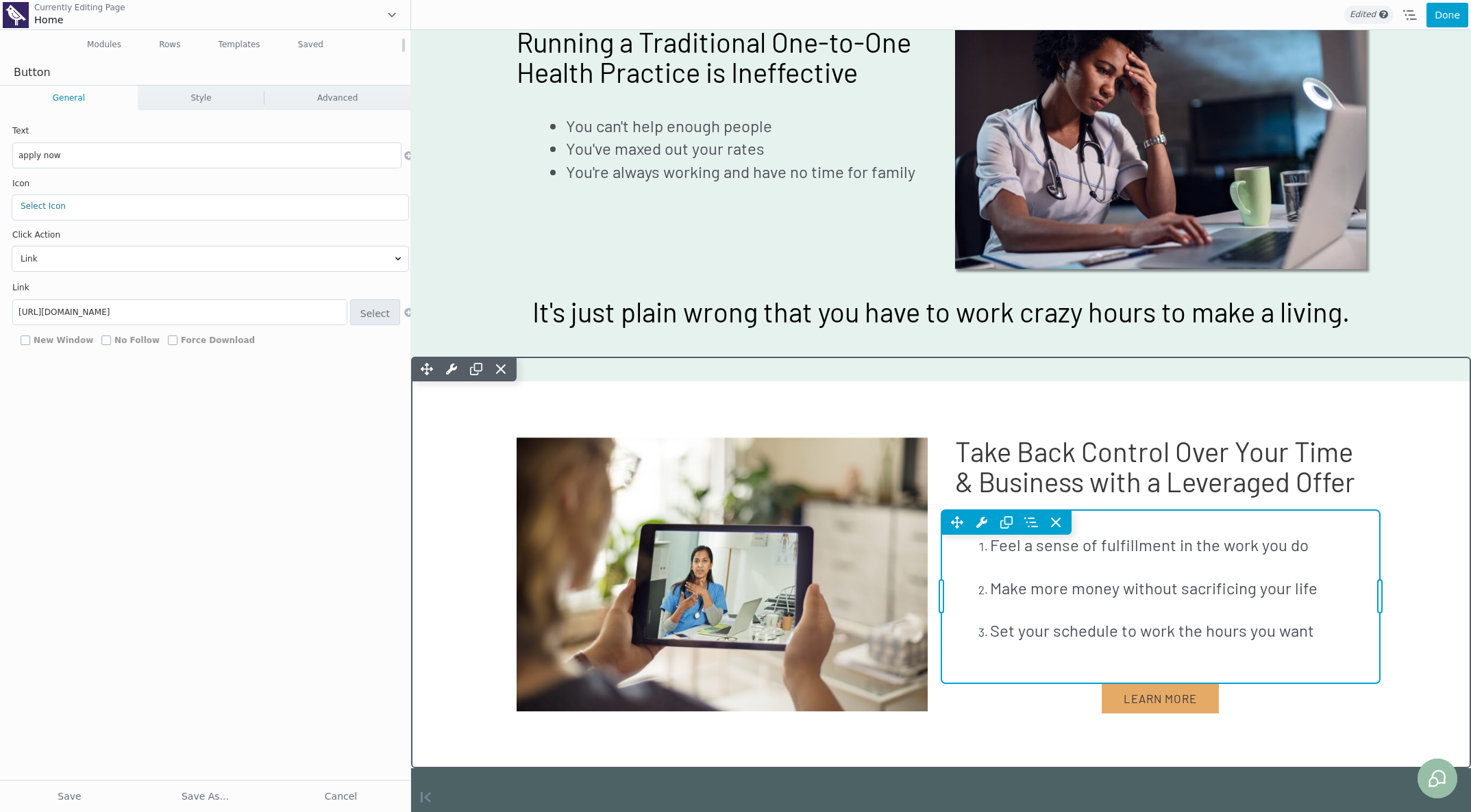
scroll to position [1572, 0]
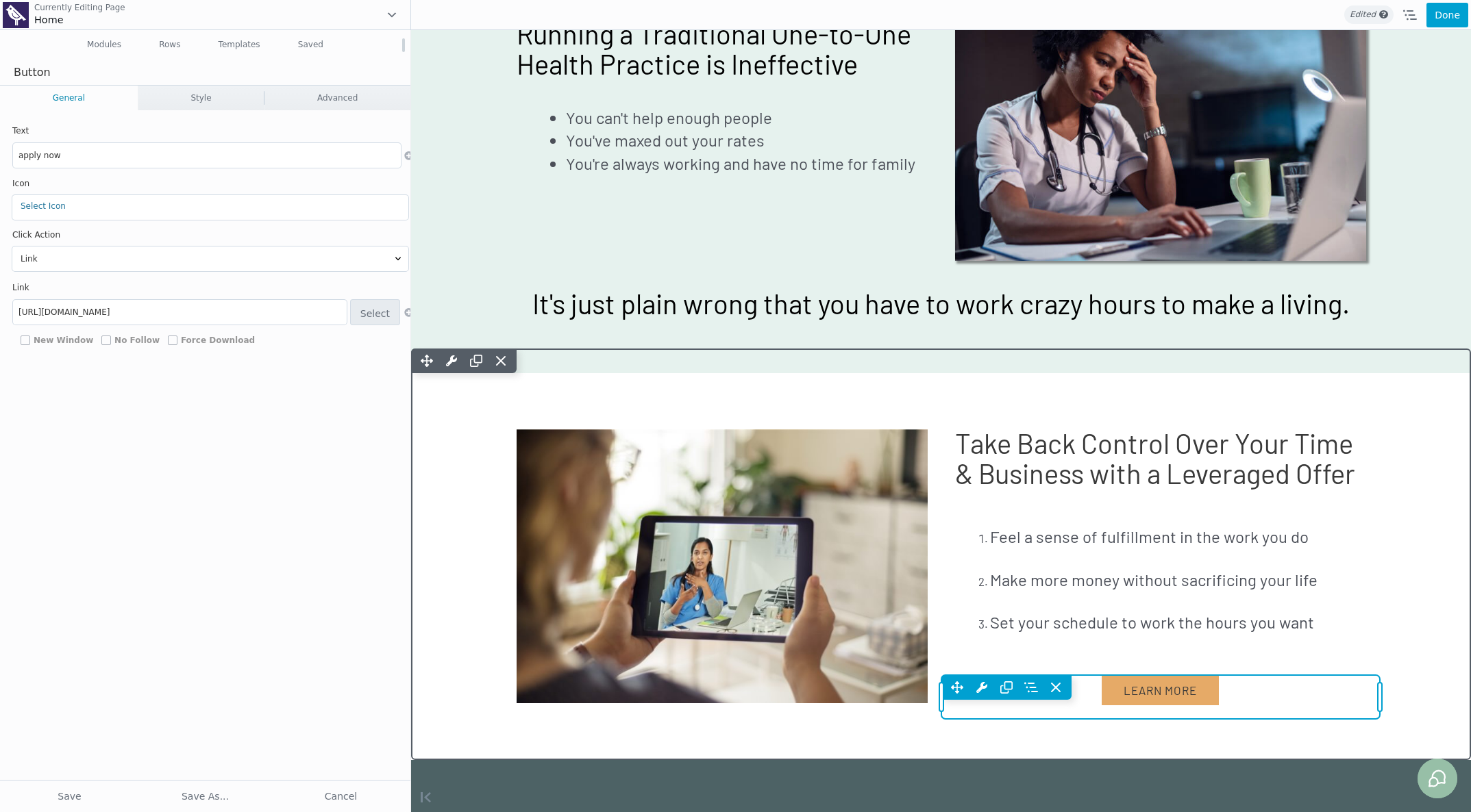
click at [963, 676] on div "Move Up Move Down Button Settings Copy Button Settings Paste Button Settings Ro…" at bounding box center [1160, 688] width 439 height 24
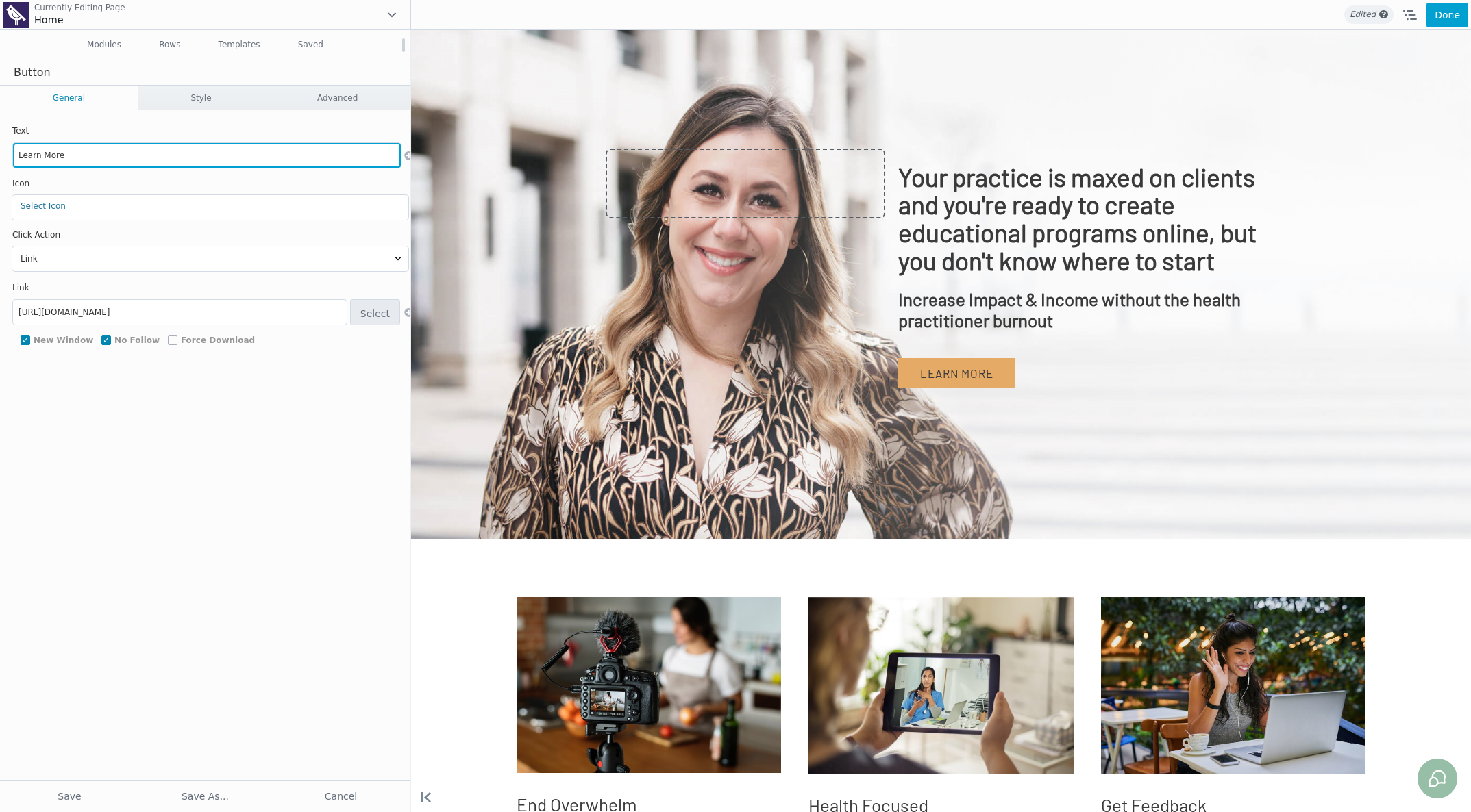
scroll to position [0, 0]
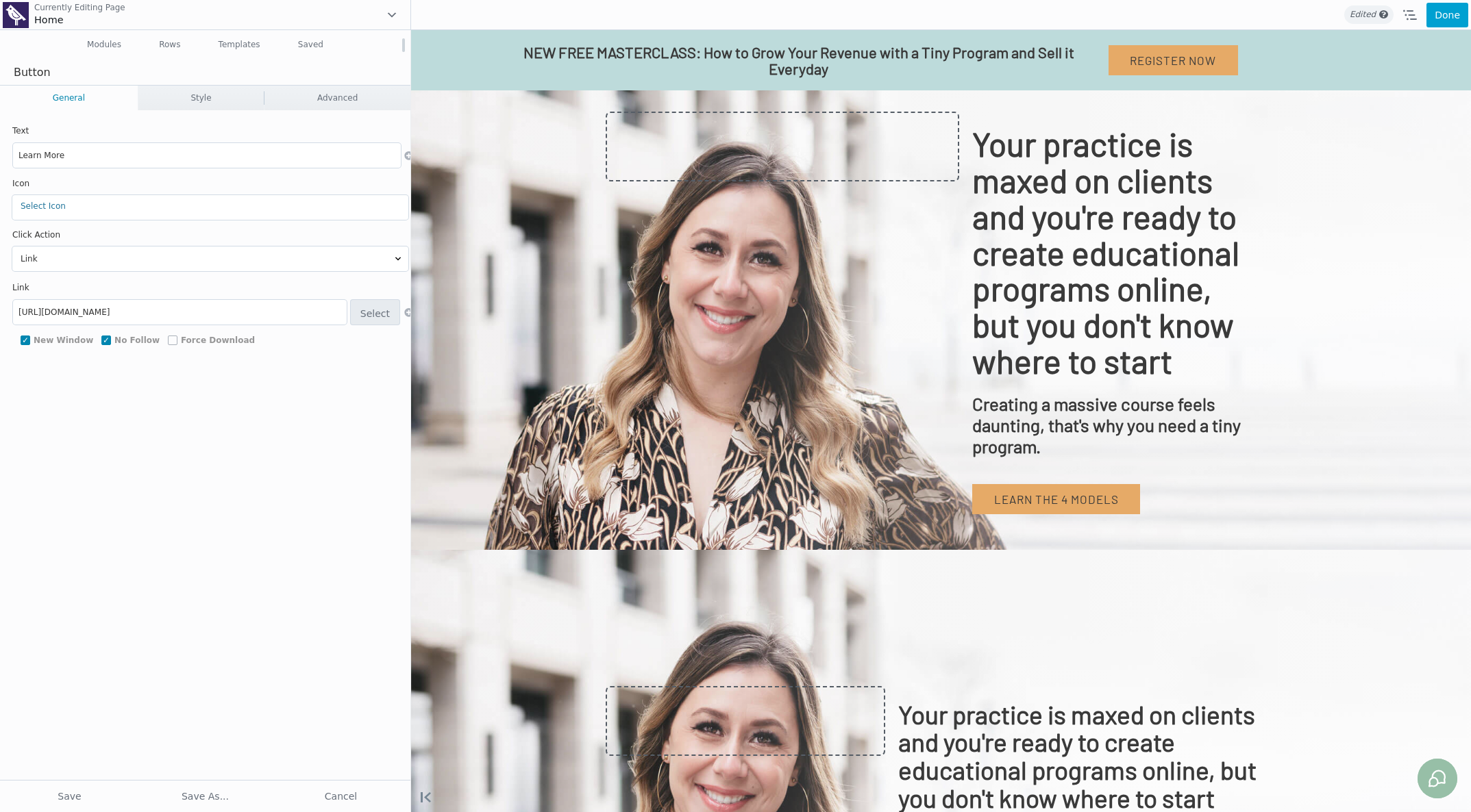
click at [963, 16] on button "Done" at bounding box center [1447, 15] width 41 height 24
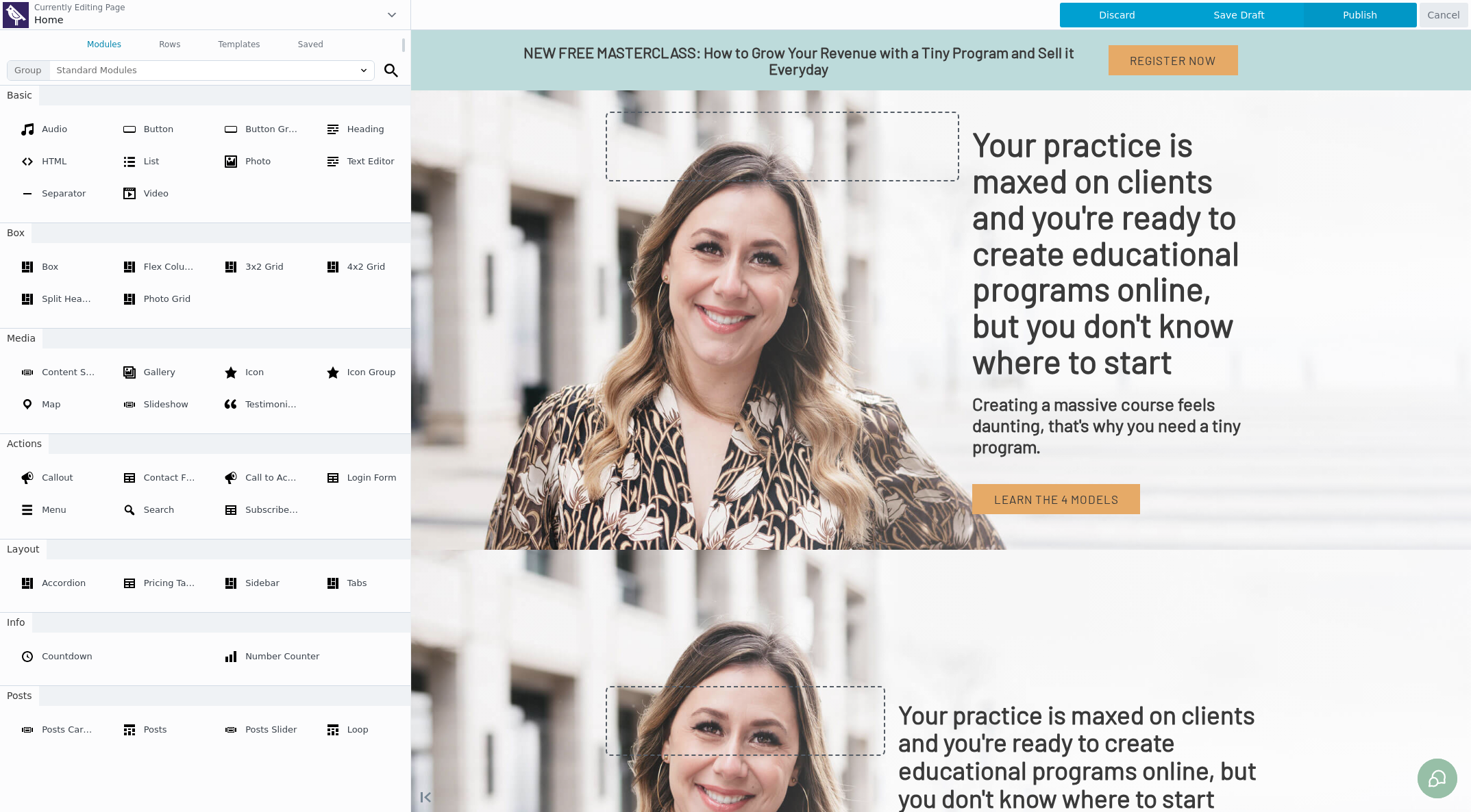
click at [963, 14] on span "Publish" at bounding box center [1360, 15] width 113 height 24
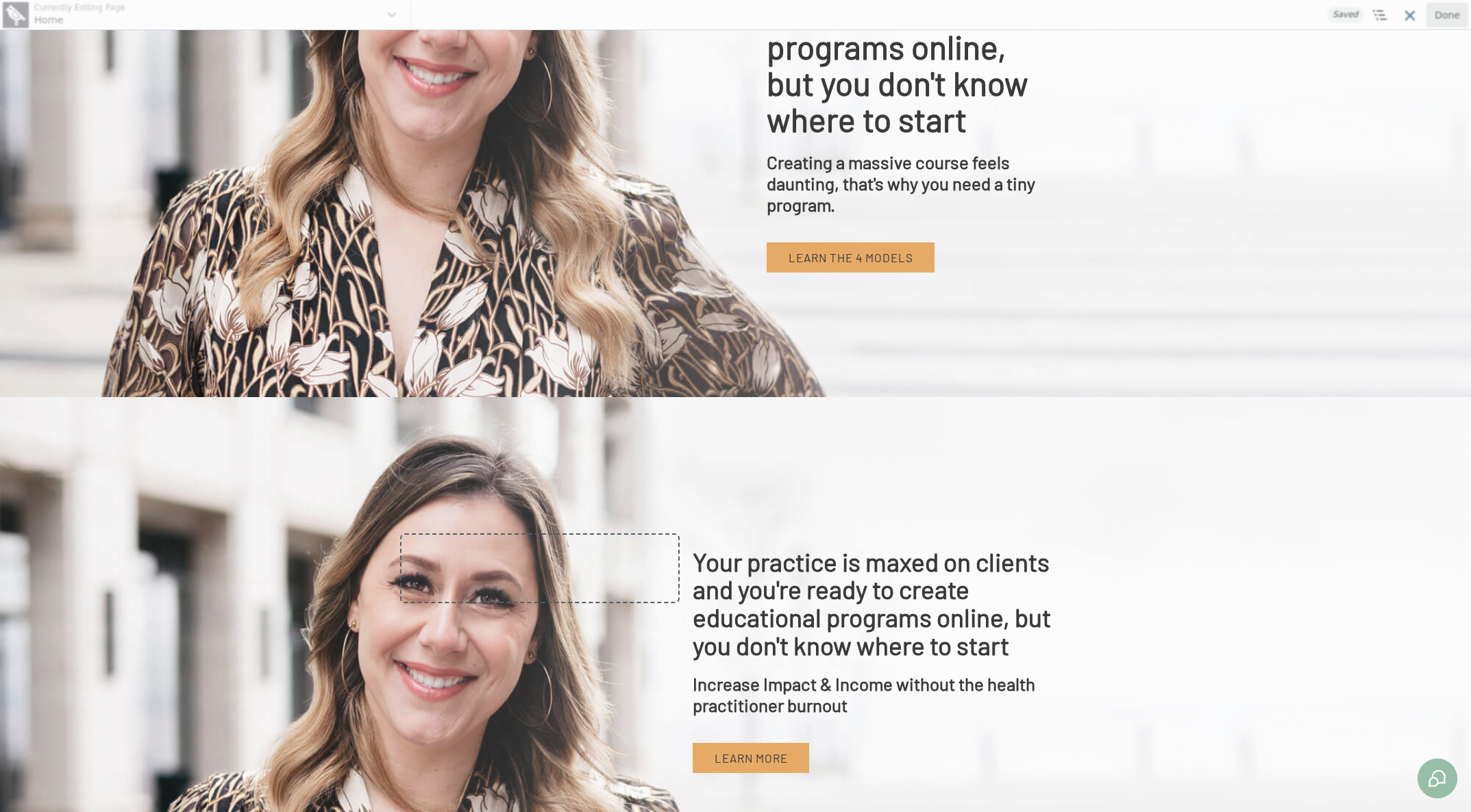
scroll to position [690, 0]
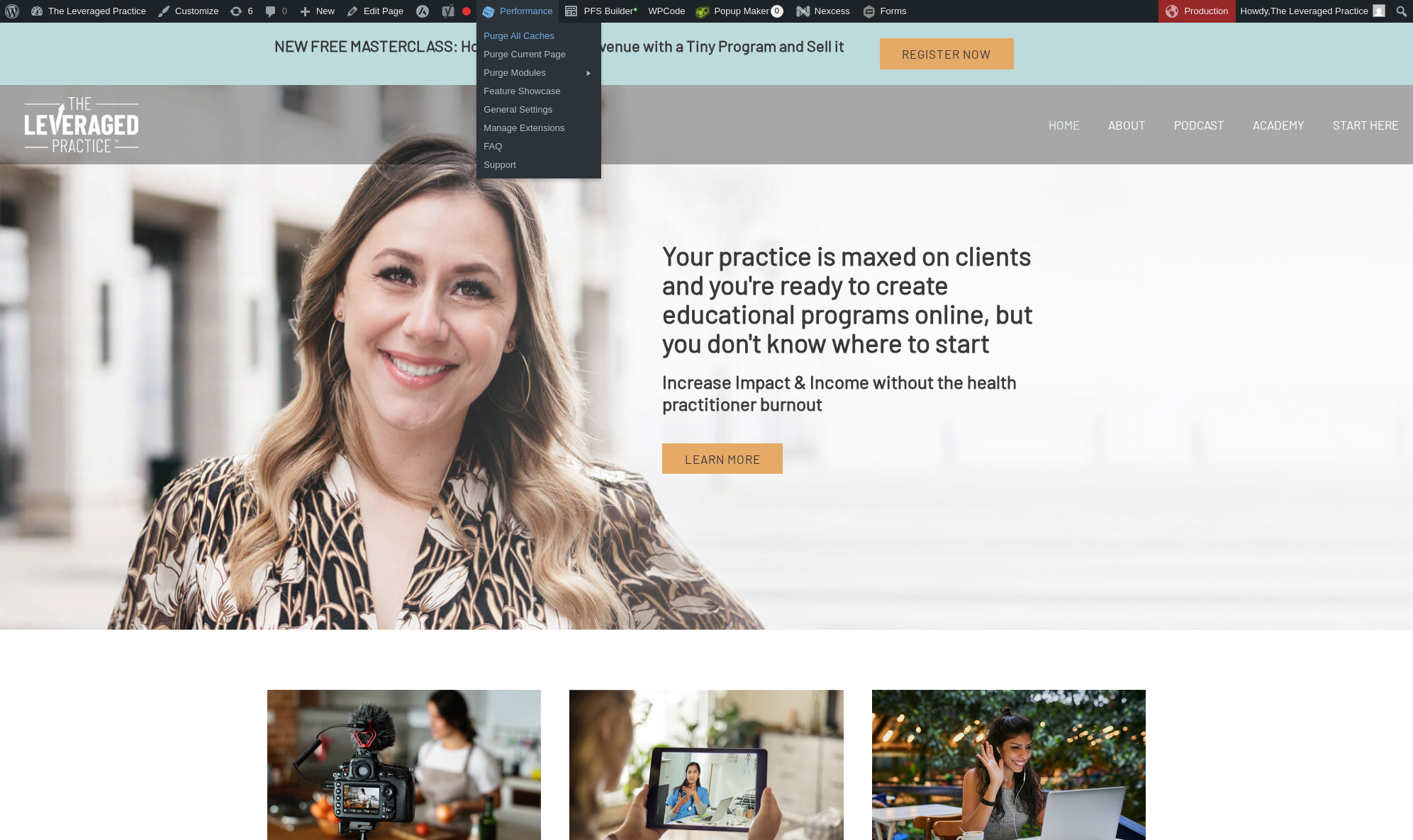
click at [527, 41] on link "Purge All Caches" at bounding box center [538, 36] width 125 height 18
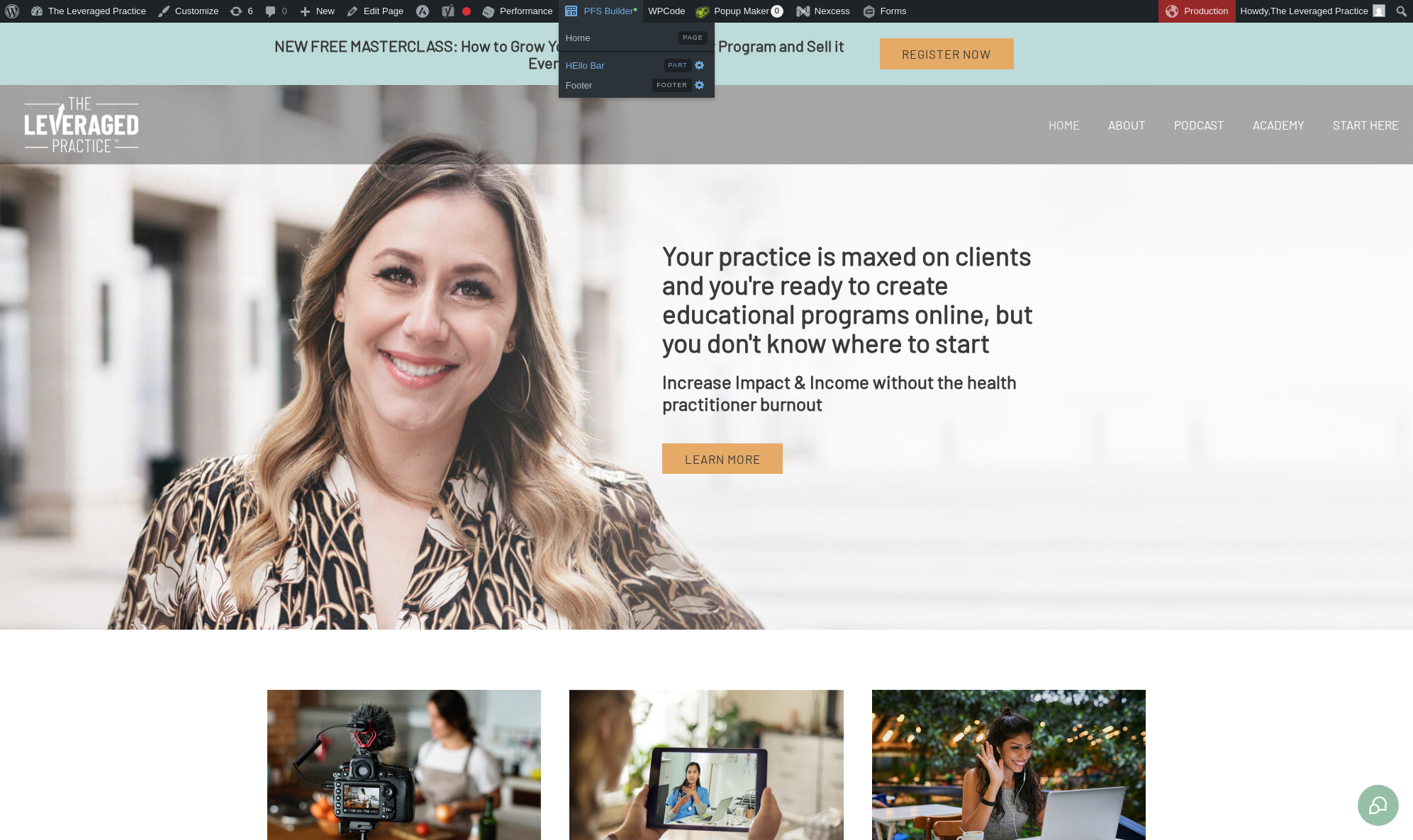
click at [616, 69] on span "HEllo Bar" at bounding box center [615, 64] width 99 height 18
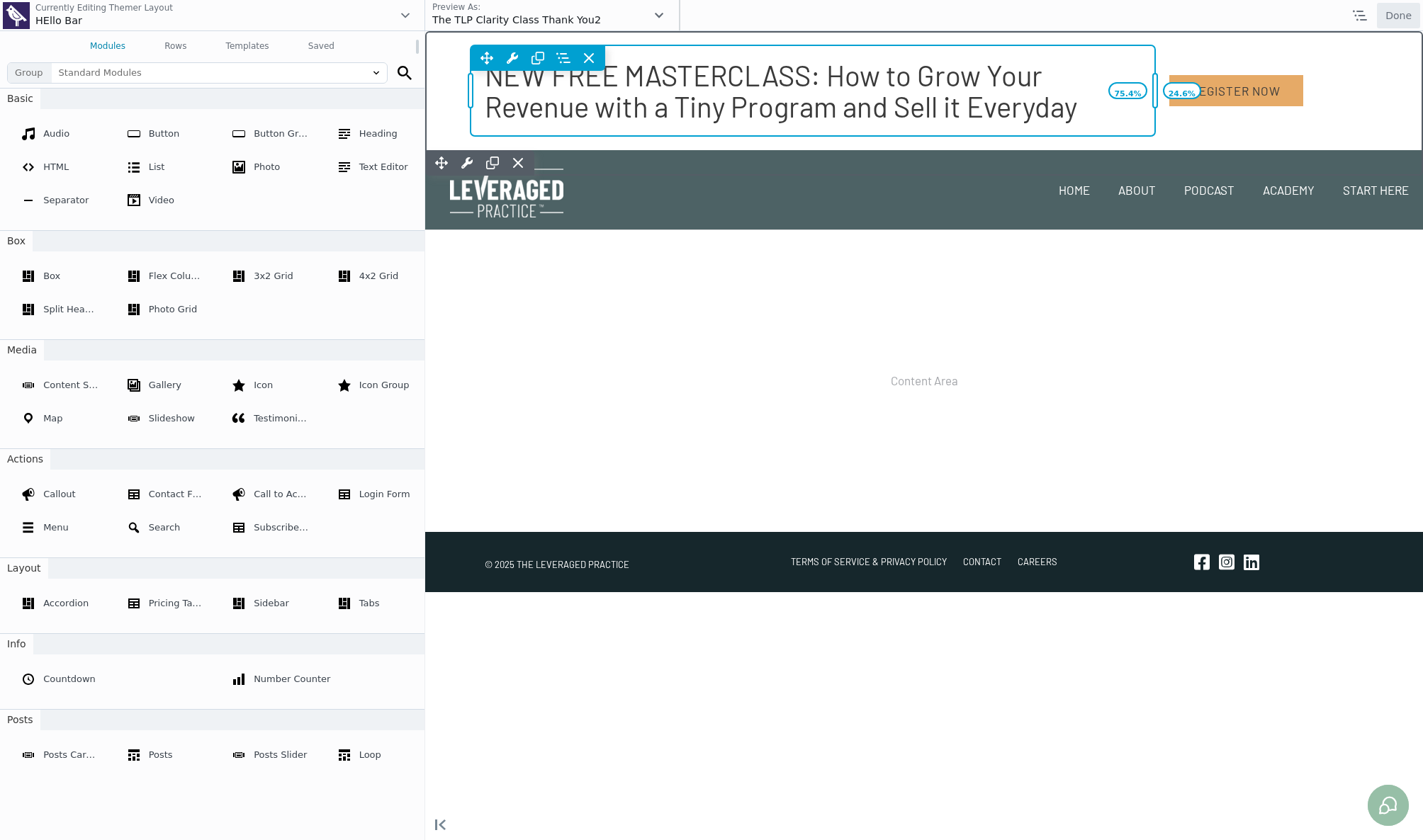
drag, startPoint x: 1083, startPoint y: 62, endPoint x: 1160, endPoint y: 57, distance: 77.2
click at [1160, 57] on div "75.4% 24.6%" at bounding box center [1155, 90] width 13 height 90
click at [848, 61] on div "Move Up Move Down Heading Settings Copy Heading Settings Paste Heading Settings…" at bounding box center [813, 57] width 685 height 25
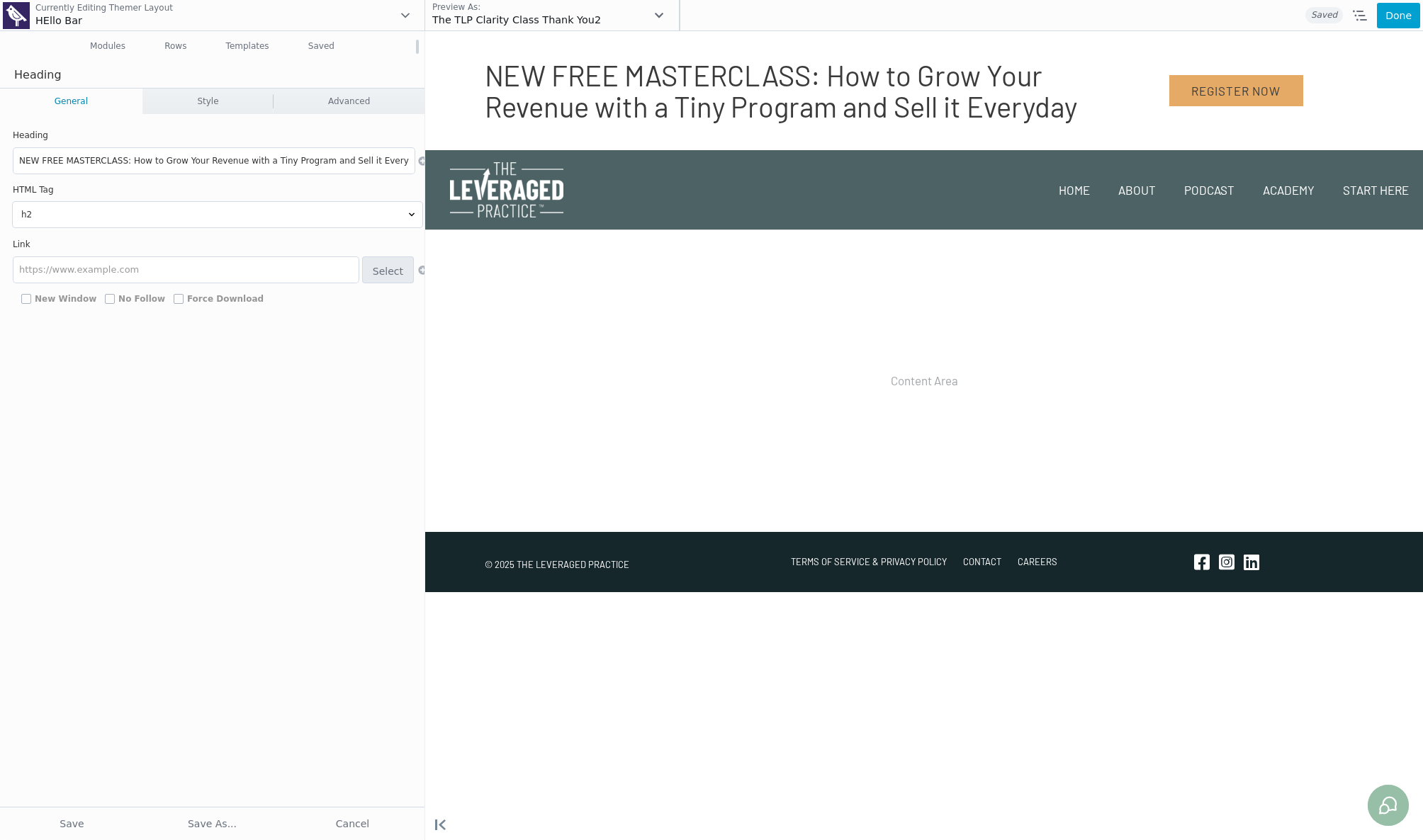
click at [199, 116] on div "Heading NEW FREE MASTERCLASS: How to Grow Your Revenue with a Tiny Program and …" at bounding box center [218, 461] width 435 height 693
click at [199, 110] on link "Style" at bounding box center [209, 101] width 130 height 25
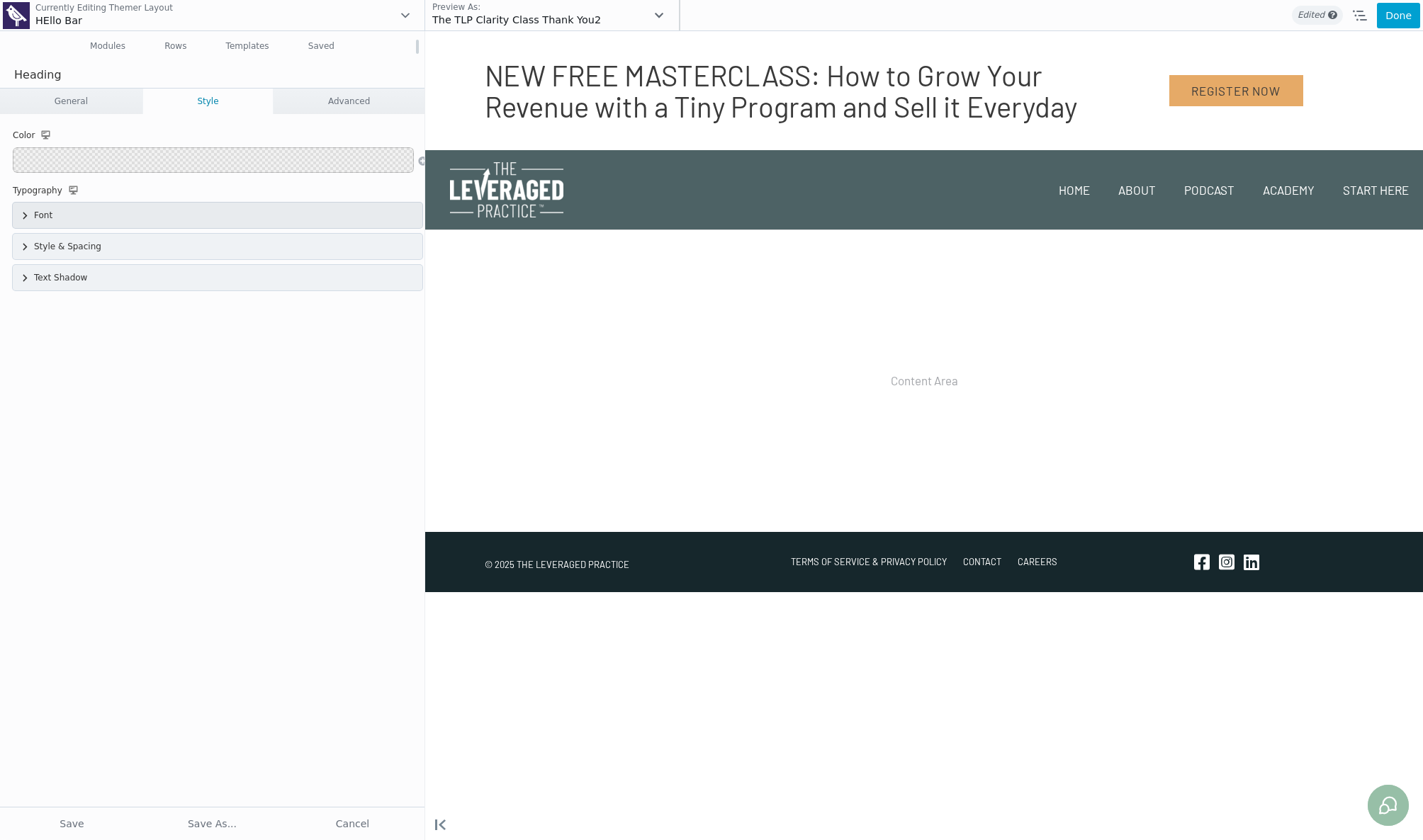
click at [238, 211] on div "Font" at bounding box center [218, 215] width 409 height 25
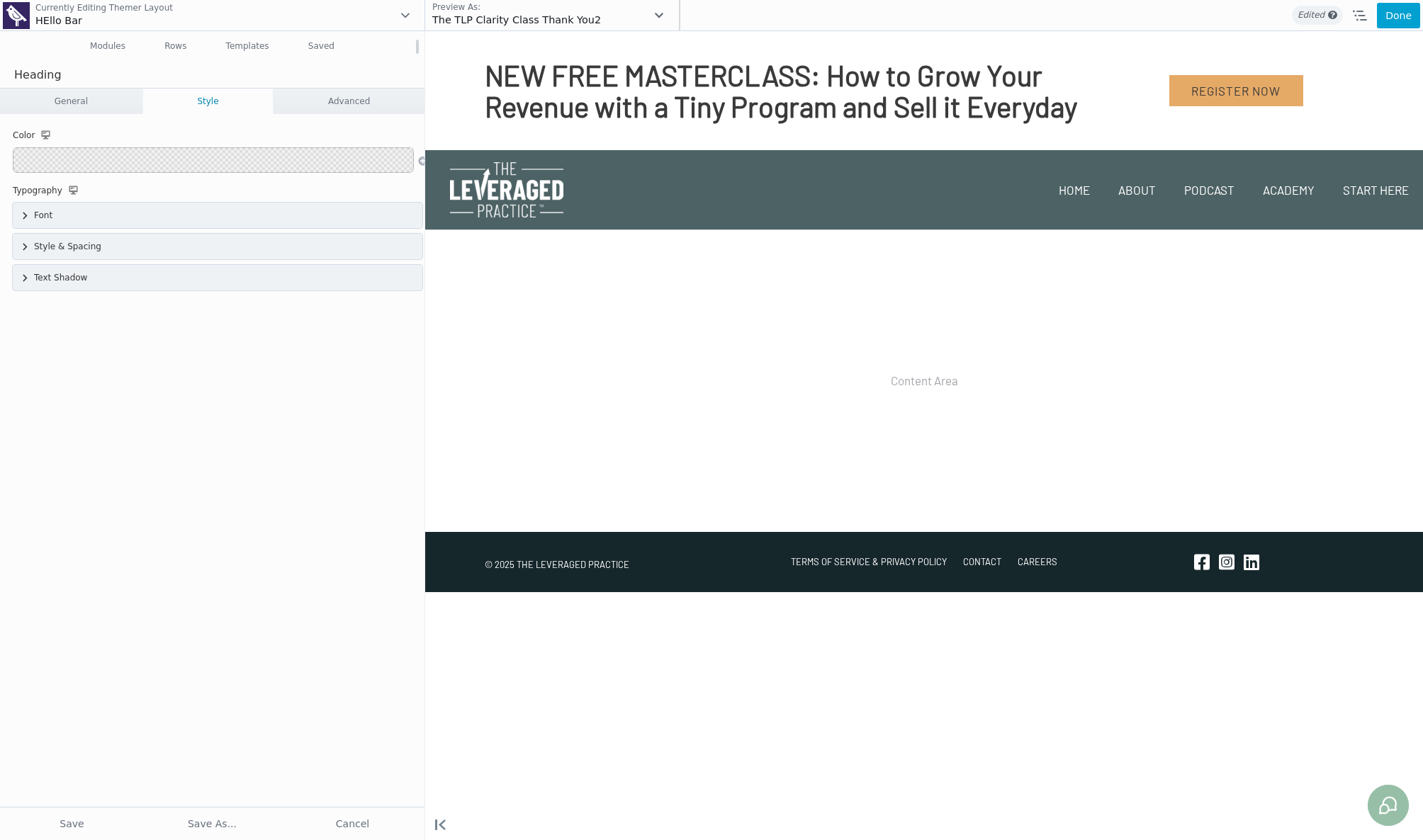
select select "Default"
select select "700"
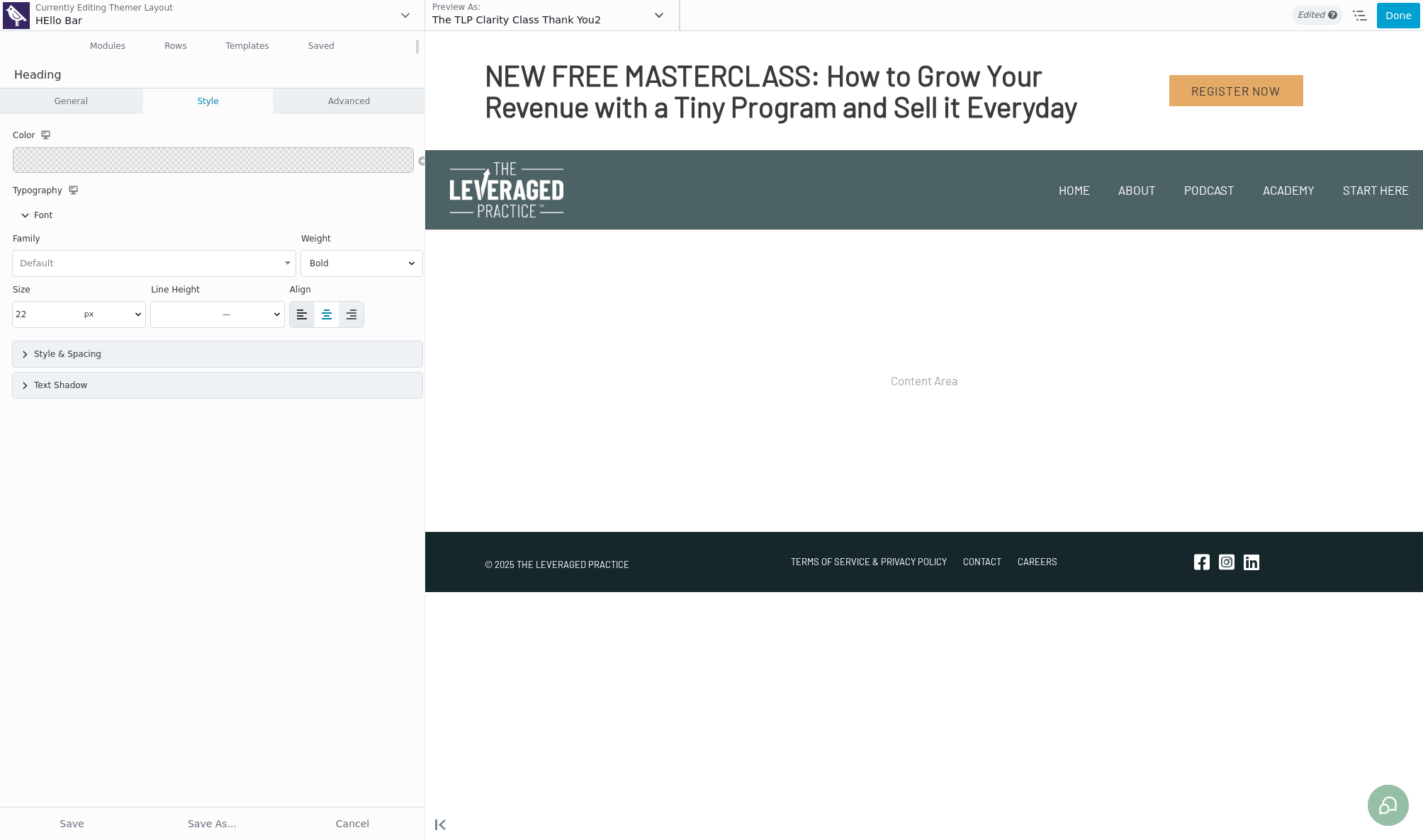
click at [298, 314] on icon at bounding box center [302, 314] width 14 height 14
click at [1394, 15] on button "Done" at bounding box center [1398, 15] width 43 height 25
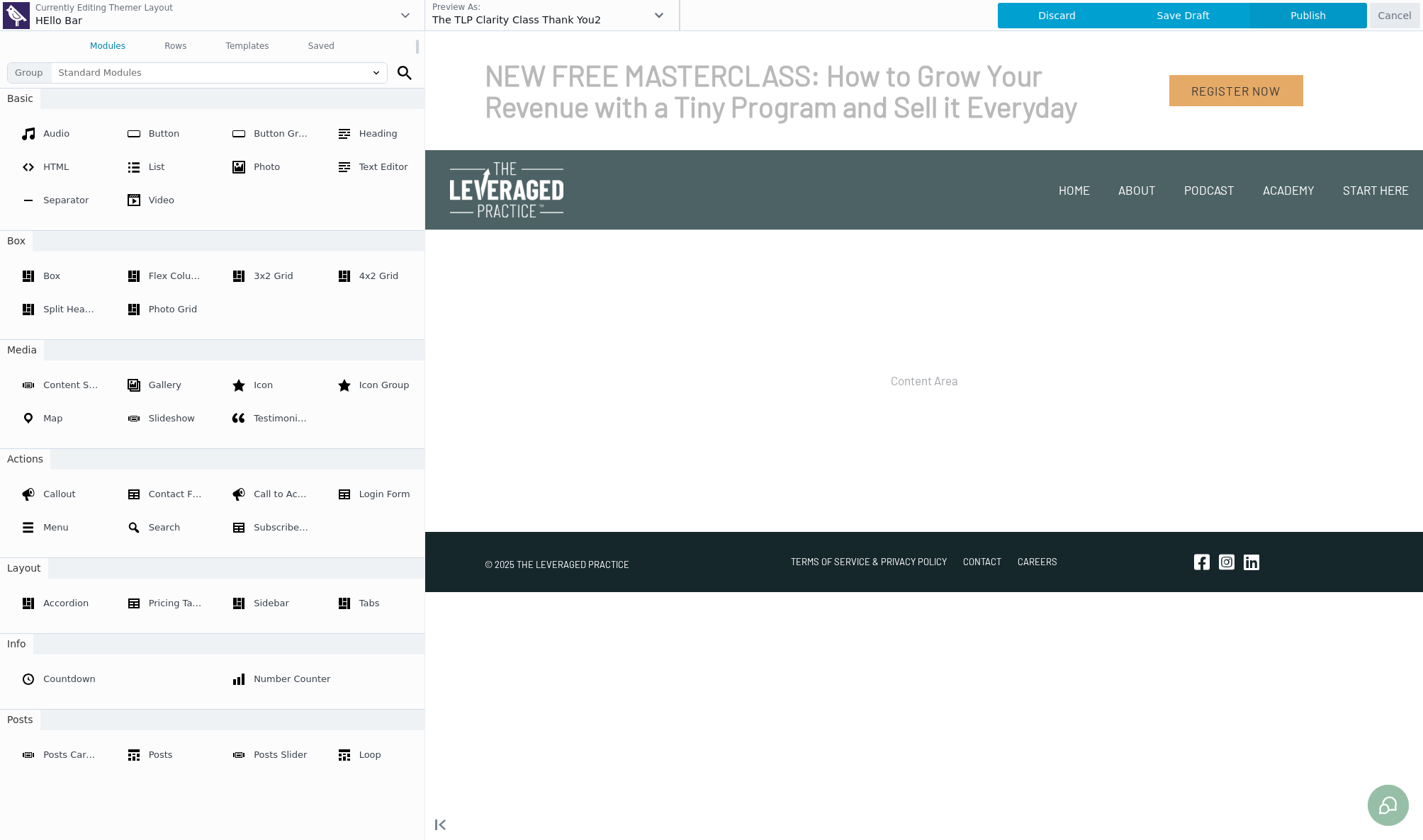
click at [1333, 17] on span "Publish" at bounding box center [1309, 15] width 117 height 25
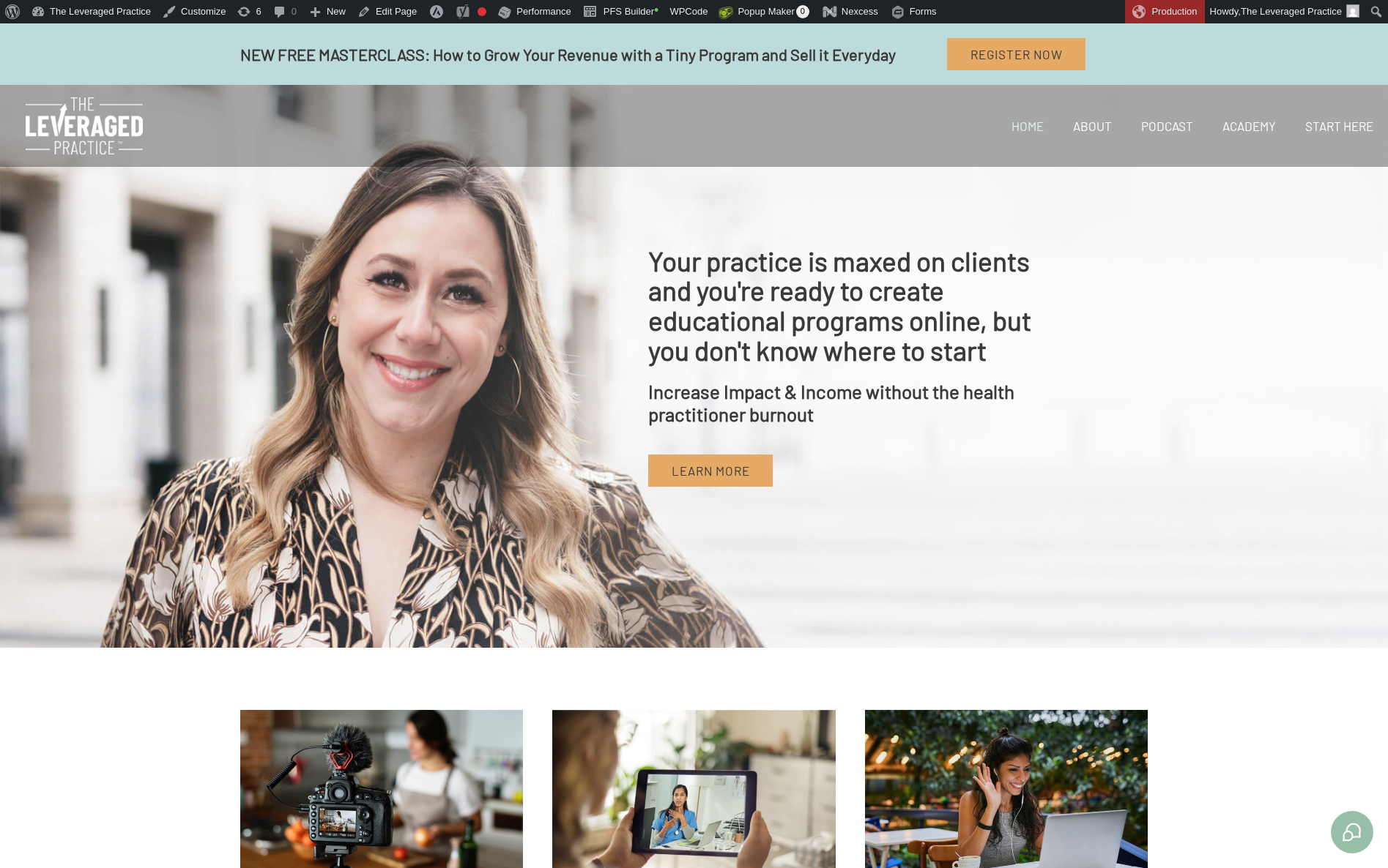
drag, startPoint x: 559, startPoint y: 197, endPoint x: 554, endPoint y: 207, distance: 11.2
click at [559, 197] on div "Your practice is maxed on clients and you're ready to create educational progra…" at bounding box center [694, 366] width 1388 height 563
